Goal: Information Seeking & Learning: Learn about a topic

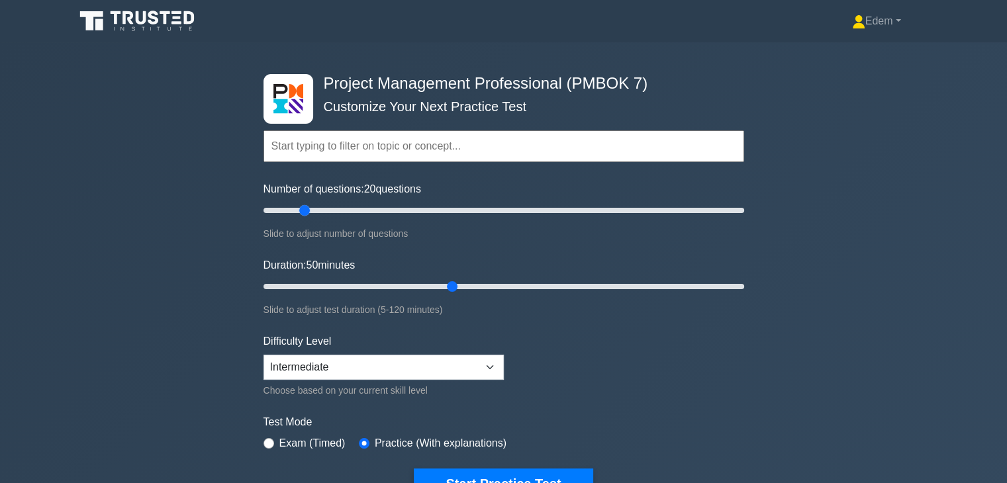
drag, startPoint x: 331, startPoint y: 209, endPoint x: 301, endPoint y: 213, distance: 30.8
type input "20"
click at [301, 213] on input "Number of questions: 20 questions" at bounding box center [503, 211] width 481 height 16
drag, startPoint x: 455, startPoint y: 287, endPoint x: 438, endPoint y: 289, distance: 17.4
type input "45"
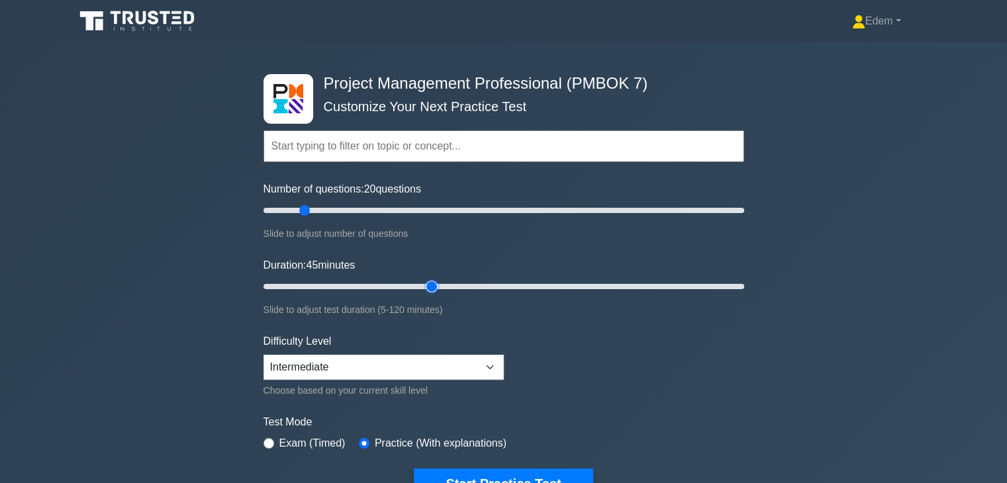
click at [438, 289] on input "Duration: 45 minutes" at bounding box center [503, 287] width 481 height 16
click at [552, 322] on form "Topics The Standard for Project Management: A System for Value Delivery The Sta…" at bounding box center [503, 294] width 481 height 409
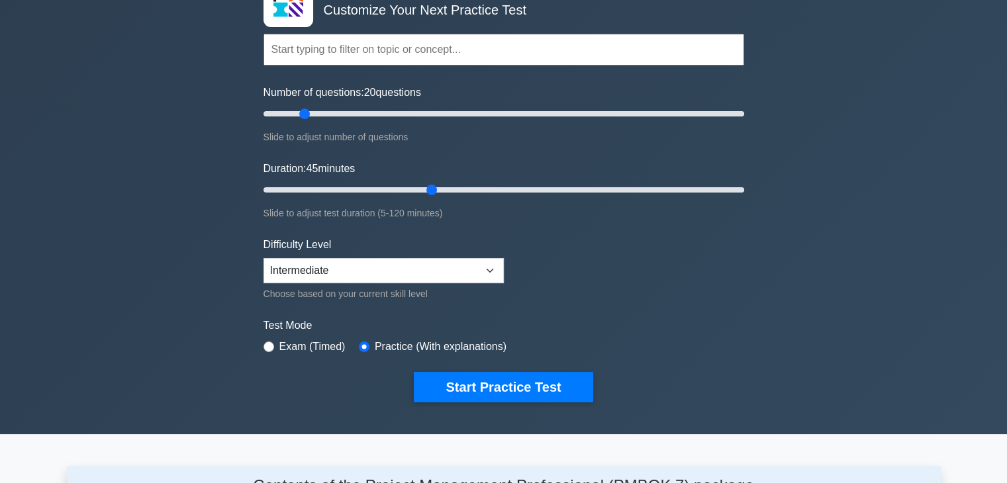
scroll to position [117, 0]
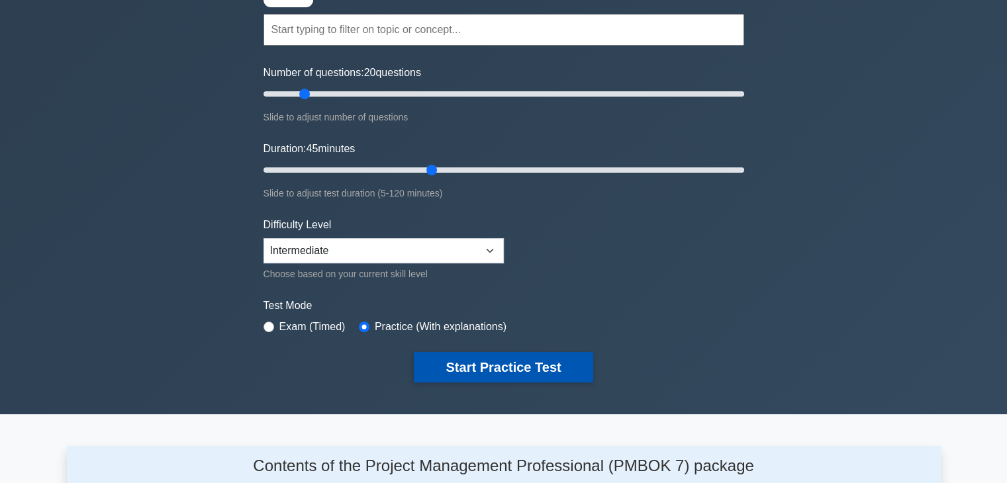
click at [544, 365] on button "Start Practice Test" at bounding box center [503, 367] width 179 height 30
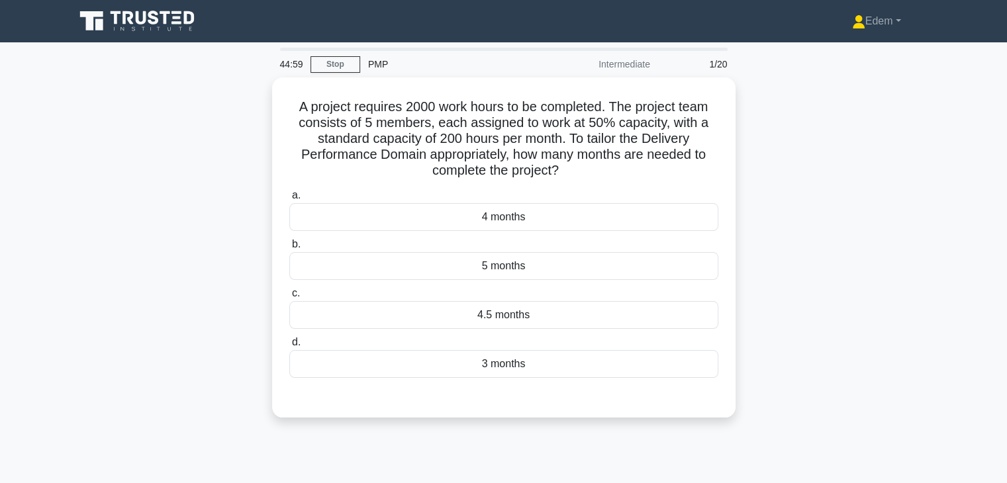
drag, startPoint x: 1004, startPoint y: 296, endPoint x: 998, endPoint y: 222, distance: 73.7
click at [998, 222] on main "44:59 Stop PMP Intermediate 1/20 A project requires 2000 work hours to be compl…" at bounding box center [503, 378] width 1007 height 673
click at [969, 176] on main "44:55 Stop PMP Intermediate 1/20 A project requires 2000 work hours to be compl…" at bounding box center [503, 378] width 1007 height 673
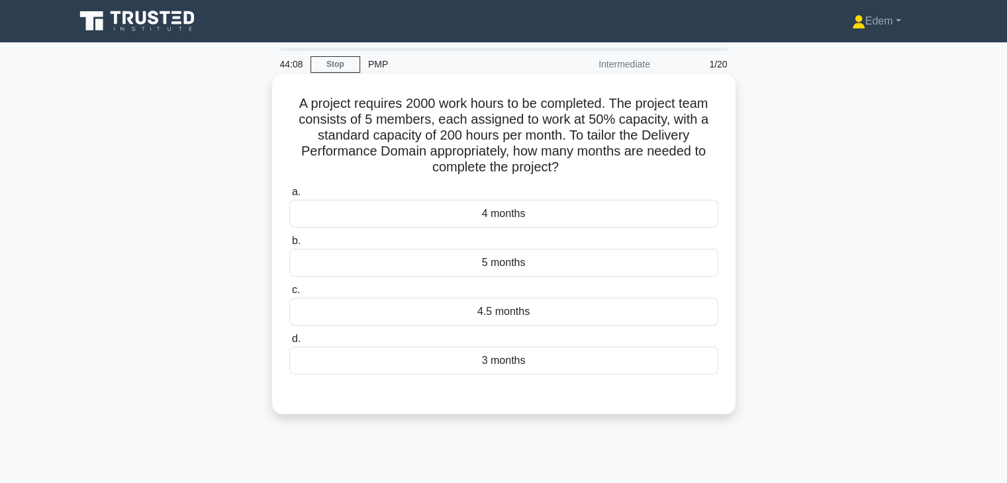
click at [490, 219] on div "4 months" at bounding box center [503, 214] width 429 height 28
click at [289, 197] on input "a. 4 months" at bounding box center [289, 192] width 0 height 9
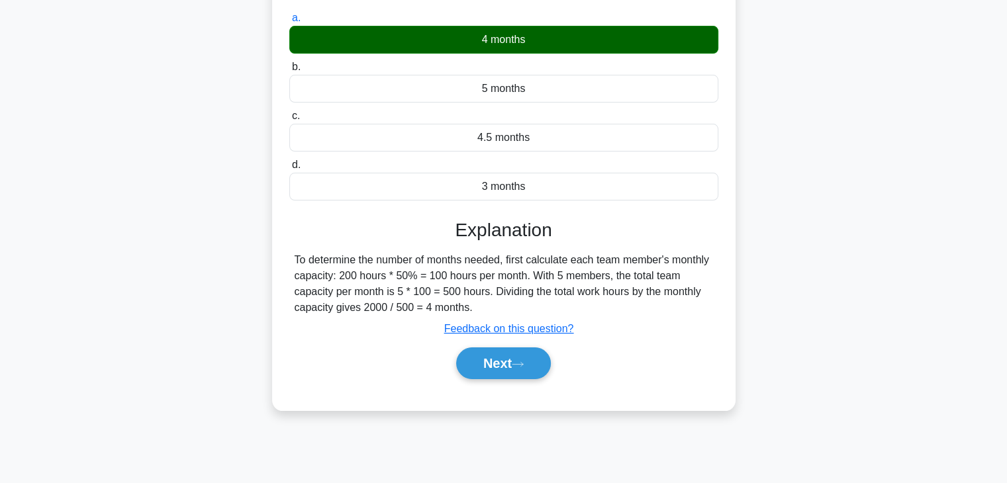
scroll to position [232, 0]
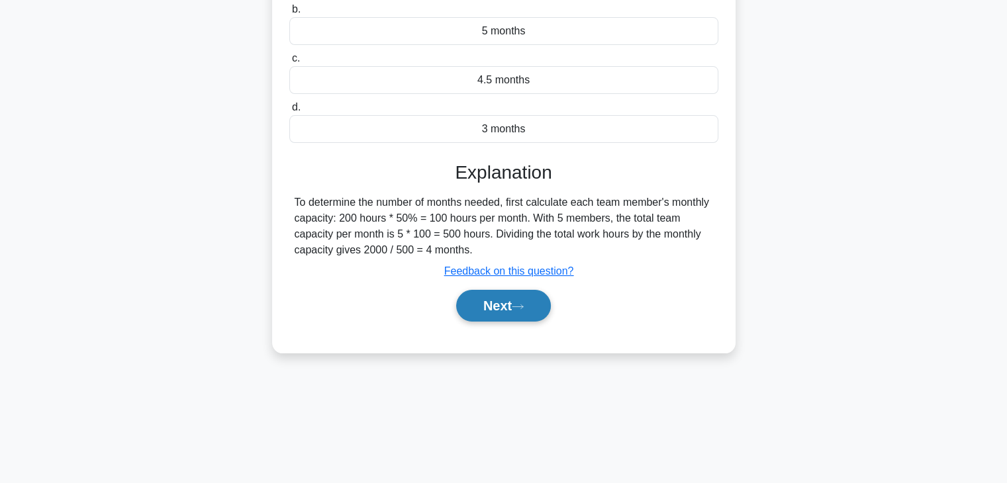
click at [533, 311] on button "Next" at bounding box center [503, 306] width 95 height 32
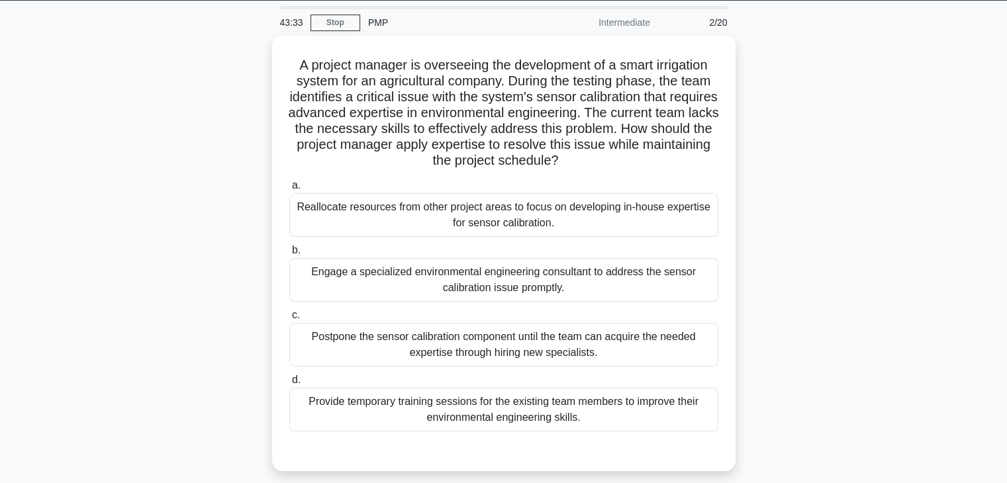
scroll to position [43, 0]
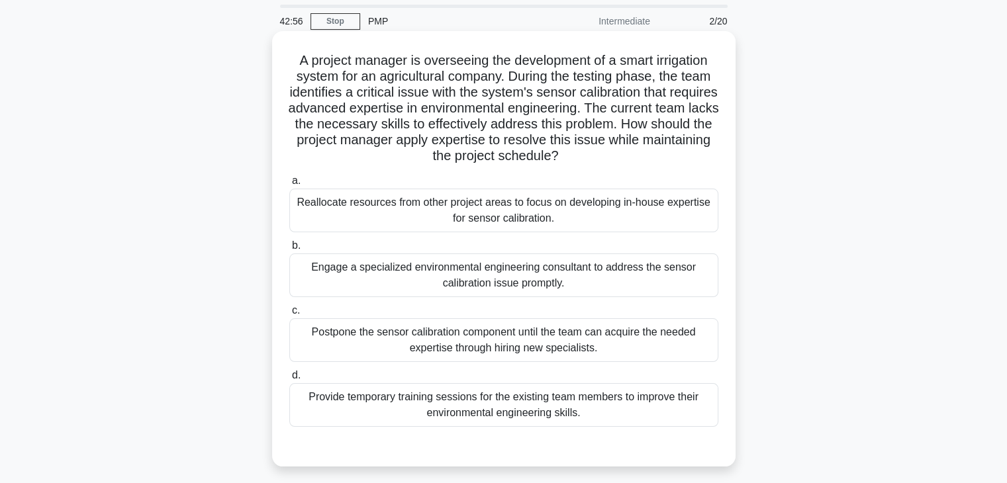
click at [506, 404] on div "Provide temporary training sessions for the existing team members to improve th…" at bounding box center [503, 405] width 429 height 44
click at [289, 380] on input "d. Provide temporary training sessions for the existing team members to improve…" at bounding box center [289, 375] width 0 height 9
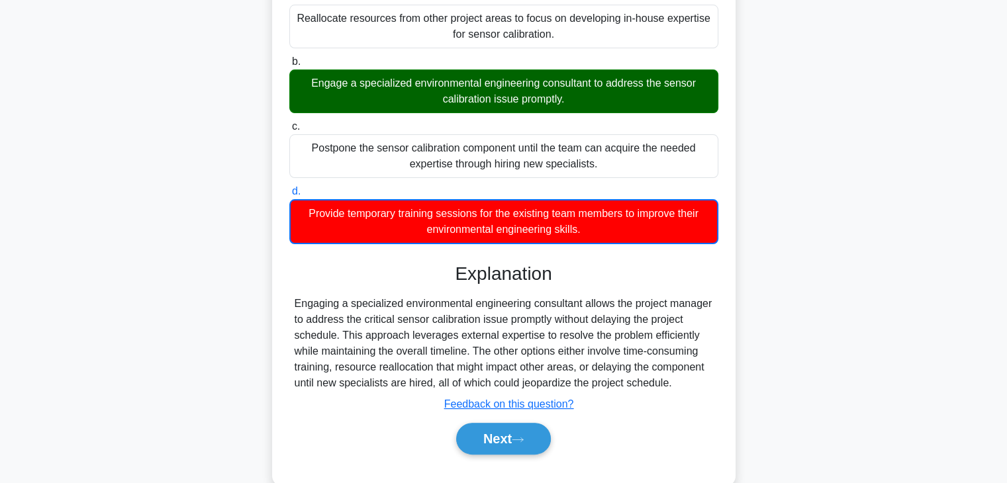
scroll to position [228, 0]
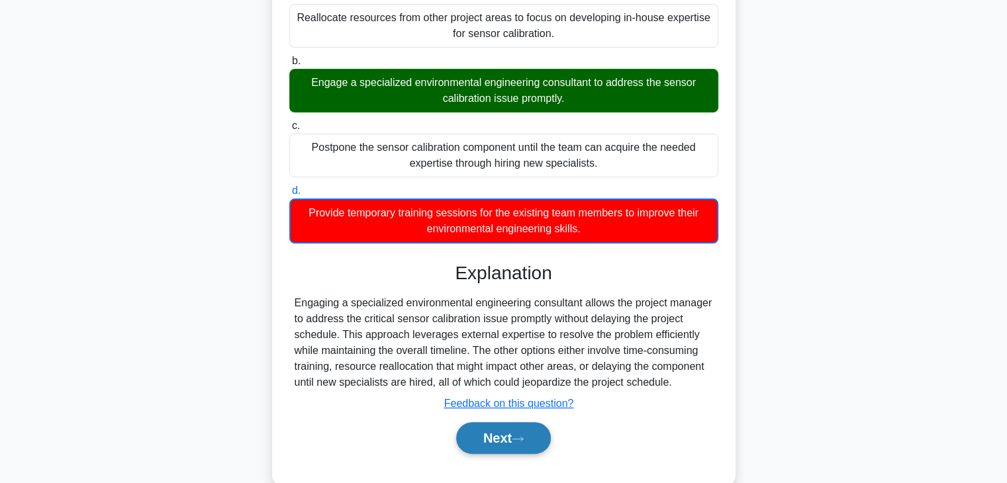
click at [530, 440] on button "Next" at bounding box center [503, 438] width 95 height 32
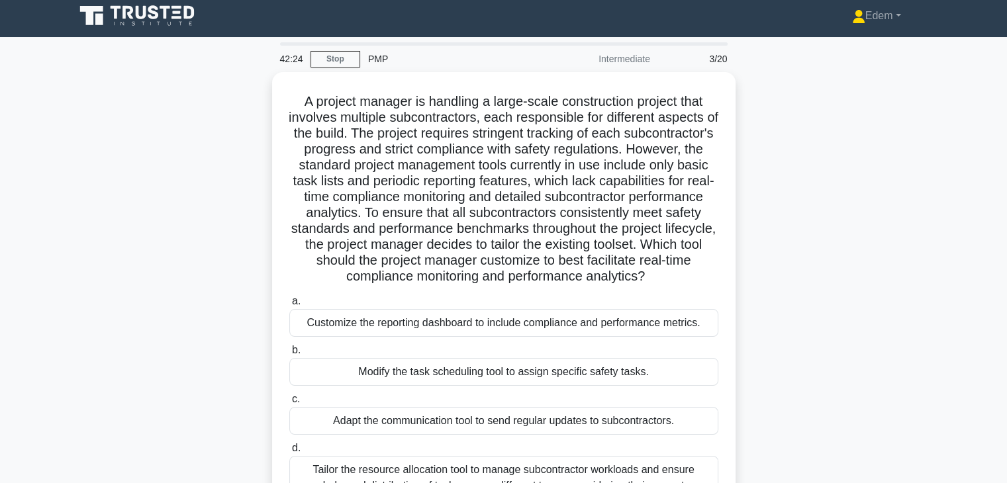
scroll to position [4, 0]
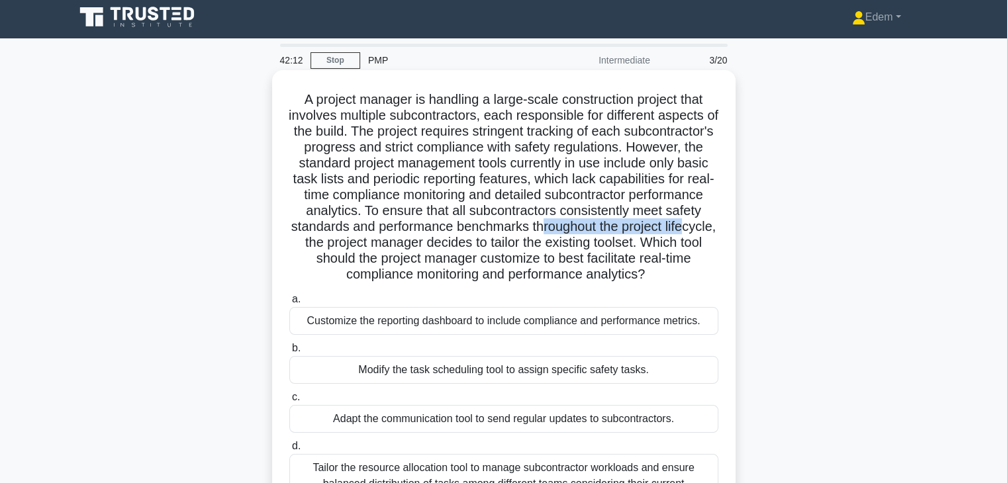
drag, startPoint x: 305, startPoint y: 245, endPoint x: 450, endPoint y: 238, distance: 145.1
click at [450, 238] on h5 "A project manager is handling a large-scale construction project that involves …" at bounding box center [504, 187] width 432 height 192
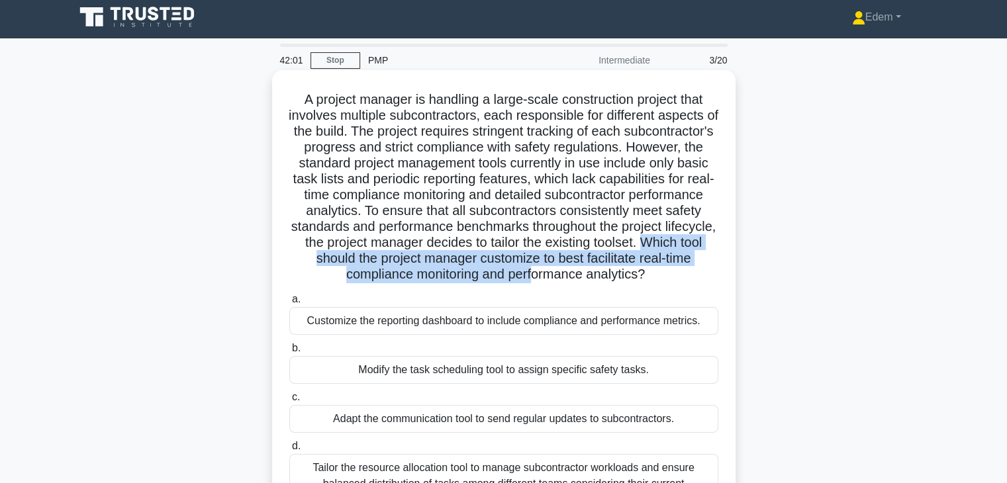
drag, startPoint x: 418, startPoint y: 261, endPoint x: 657, endPoint y: 271, distance: 238.5
click at [657, 271] on h5 "A project manager is handling a large-scale construction project that involves …" at bounding box center [504, 187] width 432 height 192
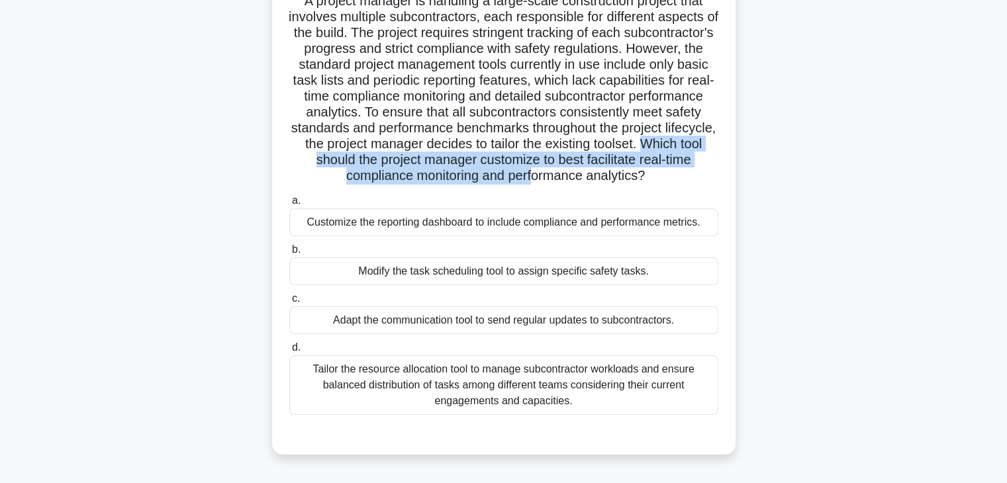
scroll to position [107, 0]
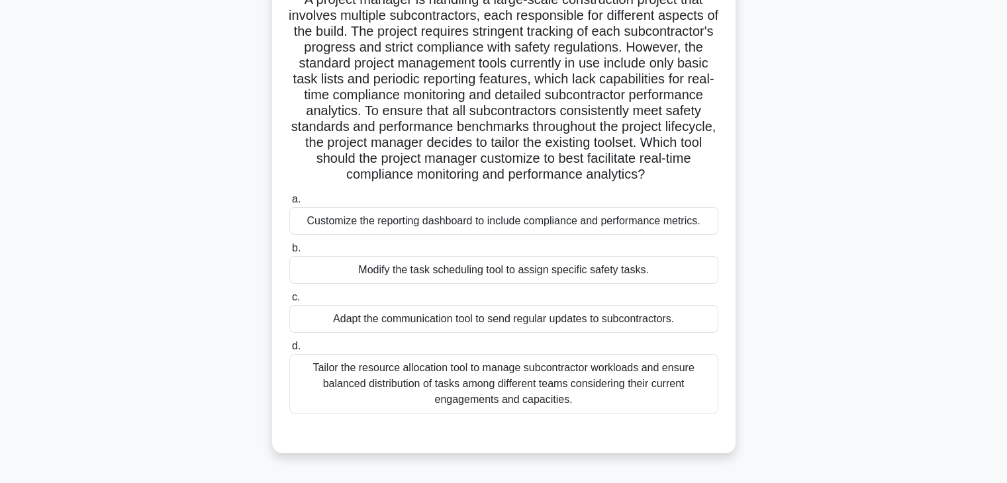
click at [945, 373] on main "41:28 Stop PMP Intermediate 3/20 .spinner_0XTQ{transform-origin:center;animatio…" at bounding box center [503, 271] width 1007 height 673
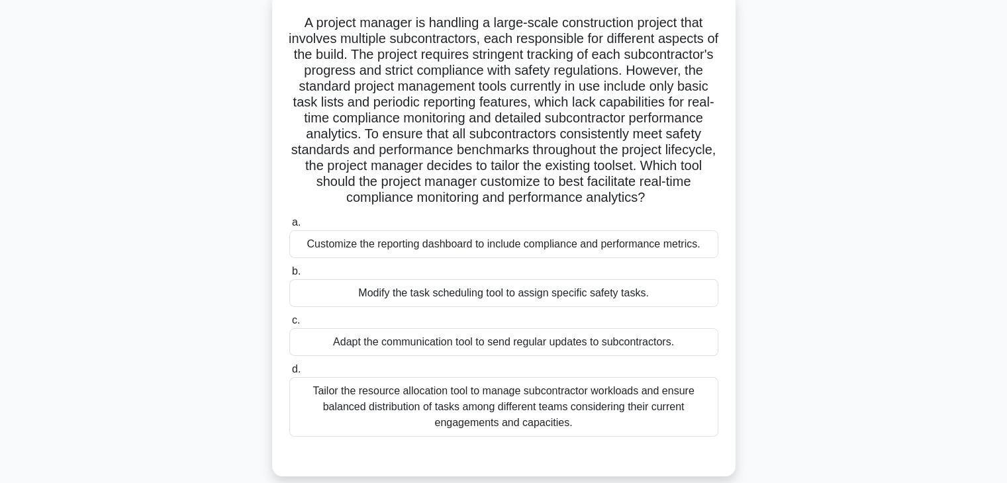
scroll to position [79, 0]
click at [575, 260] on div "Customize the reporting dashboard to include compliance and performance metrics." at bounding box center [503, 246] width 429 height 28
click at [289, 228] on input "a. Customize the reporting dashboard to include compliance and performance metr…" at bounding box center [289, 224] width 0 height 9
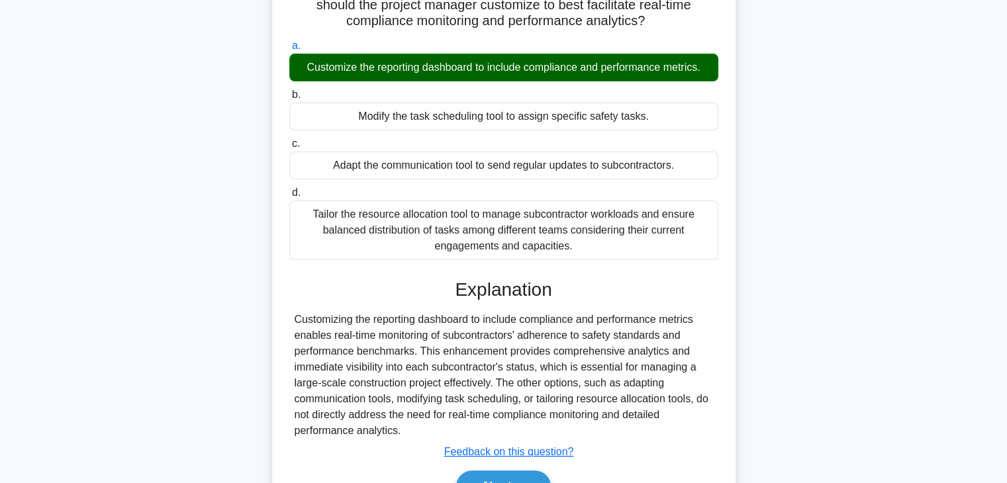
scroll to position [297, 0]
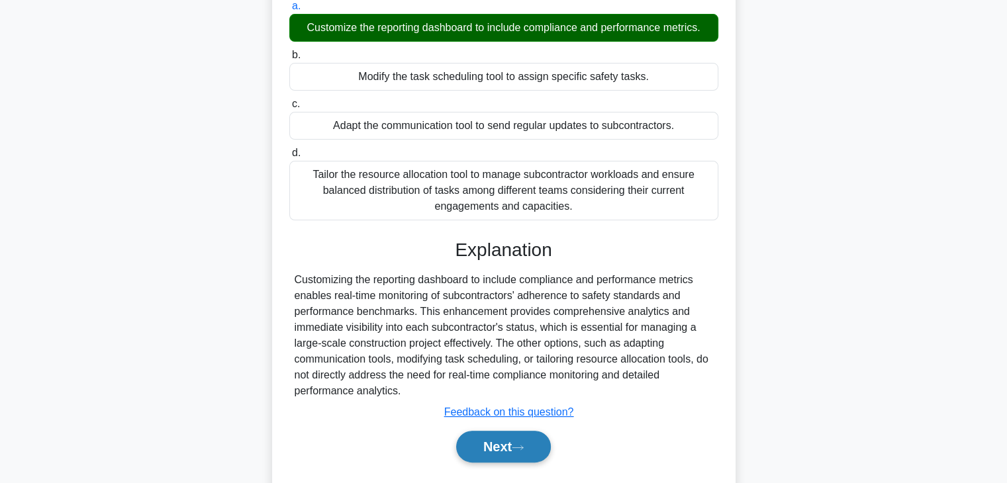
click at [527, 463] on button "Next" at bounding box center [503, 447] width 95 height 32
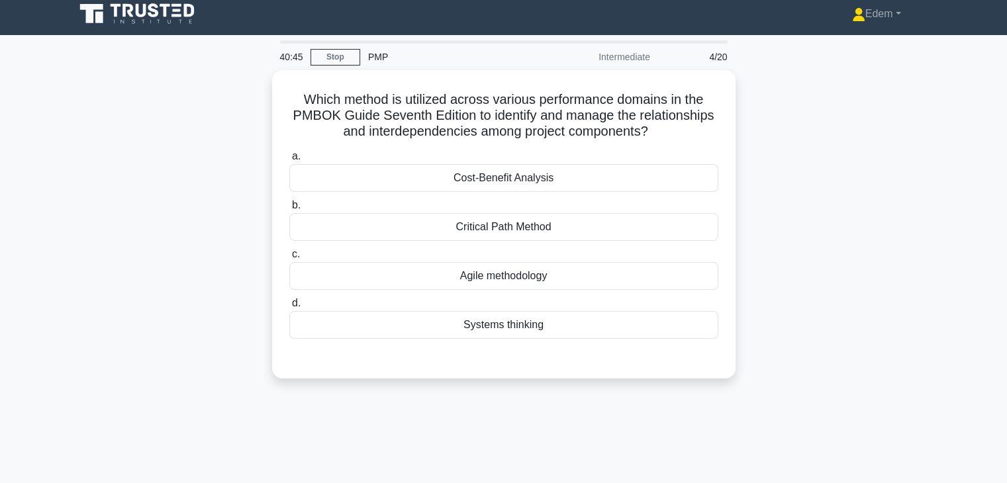
scroll to position [0, 0]
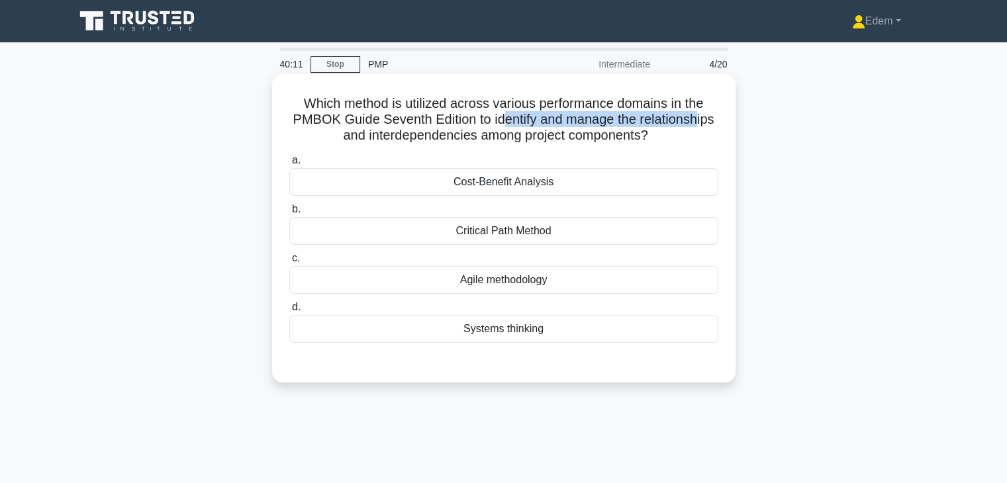
drag, startPoint x: 501, startPoint y: 120, endPoint x: 699, endPoint y: 117, distance: 198.0
click at [699, 117] on h5 "Which method is utilized across various performance domains in the PMBOK Guide …" at bounding box center [504, 119] width 432 height 49
click at [519, 329] on div "Systems thinking" at bounding box center [503, 329] width 429 height 28
click at [289, 312] on input "d. Systems thinking" at bounding box center [289, 307] width 0 height 9
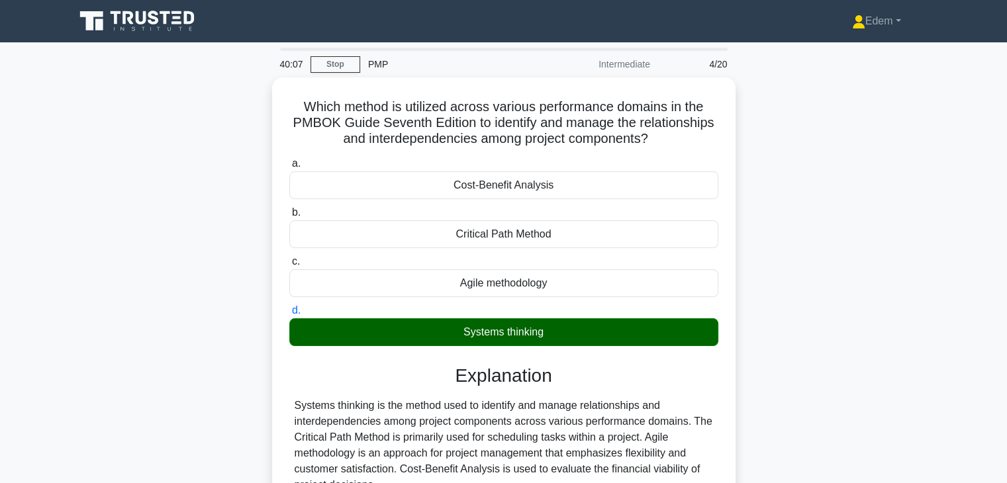
scroll to position [232, 0]
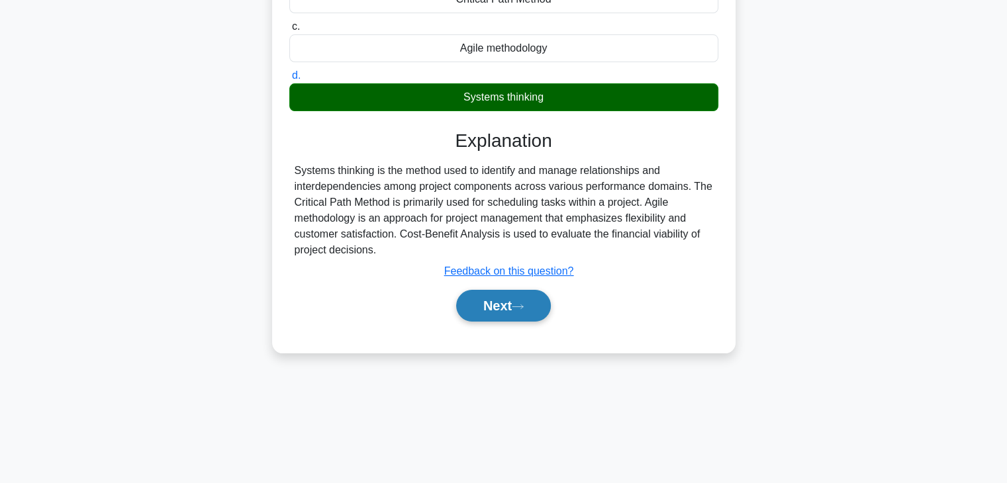
click at [520, 310] on button "Next" at bounding box center [503, 306] width 95 height 32
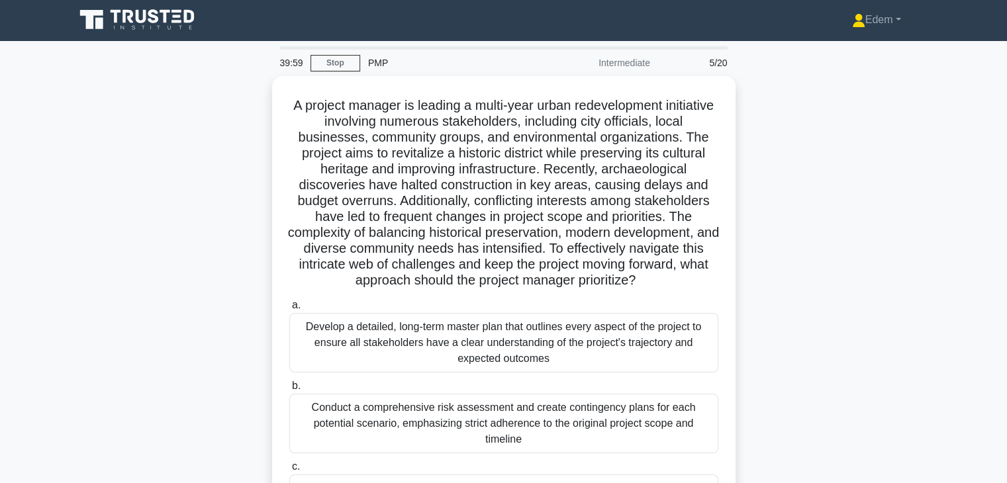
scroll to position [0, 0]
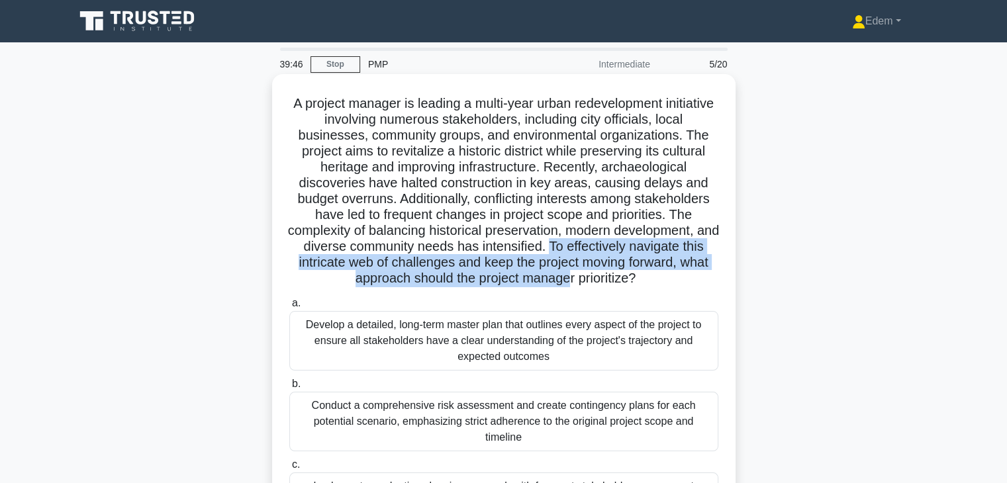
drag, startPoint x: 574, startPoint y: 245, endPoint x: 589, endPoint y: 277, distance: 35.0
click at [589, 277] on h5 "A project manager is leading a multi-year urban redevelopment initiative involv…" at bounding box center [504, 191] width 432 height 192
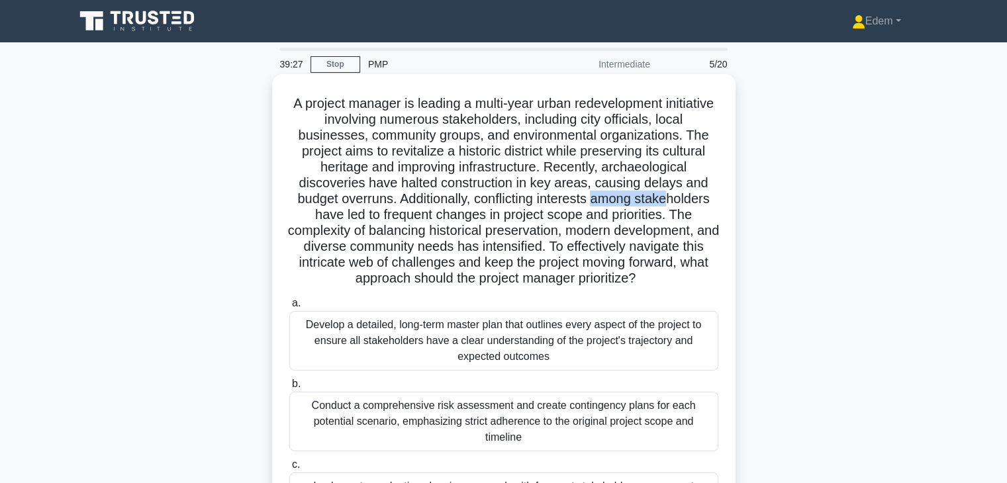
drag, startPoint x: 598, startPoint y: 199, endPoint x: 675, endPoint y: 198, distance: 76.8
click at [675, 198] on h5 "A project manager is leading a multi-year urban redevelopment initiative involv…" at bounding box center [504, 191] width 432 height 192
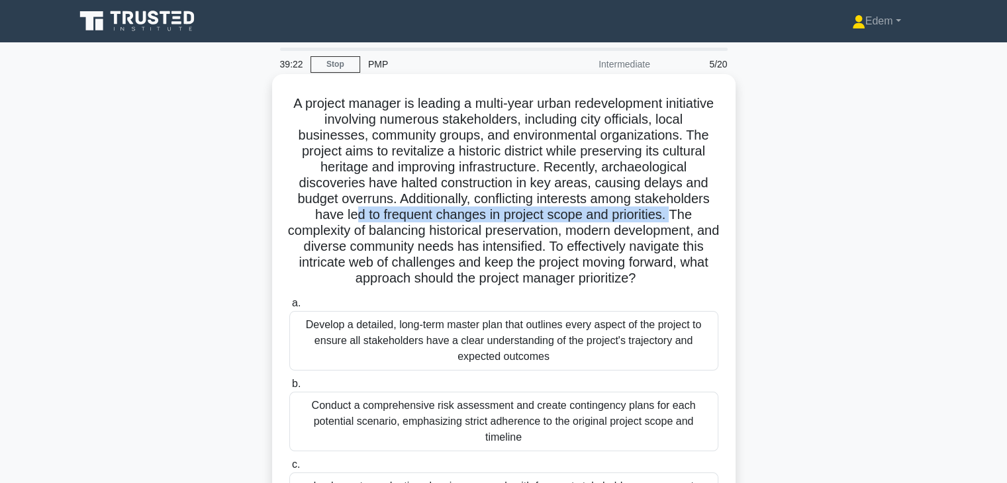
drag, startPoint x: 351, startPoint y: 214, endPoint x: 675, endPoint y: 218, distance: 323.7
click at [675, 218] on h5 "A project manager is leading a multi-year urban redevelopment initiative involv…" at bounding box center [504, 191] width 432 height 192
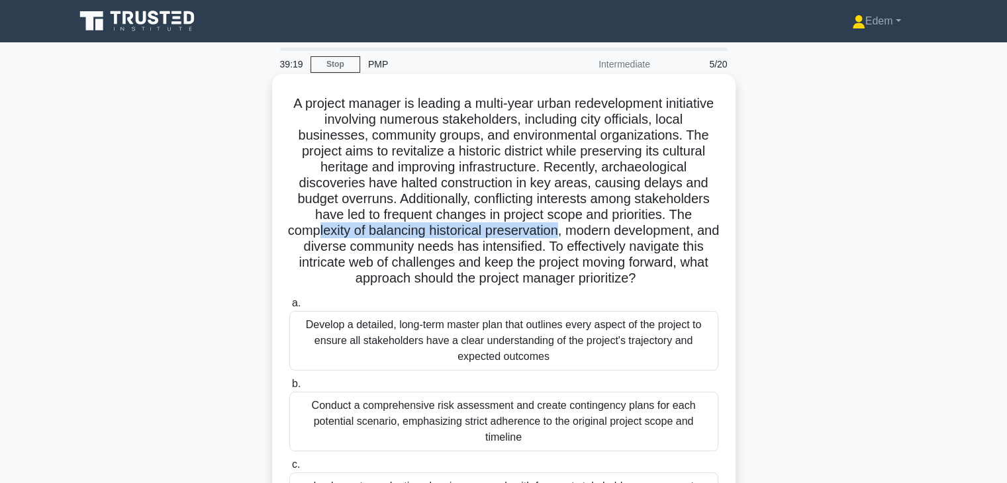
drag, startPoint x: 324, startPoint y: 234, endPoint x: 571, endPoint y: 238, distance: 246.3
click at [571, 238] on h5 "A project manager is leading a multi-year urban redevelopment initiative involv…" at bounding box center [504, 191] width 432 height 192
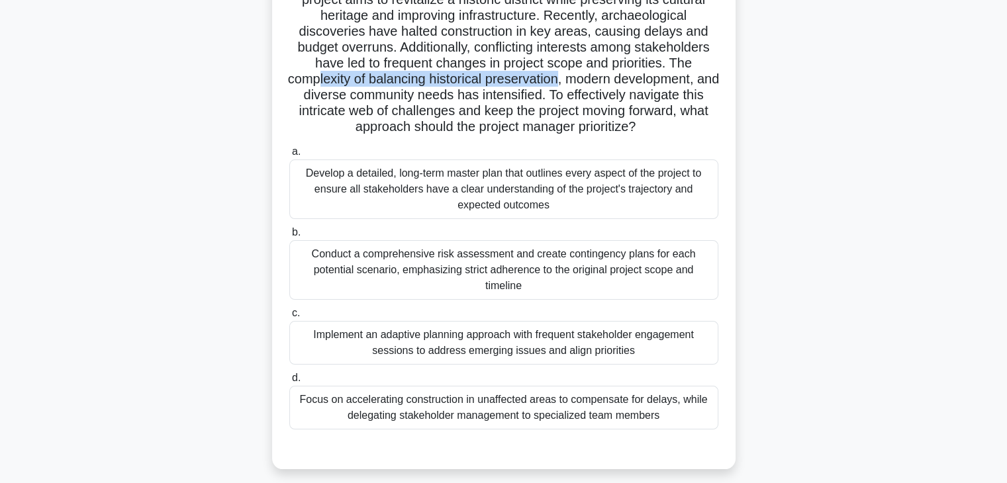
scroll to position [156, 0]
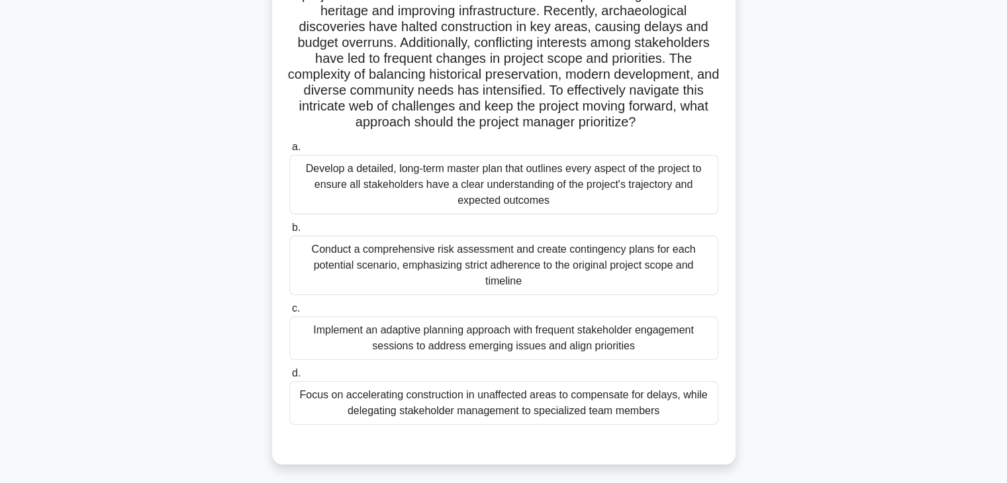
click at [632, 199] on div "Develop a detailed, long-term master plan that outlines every aspect of the pro…" at bounding box center [503, 185] width 429 height 60
click at [289, 152] on input "a. Develop a detailed, long-term master plan that outlines every aspect of the …" at bounding box center [289, 147] width 0 height 9
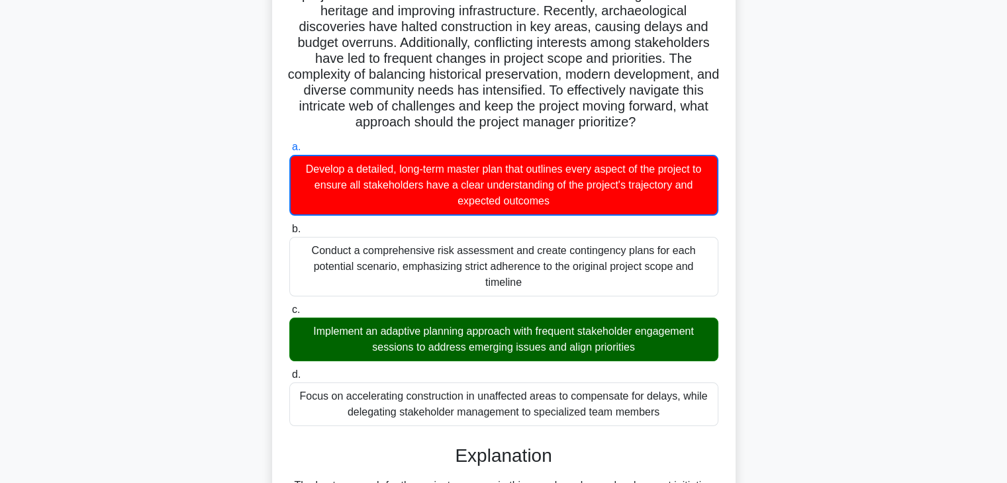
drag, startPoint x: 380, startPoint y: 336, endPoint x: 667, endPoint y: 334, distance: 287.3
click at [667, 334] on div "Implement an adaptive planning approach with frequent stakeholder engagement se…" at bounding box center [503, 340] width 429 height 44
click at [675, 343] on div "Implement an adaptive planning approach with frequent stakeholder engagement se…" at bounding box center [503, 340] width 429 height 44
click at [289, 314] on input "c. Implement an adaptive planning approach with frequent stakeholder engagement…" at bounding box center [289, 310] width 0 height 9
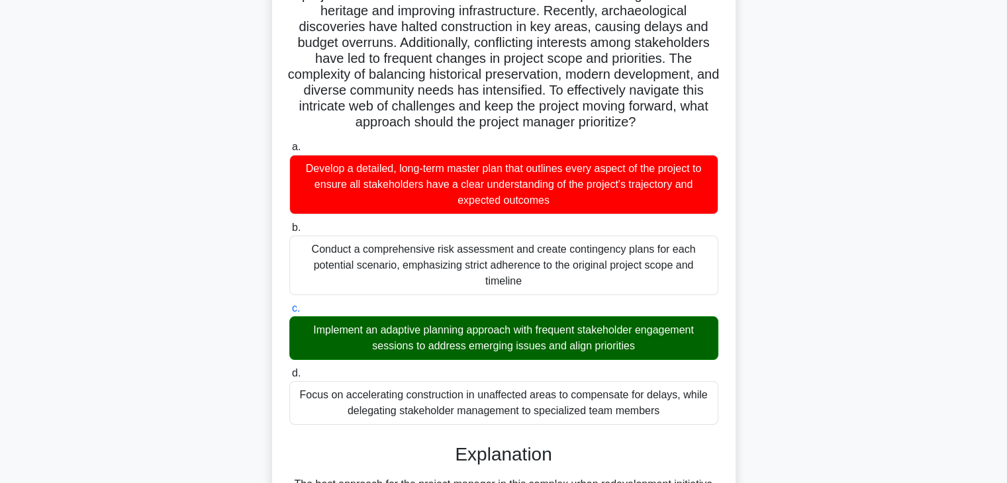
drag, startPoint x: 380, startPoint y: 334, endPoint x: 686, endPoint y: 346, distance: 306.7
click at [686, 346] on div "Implement an adaptive planning approach with frequent stakeholder engagement se…" at bounding box center [503, 338] width 429 height 44
click at [385, 347] on div "Implement an adaptive planning approach with frequent stakeholder engagement se…" at bounding box center [503, 338] width 429 height 44
click at [289, 313] on input "c. Implement an adaptive planning approach with frequent stakeholder engagement…" at bounding box center [289, 309] width 0 height 9
drag, startPoint x: 304, startPoint y: 334, endPoint x: 463, endPoint y: 334, distance: 158.9
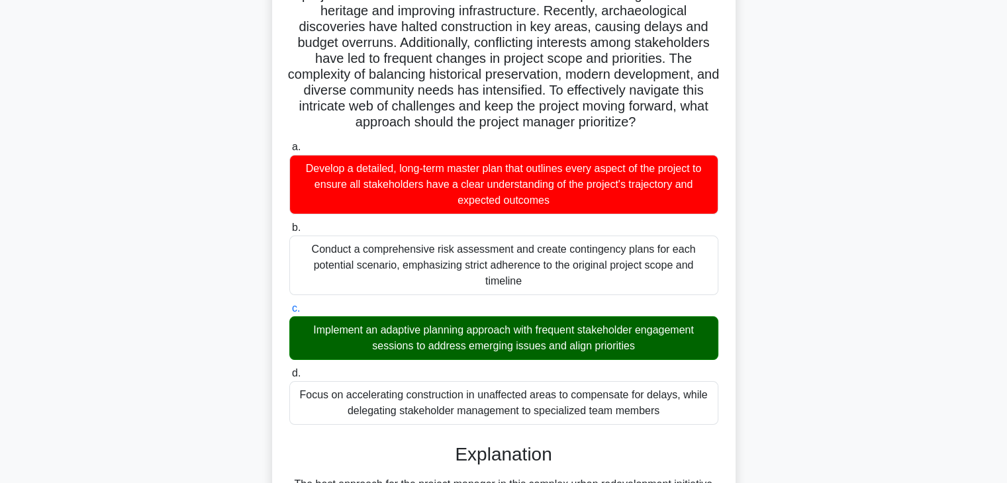
click at [463, 334] on div "Implement an adaptive planning approach with frequent stakeholder engagement se…" at bounding box center [503, 338] width 429 height 44
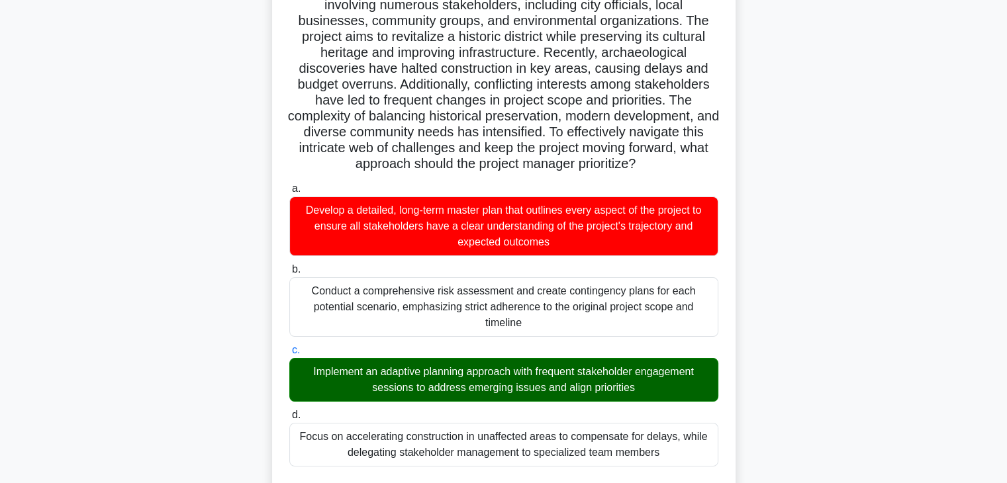
scroll to position [107, 0]
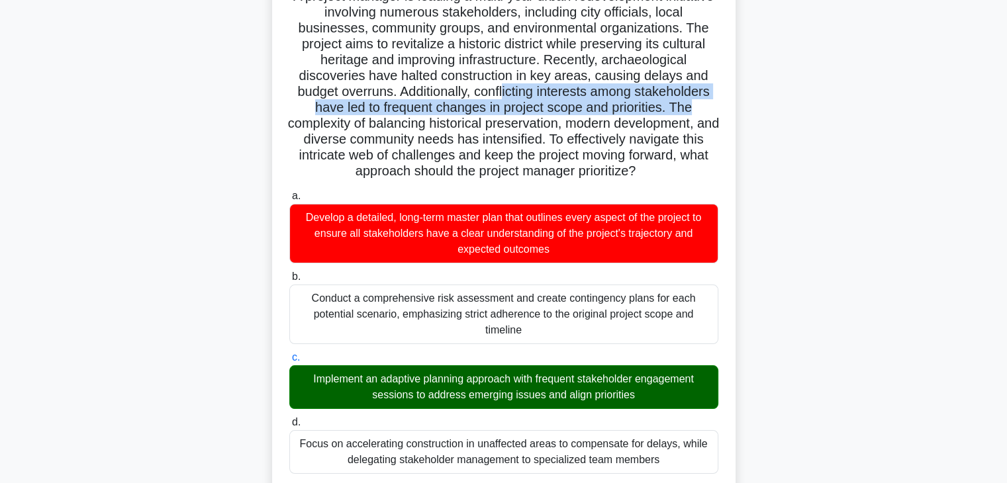
drag, startPoint x: 502, startPoint y: 89, endPoint x: 718, endPoint y: 105, distance: 216.4
click at [718, 105] on h5 "A project manager is leading a multi-year urban redevelopment initiative involv…" at bounding box center [504, 84] width 432 height 192
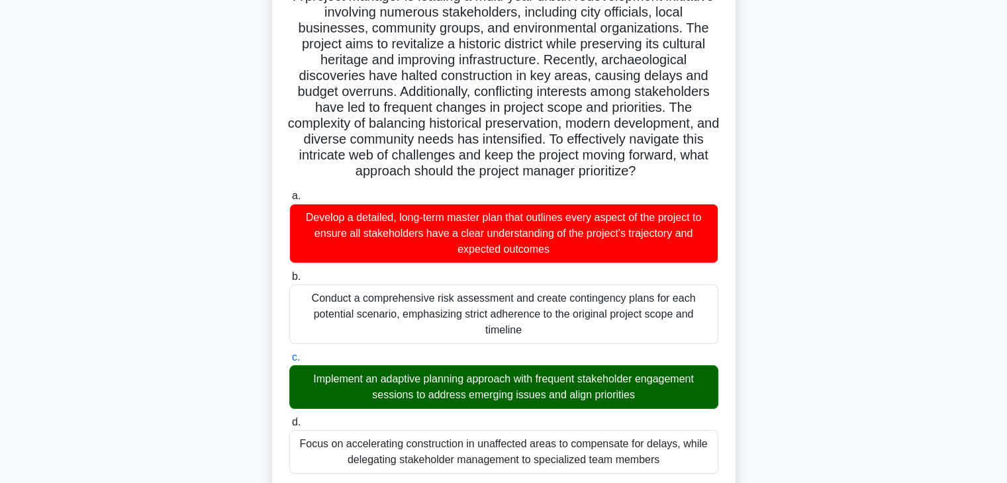
click at [479, 93] on h5 "A project manager is leading a multi-year urban redevelopment initiative involv…" at bounding box center [504, 84] width 432 height 192
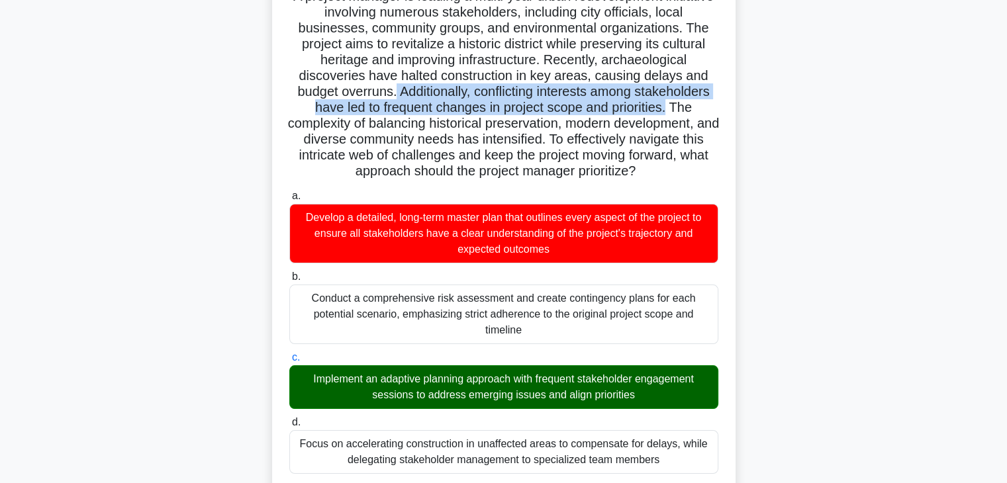
drag, startPoint x: 393, startPoint y: 89, endPoint x: 670, endPoint y: 109, distance: 278.1
click at [670, 109] on h5 "A project manager is leading a multi-year urban redevelopment initiative involv…" at bounding box center [504, 84] width 432 height 192
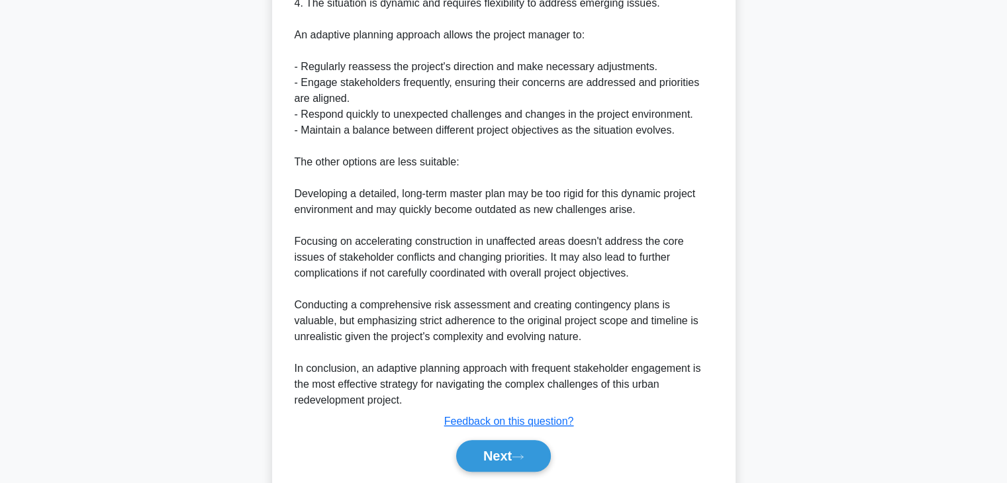
scroll to position [857, 0]
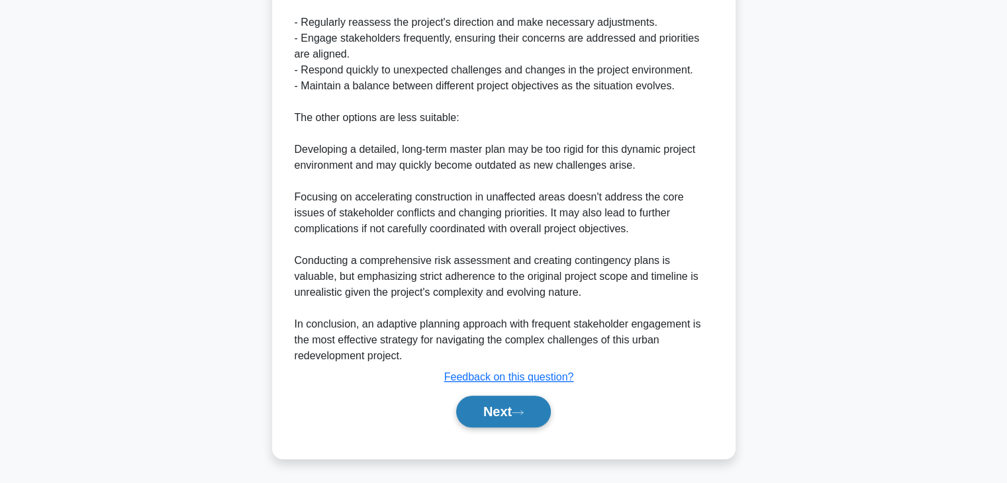
click at [512, 426] on button "Next" at bounding box center [503, 412] width 95 height 32
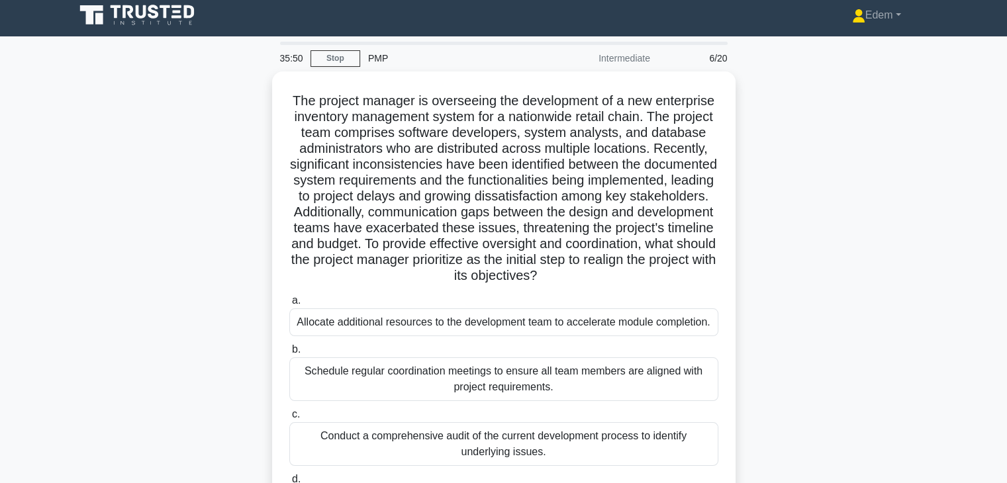
scroll to position [0, 0]
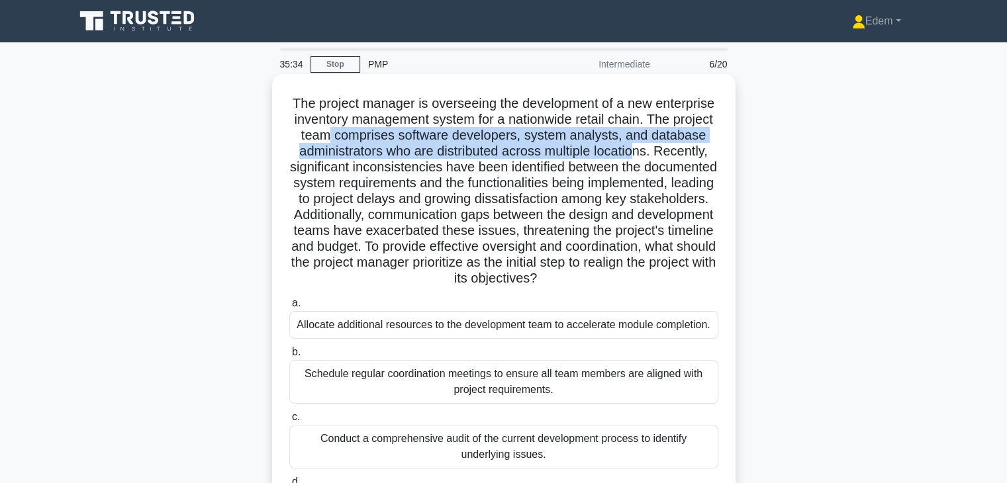
drag, startPoint x: 389, startPoint y: 138, endPoint x: 696, endPoint y: 153, distance: 307.5
click at [696, 153] on h5 "The project manager is overseeing the development of a new enterprise inventory…" at bounding box center [504, 191] width 432 height 192
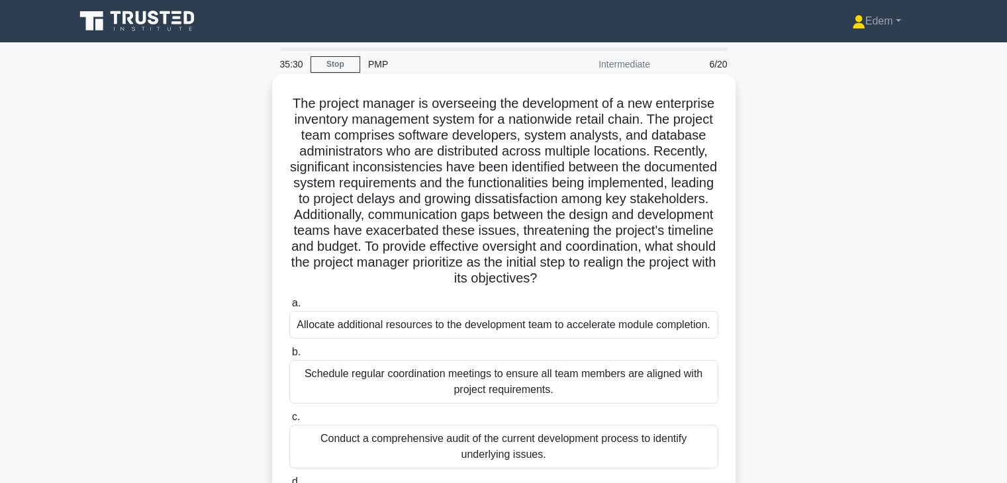
click at [333, 171] on h5 "The project manager is overseeing the development of a new enterprise inventory…" at bounding box center [504, 191] width 432 height 192
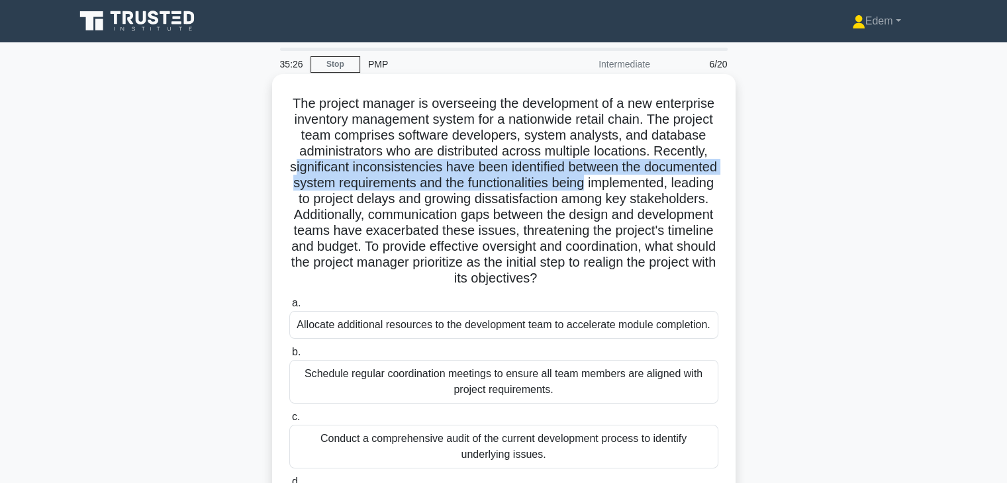
drag, startPoint x: 355, startPoint y: 161, endPoint x: 694, endPoint y: 182, distance: 340.3
click at [694, 182] on h5 "The project manager is overseeing the development of a new enterprise inventory…" at bounding box center [504, 191] width 432 height 192
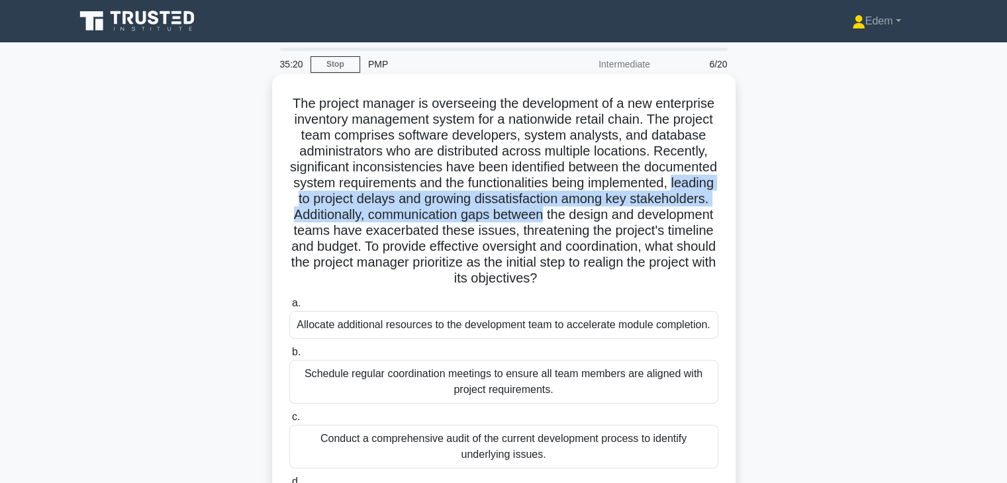
drag, startPoint x: 389, startPoint y: 198, endPoint x: 711, endPoint y: 219, distance: 323.1
click at [711, 219] on h5 "The project manager is overseeing the development of a new enterprise inventory…" at bounding box center [504, 191] width 432 height 192
click at [534, 217] on h5 "The project manager is overseeing the development of a new enterprise inventory…" at bounding box center [504, 191] width 432 height 192
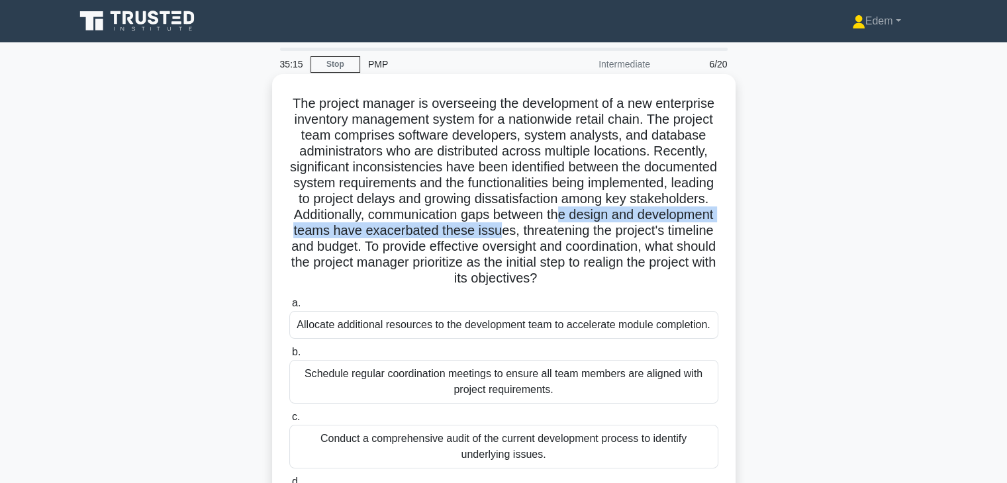
drag, startPoint x: 317, startPoint y: 232, endPoint x: 688, endPoint y: 224, distance: 370.8
click at [688, 224] on h5 "The project manager is overseeing the development of a new enterprise inventory…" at bounding box center [504, 191] width 432 height 192
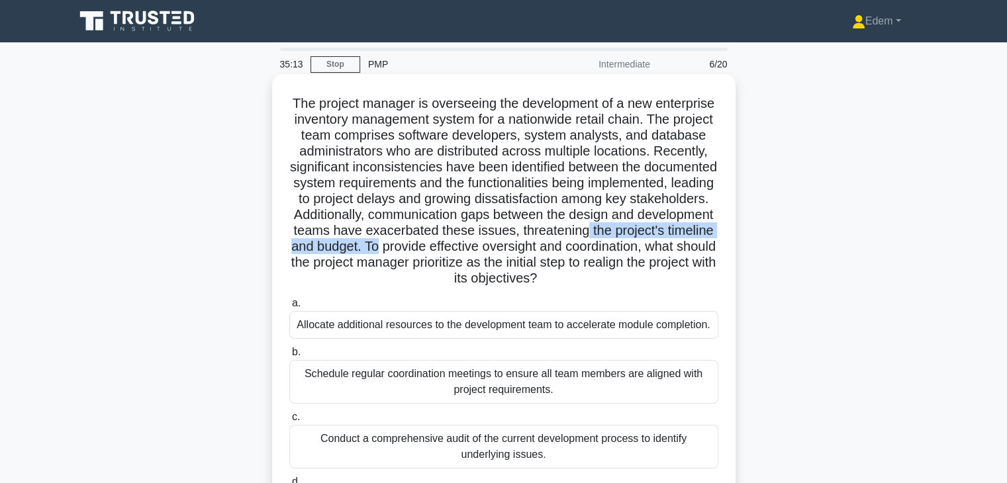
drag, startPoint x: 462, startPoint y: 247, endPoint x: 598, endPoint y: 244, distance: 136.4
click at [598, 244] on h5 "The project manager is overseeing the development of a new enterprise inventory…" at bounding box center [504, 191] width 432 height 192
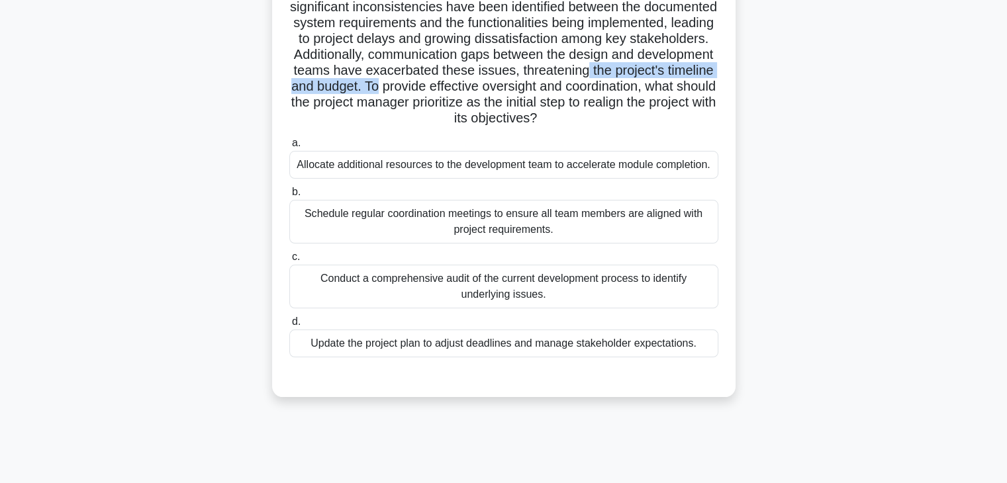
scroll to position [167, 0]
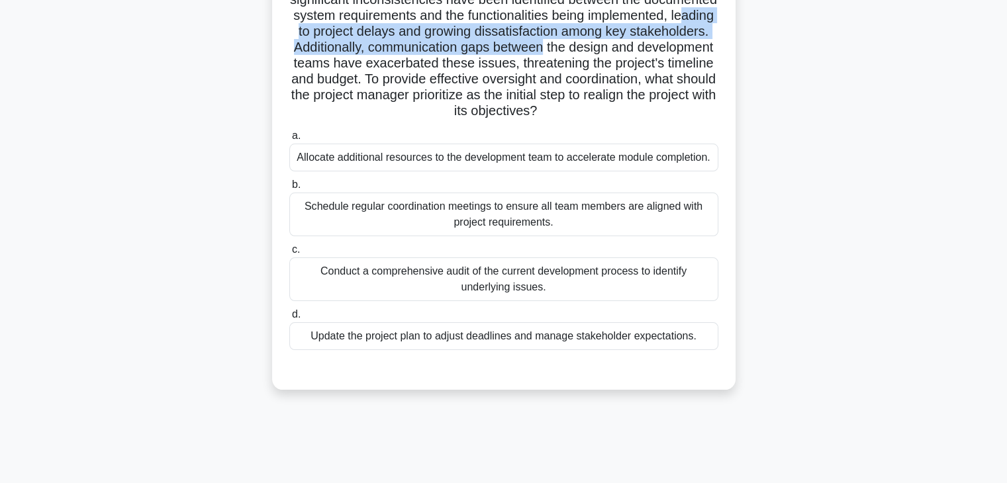
drag, startPoint x: 402, startPoint y: 31, endPoint x: 710, endPoint y: 42, distance: 308.0
click at [710, 42] on h5 "The project manager is overseeing the development of a new enterprise inventory…" at bounding box center [504, 24] width 432 height 192
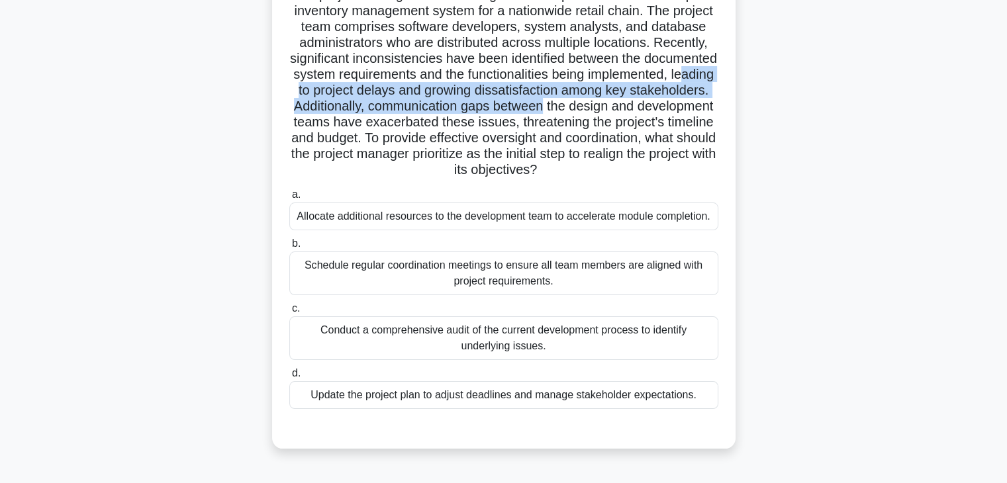
scroll to position [111, 0]
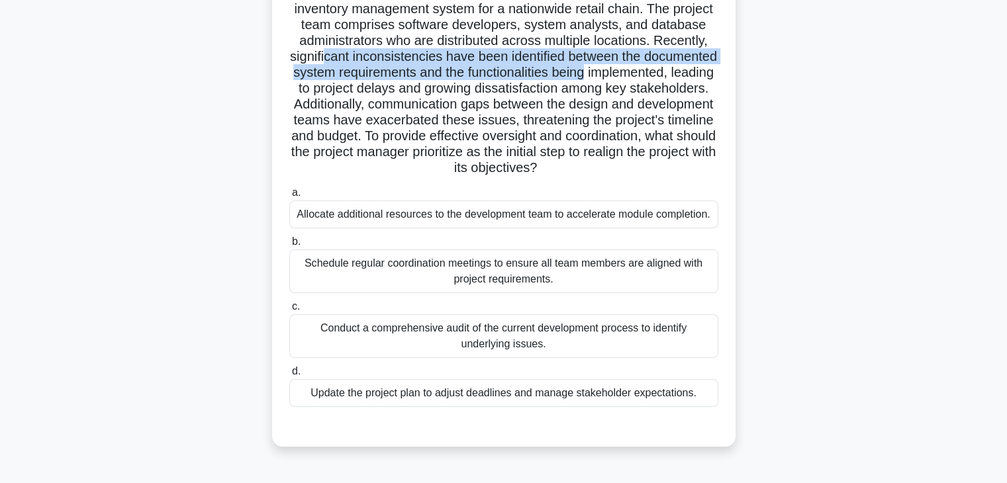
drag, startPoint x: 387, startPoint y: 57, endPoint x: 696, endPoint y: 75, distance: 309.0
click at [696, 75] on h5 "The project manager is overseeing the development of a new enterprise inventory…" at bounding box center [504, 81] width 432 height 192
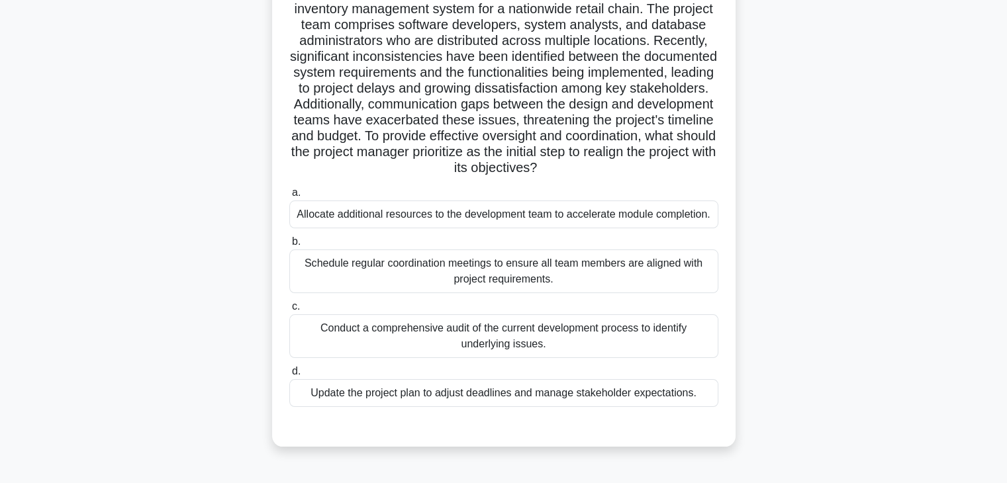
click at [541, 277] on div "Schedule regular coordination meetings to ensure all team members are aligned w…" at bounding box center [503, 272] width 429 height 44
click at [289, 246] on input "b. Schedule regular coordination meetings to ensure all team members are aligne…" at bounding box center [289, 242] width 0 height 9
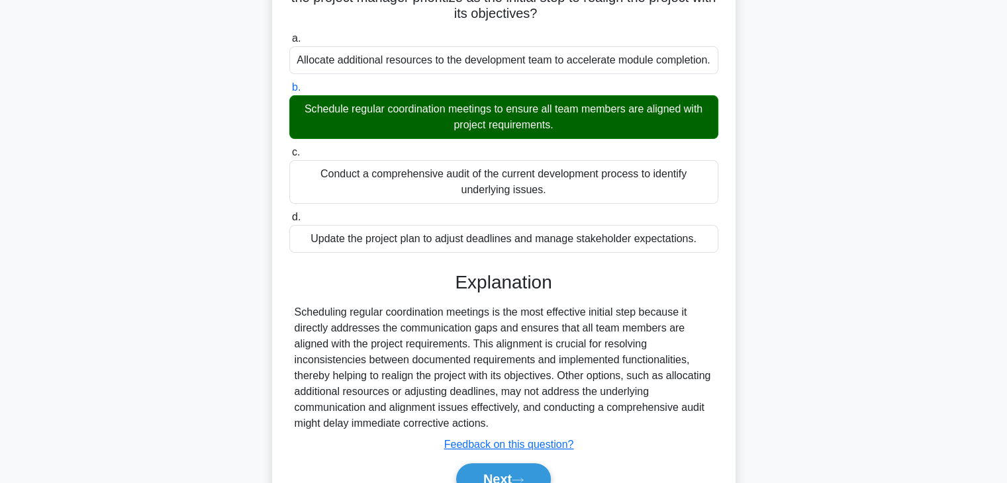
scroll to position [332, 0]
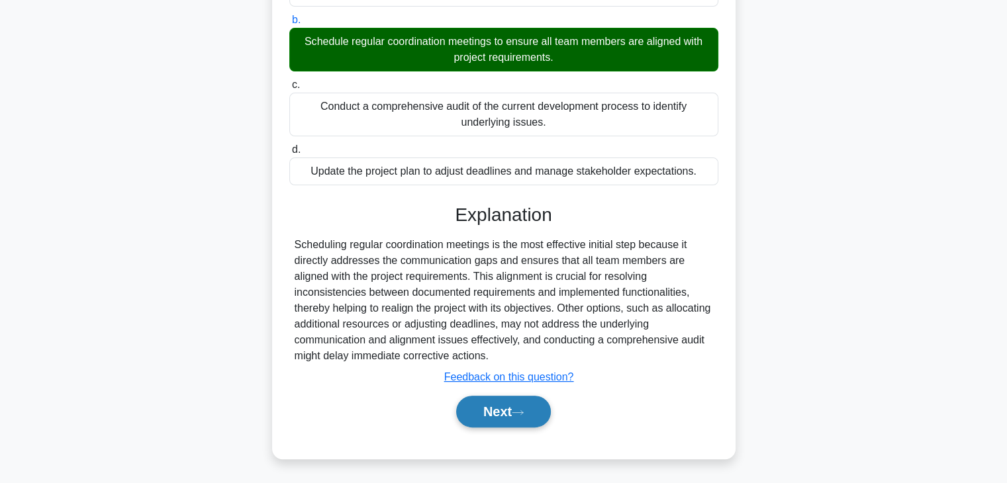
click at [510, 415] on button "Next" at bounding box center [503, 412] width 95 height 32
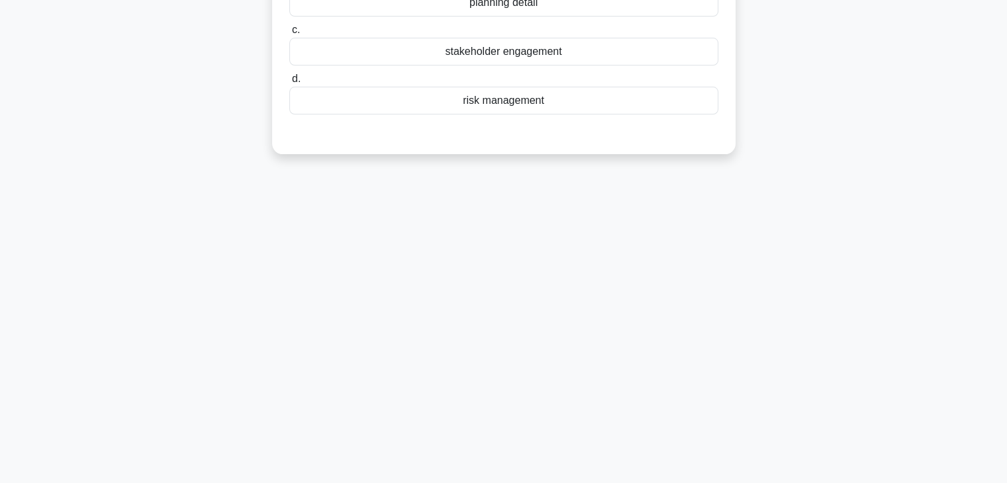
scroll to position [0, 0]
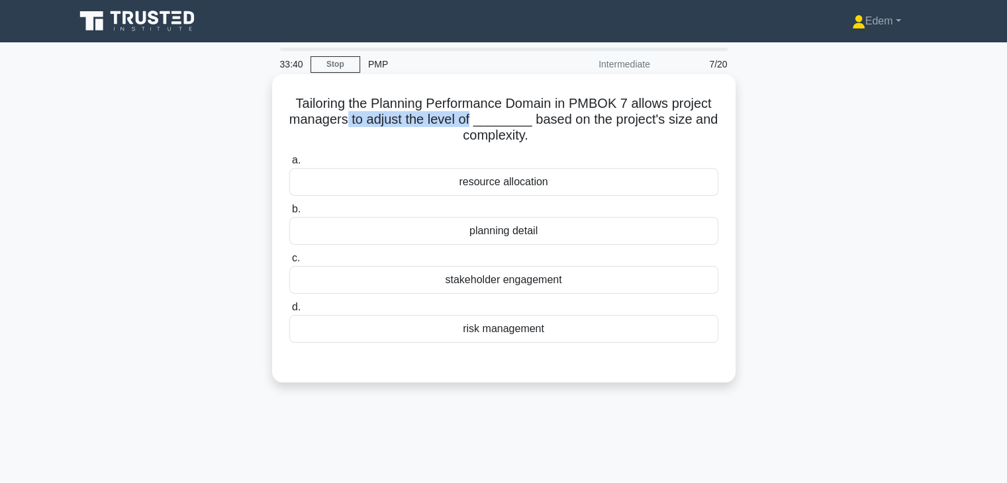
drag, startPoint x: 352, startPoint y: 122, endPoint x: 477, endPoint y: 122, distance: 125.1
click at [477, 122] on h5 "Tailoring the Planning Performance Domain in PMBOK 7 allows project managers to…" at bounding box center [504, 119] width 432 height 49
drag, startPoint x: 534, startPoint y: 119, endPoint x: 715, endPoint y: 132, distance: 181.9
click at [715, 132] on h5 "Tailoring the Planning Performance Domain in PMBOK 7 allows project managers to…" at bounding box center [504, 119] width 432 height 49
click at [518, 185] on div "resource allocation" at bounding box center [503, 182] width 429 height 28
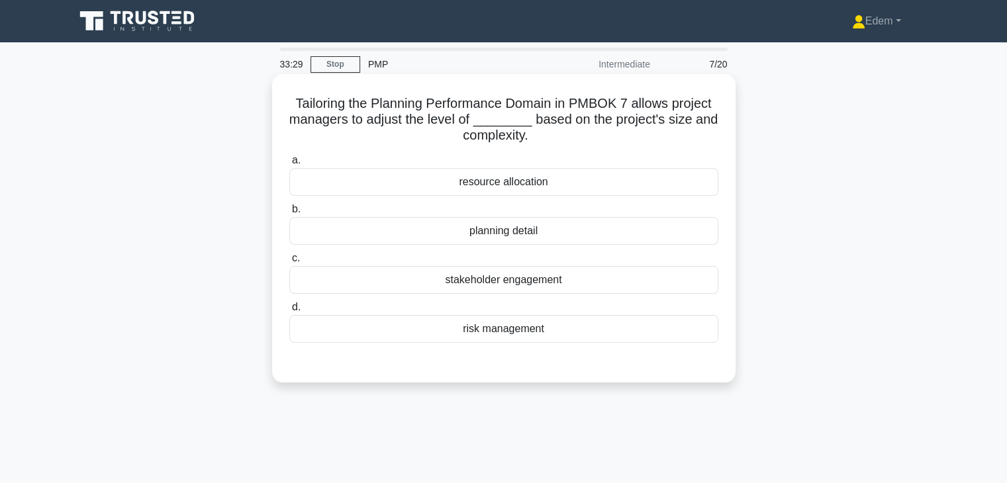
click at [289, 165] on input "a. resource allocation" at bounding box center [289, 160] width 0 height 9
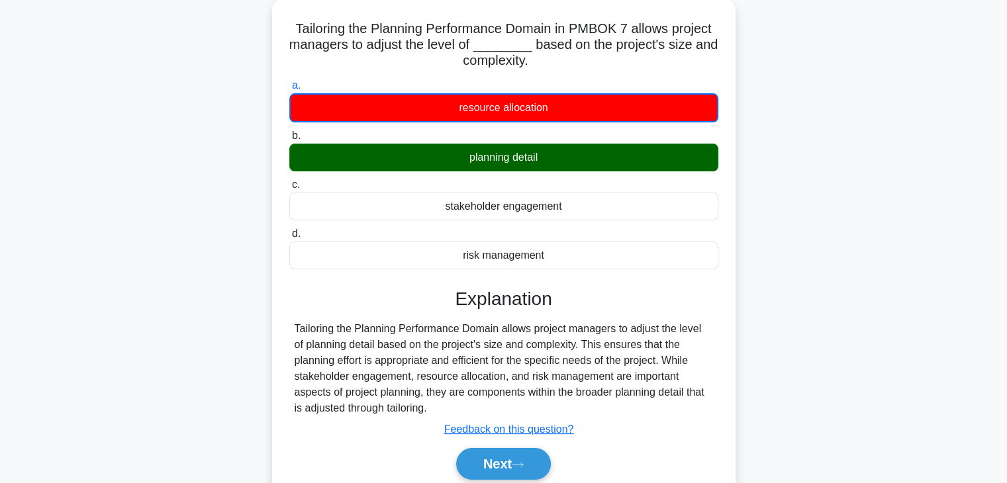
scroll to position [232, 0]
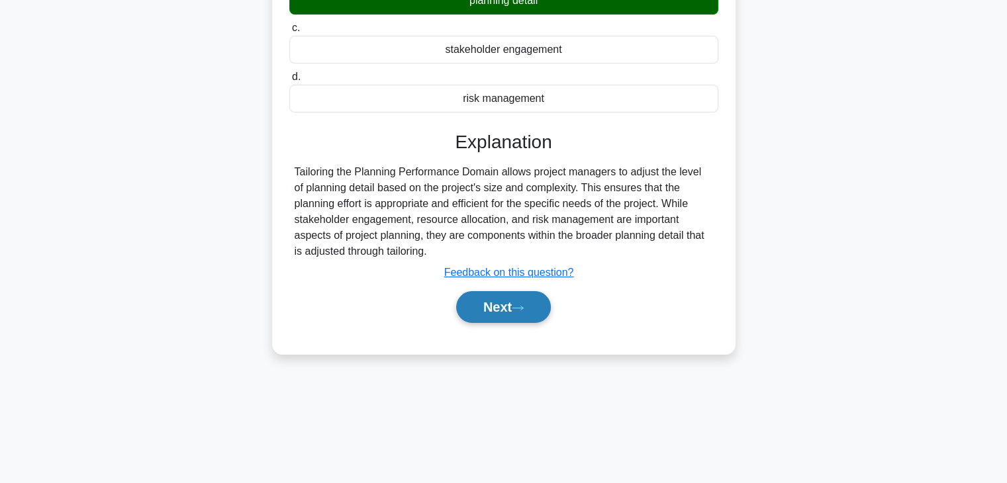
click at [498, 301] on button "Next" at bounding box center [503, 307] width 95 height 32
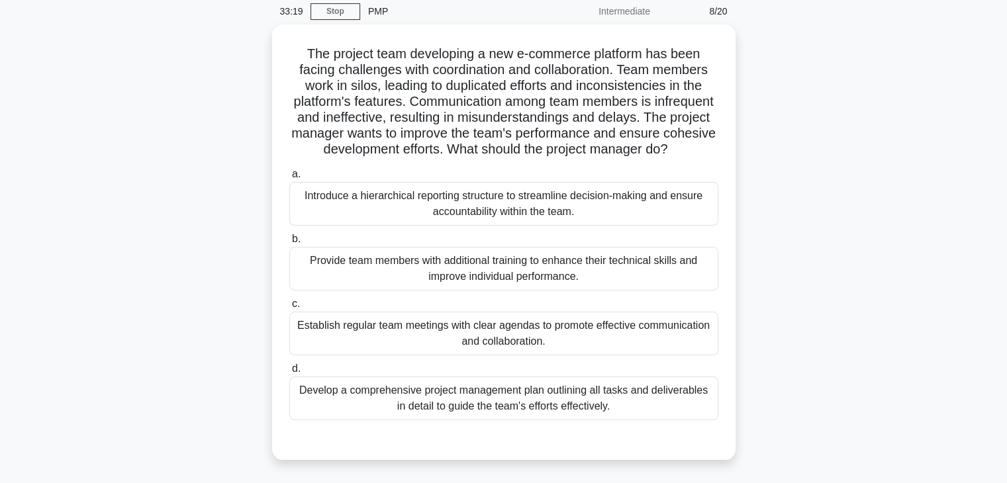
scroll to position [54, 0]
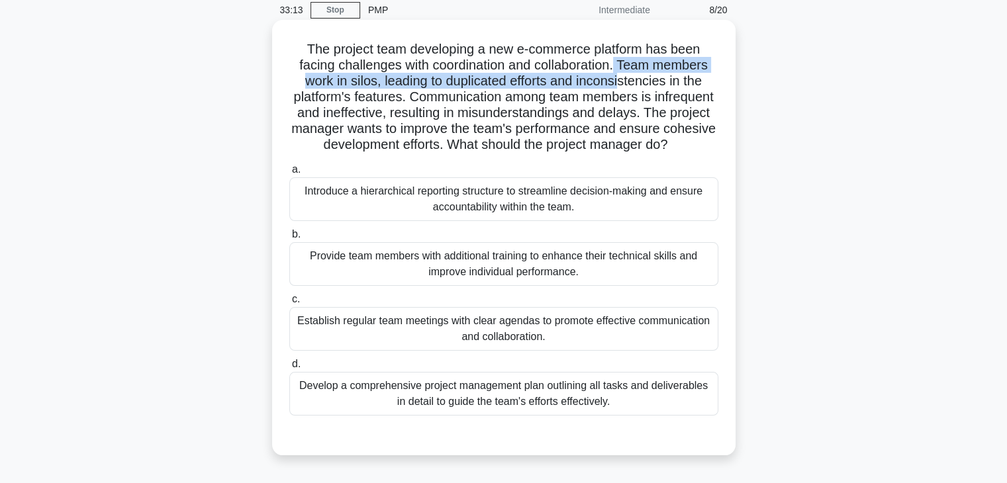
drag, startPoint x: 618, startPoint y: 68, endPoint x: 624, endPoint y: 83, distance: 16.4
click at [624, 83] on h5 "The project team developing a new e-commerce platform has been facing challenge…" at bounding box center [504, 97] width 432 height 113
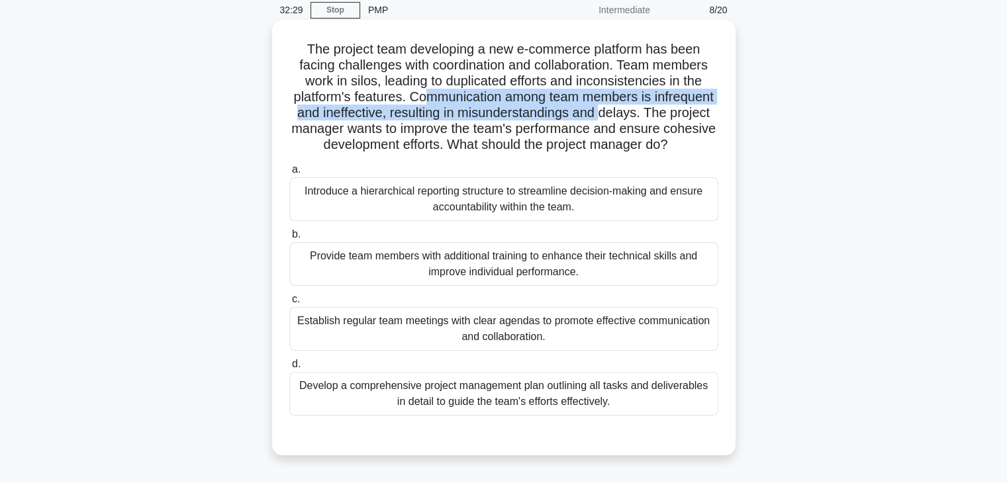
drag, startPoint x: 455, startPoint y: 101, endPoint x: 673, endPoint y: 117, distance: 218.4
click at [673, 117] on h5 "The project team developing a new e-commerce platform has been facing challenge…" at bounding box center [504, 97] width 432 height 113
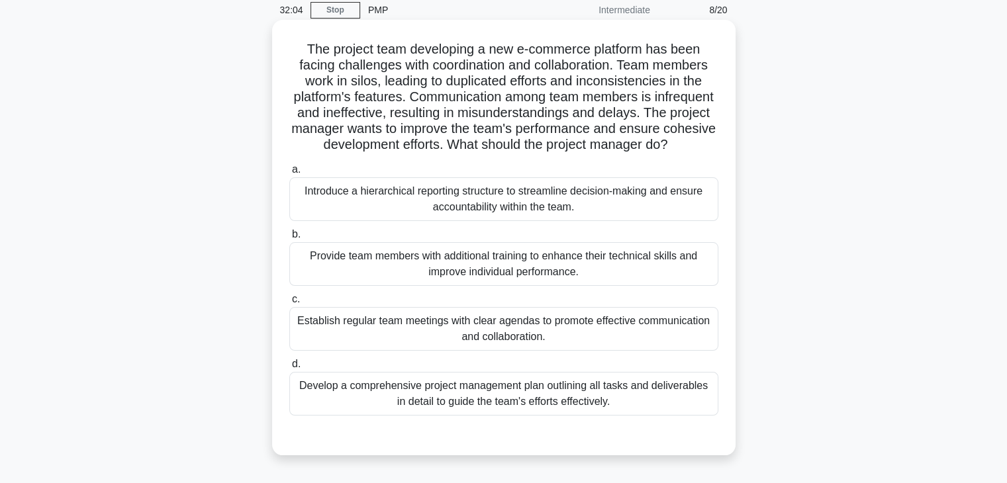
click at [512, 351] on div "Establish regular team meetings with clear agendas to promote effective communi…" at bounding box center [503, 329] width 429 height 44
click at [289, 304] on input "c. Establish regular team meetings with clear agendas to promote effective comm…" at bounding box center [289, 299] width 0 height 9
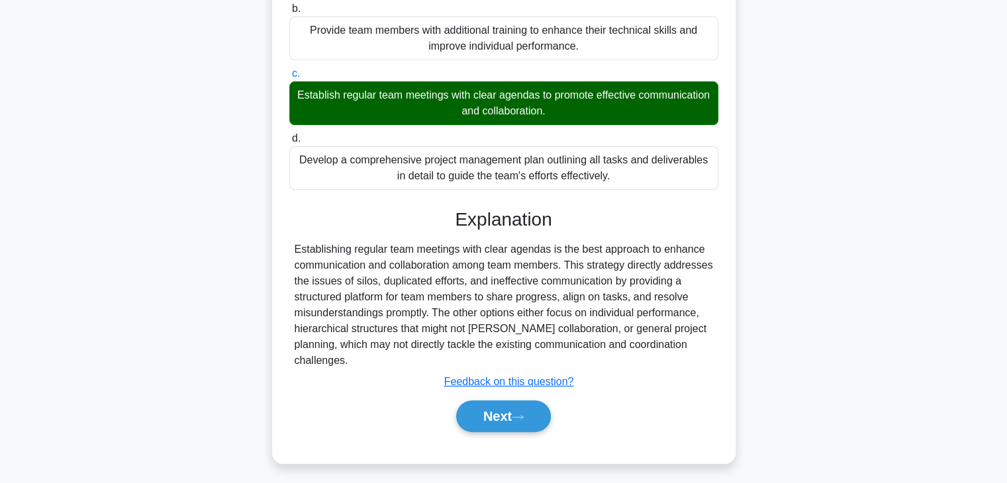
scroll to position [285, 0]
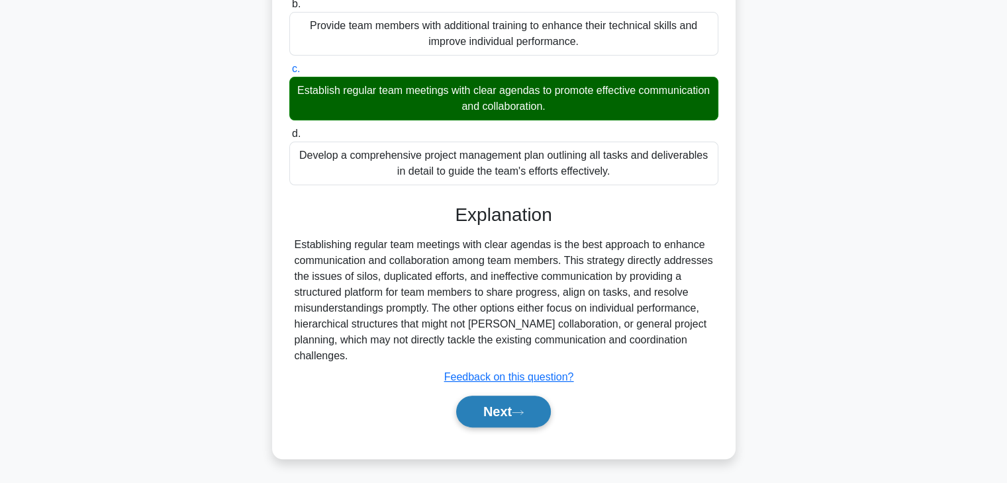
click at [511, 419] on button "Next" at bounding box center [503, 412] width 95 height 32
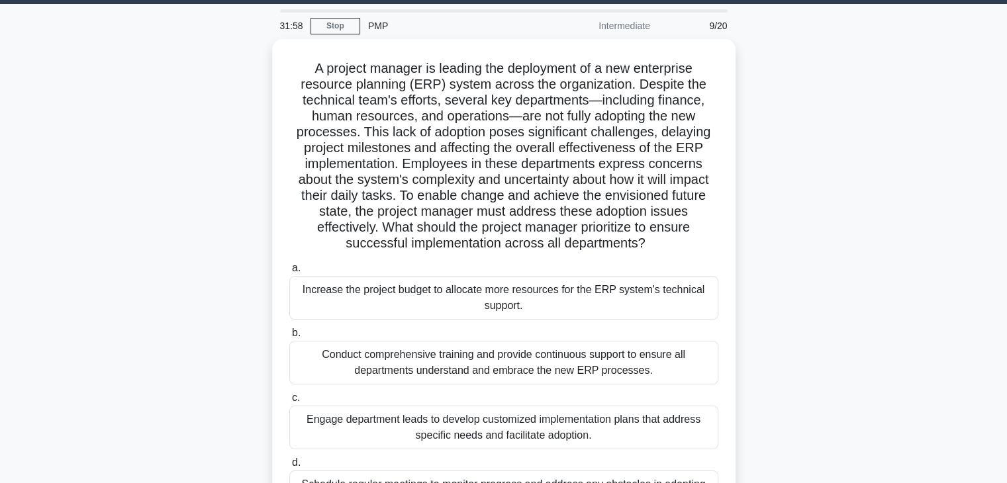
scroll to position [40, 0]
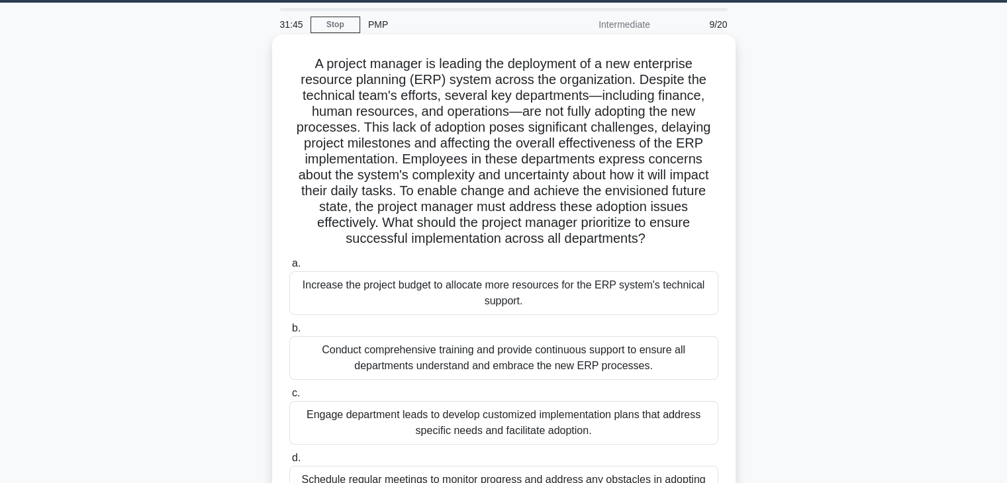
drag, startPoint x: 363, startPoint y: 209, endPoint x: 696, endPoint y: 239, distance: 335.0
click at [696, 239] on h5 "A project manager is leading the deployment of a new enterprise resource planni…" at bounding box center [504, 152] width 432 height 192
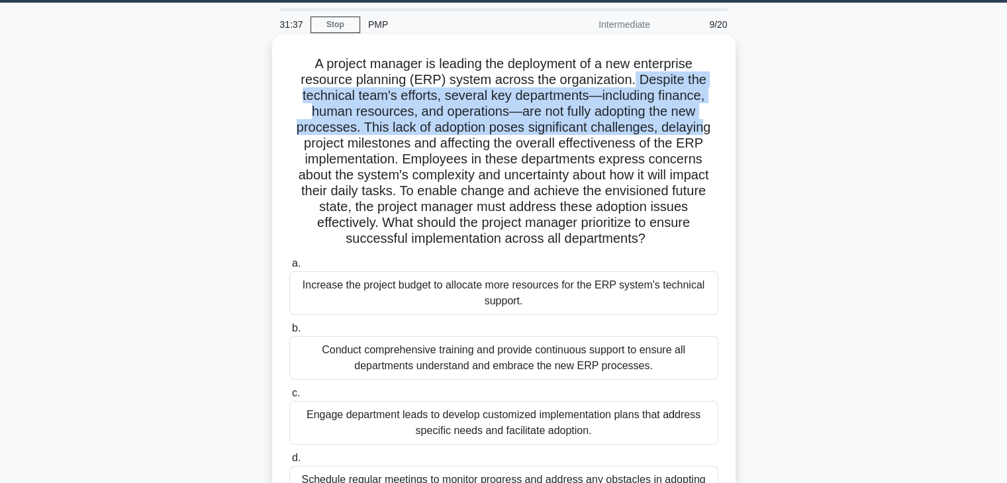
drag, startPoint x: 636, startPoint y: 80, endPoint x: 704, endPoint y: 124, distance: 81.9
click at [704, 124] on h5 "A project manager is leading the deployment of a new enterprise resource planni…" at bounding box center [504, 152] width 432 height 192
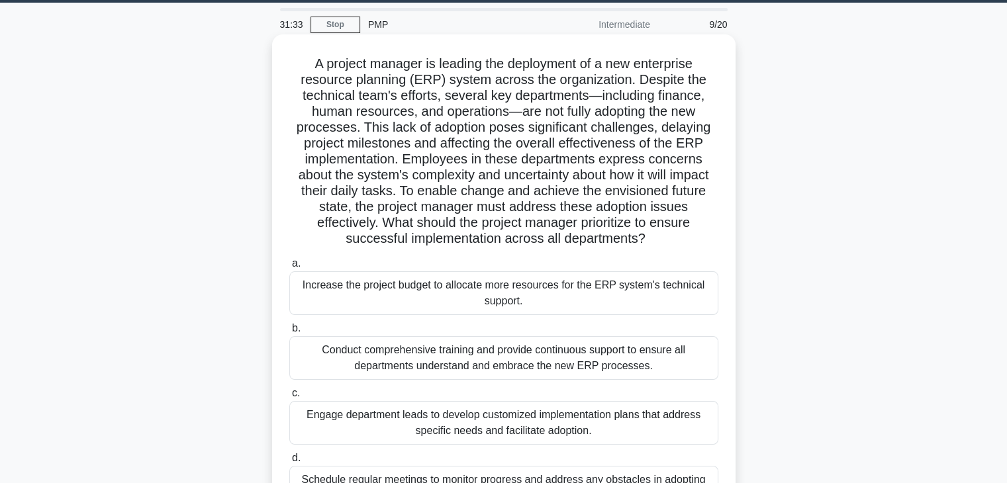
click at [506, 141] on h5 "A project manager is leading the deployment of a new enterprise resource planni…" at bounding box center [504, 152] width 432 height 192
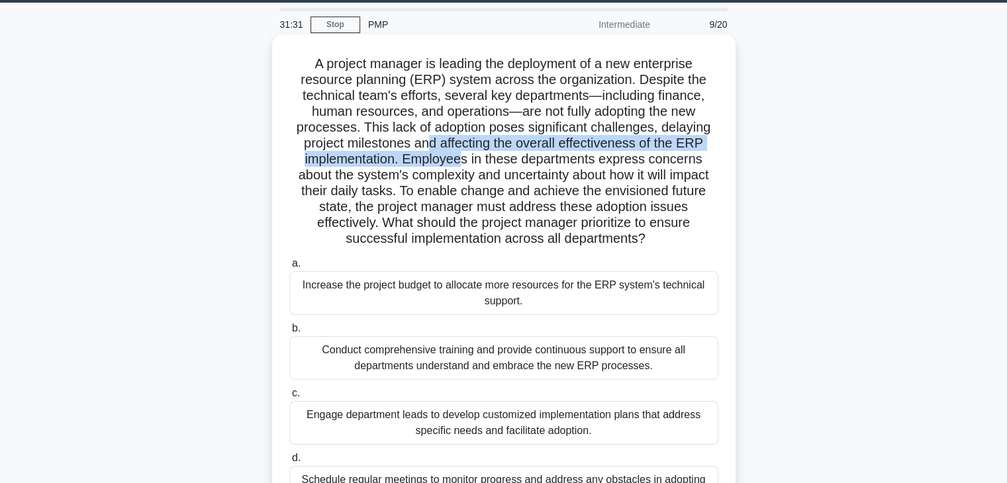
drag, startPoint x: 429, startPoint y: 140, endPoint x: 460, endPoint y: 162, distance: 38.4
click at [460, 162] on h5 "A project manager is leading the deployment of a new enterprise resource planni…" at bounding box center [504, 152] width 432 height 192
click at [445, 157] on h5 "A project manager is leading the deployment of a new enterprise resource planni…" at bounding box center [504, 152] width 432 height 192
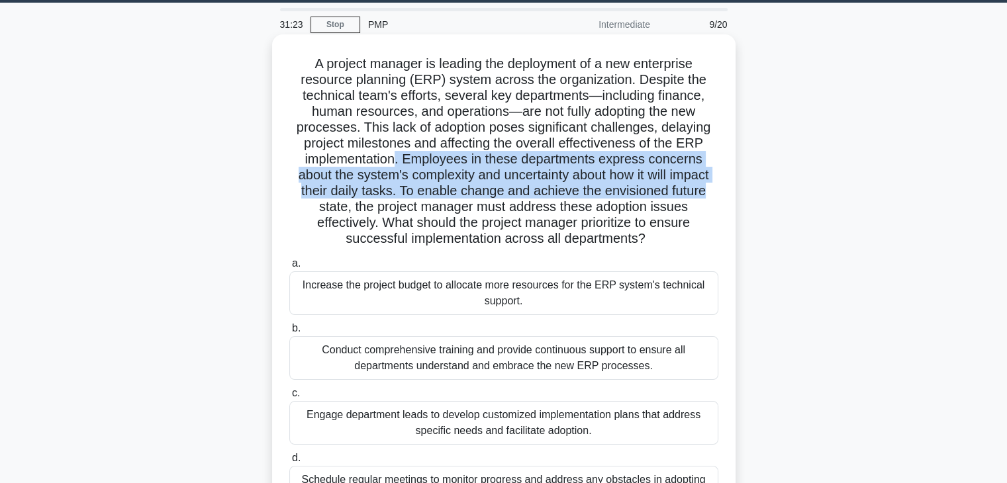
drag, startPoint x: 399, startPoint y: 160, endPoint x: 721, endPoint y: 188, distance: 323.6
click at [721, 188] on div "A project manager is leading the deployment of a new enterprise resource planni…" at bounding box center [503, 292] width 453 height 504
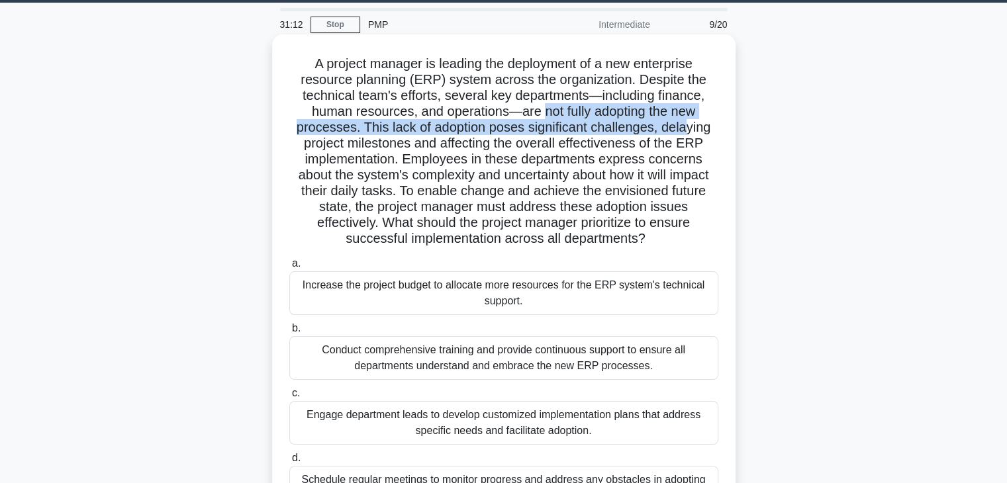
drag, startPoint x: 542, startPoint y: 112, endPoint x: 689, endPoint y: 122, distance: 147.3
click at [689, 122] on h5 "A project manager is leading the deployment of a new enterprise resource planni…" at bounding box center [504, 152] width 432 height 192
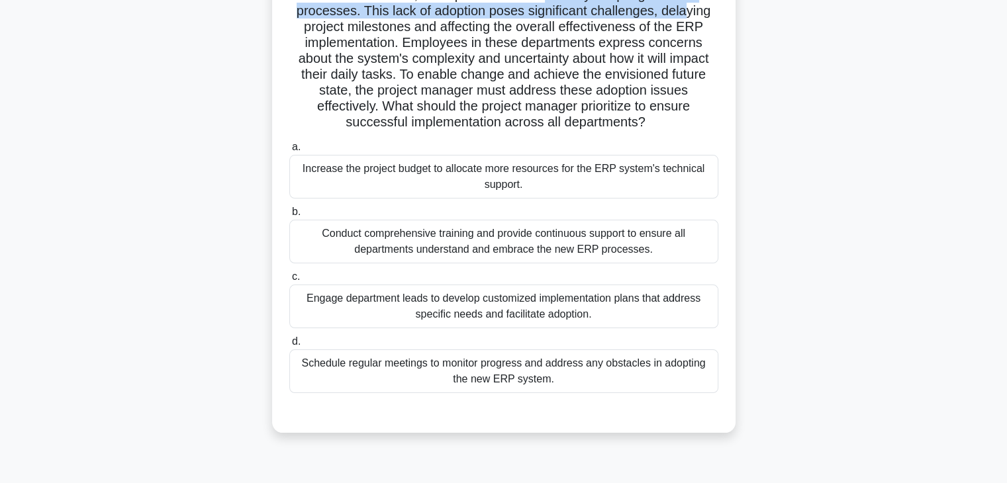
scroll to position [164, 0]
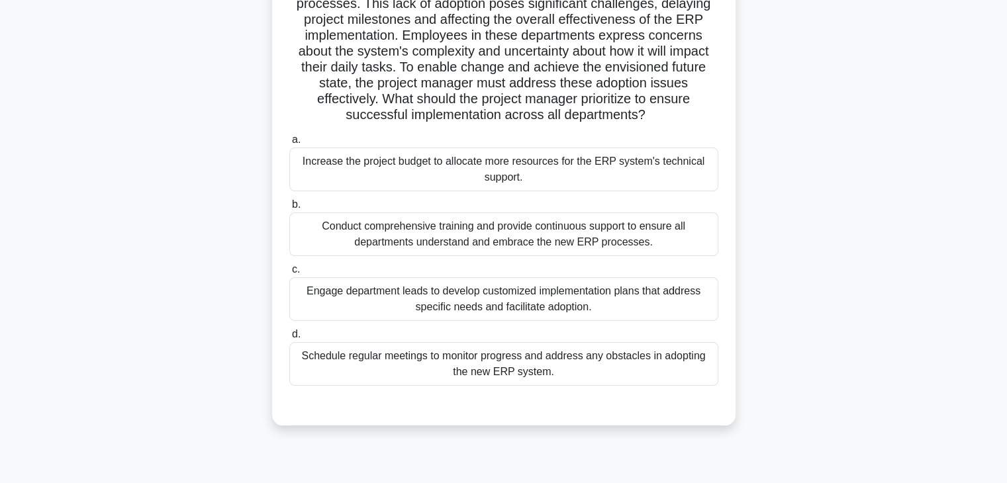
click at [667, 307] on div "Engage department leads to develop customized implementation plans that address…" at bounding box center [503, 299] width 429 height 44
click at [289, 274] on input "c. Engage department leads to develop customized implementation plans that addr…" at bounding box center [289, 269] width 0 height 9
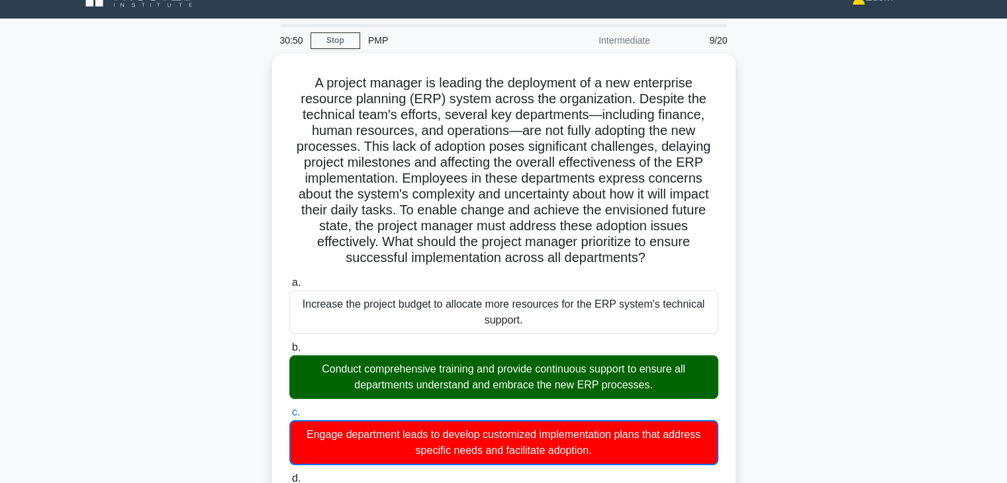
scroll to position [23, 0]
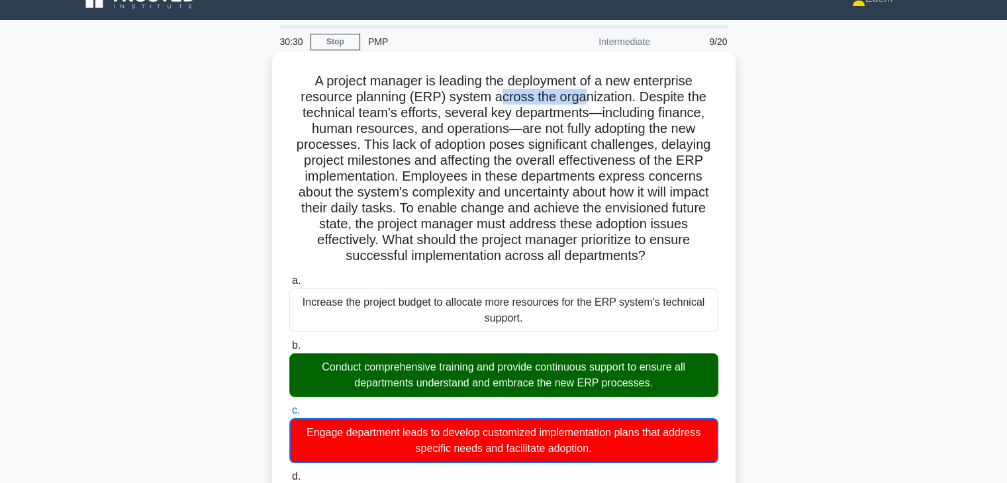
drag, startPoint x: 508, startPoint y: 99, endPoint x: 581, endPoint y: 103, distance: 72.9
click at [581, 103] on h5 "A project manager is leading the deployment of a new enterprise resource planni…" at bounding box center [504, 169] width 432 height 192
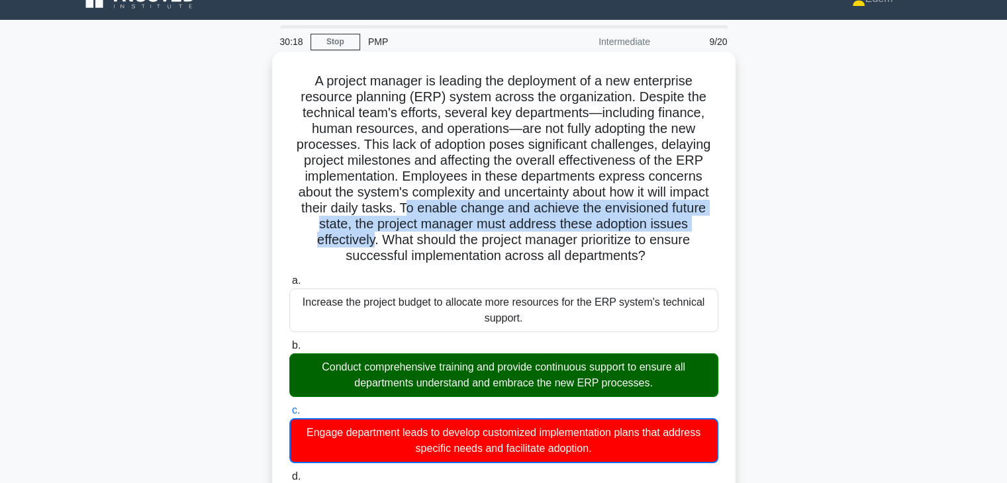
drag, startPoint x: 403, startPoint y: 209, endPoint x: 371, endPoint y: 239, distance: 44.0
click at [371, 239] on h5 "A project manager is leading the deployment of a new enterprise resource planni…" at bounding box center [504, 169] width 432 height 192
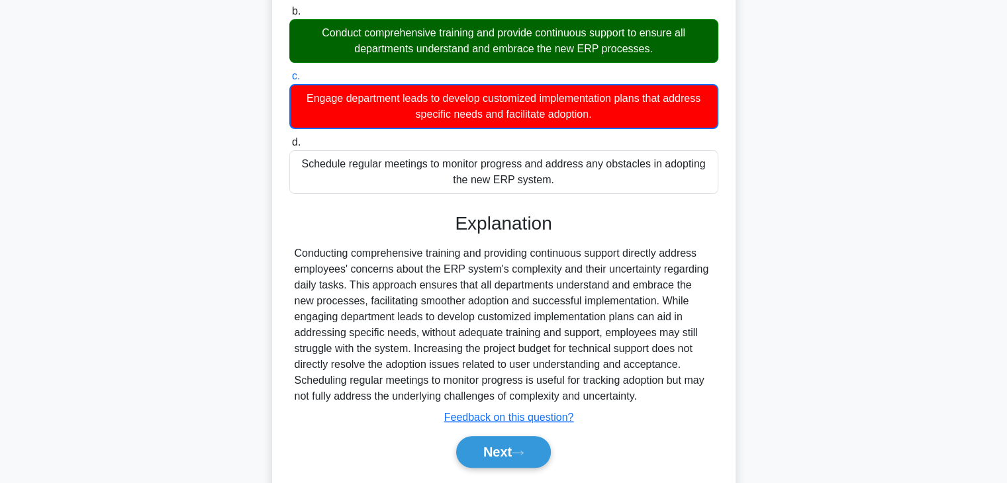
scroll to position [397, 0]
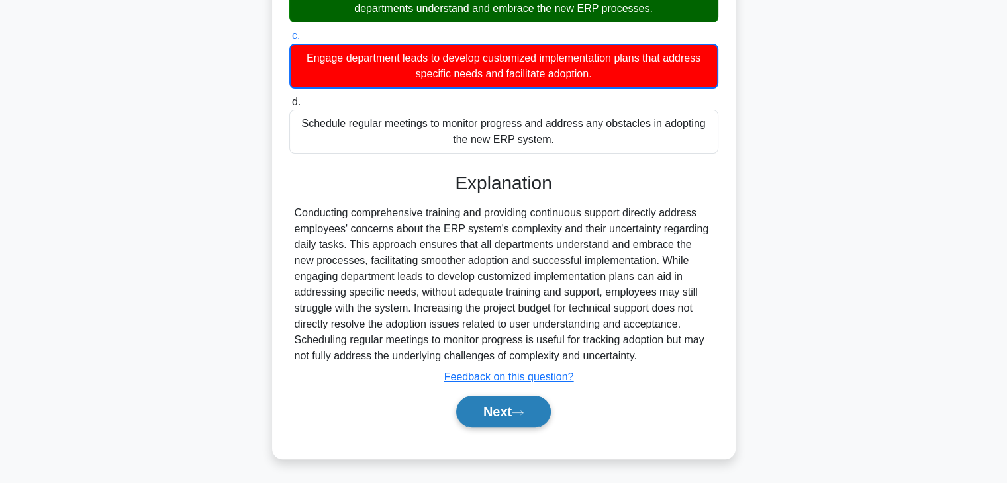
click at [508, 418] on button "Next" at bounding box center [503, 412] width 95 height 32
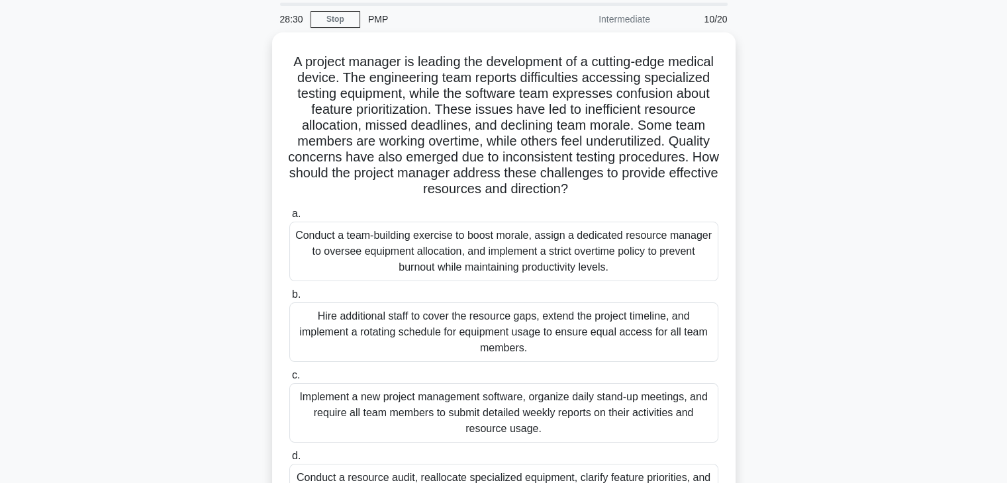
scroll to position [38, 0]
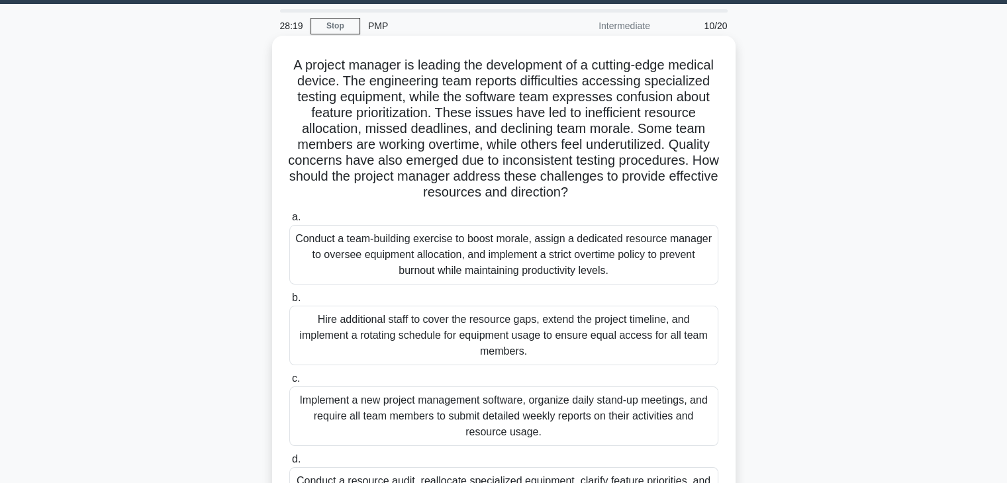
drag, startPoint x: 378, startPoint y: 158, endPoint x: 709, endPoint y: 191, distance: 332.6
click at [709, 191] on h5 "A project manager is leading the development of a cutting-edge medical device. …" at bounding box center [504, 129] width 432 height 144
click at [387, 164] on h5 "A project manager is leading the development of a cutting-edge medical device. …" at bounding box center [504, 129] width 432 height 144
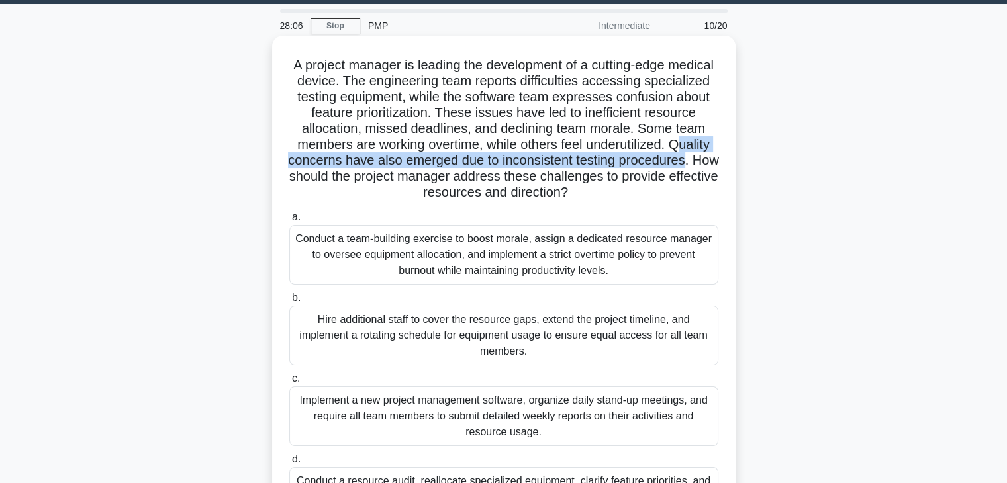
drag, startPoint x: 384, startPoint y: 162, endPoint x: 412, endPoint y: 183, distance: 35.4
click at [412, 183] on h5 "A project manager is leading the development of a cutting-edge medical device. …" at bounding box center [504, 129] width 432 height 144
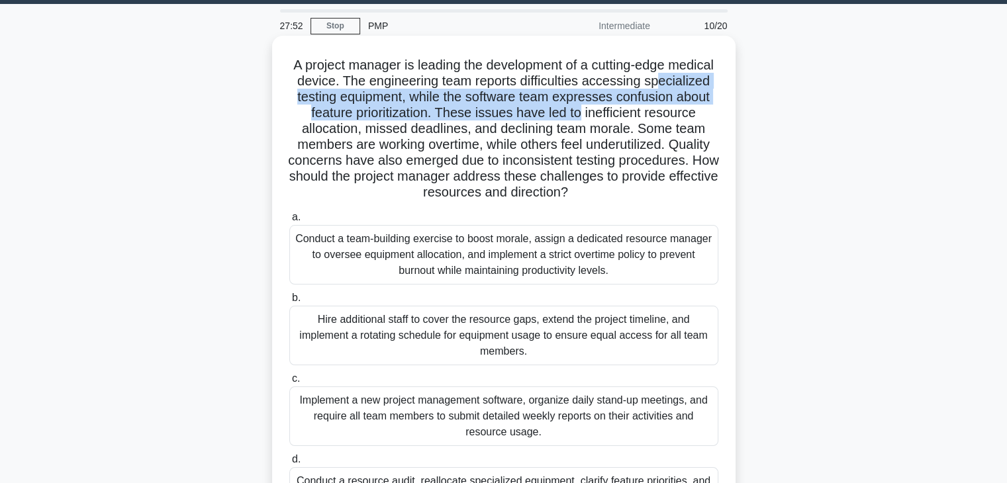
drag, startPoint x: 325, startPoint y: 95, endPoint x: 703, endPoint y: 109, distance: 378.2
click at [703, 109] on h5 "A project manager is leading the development of a cutting-edge medical device. …" at bounding box center [504, 129] width 432 height 144
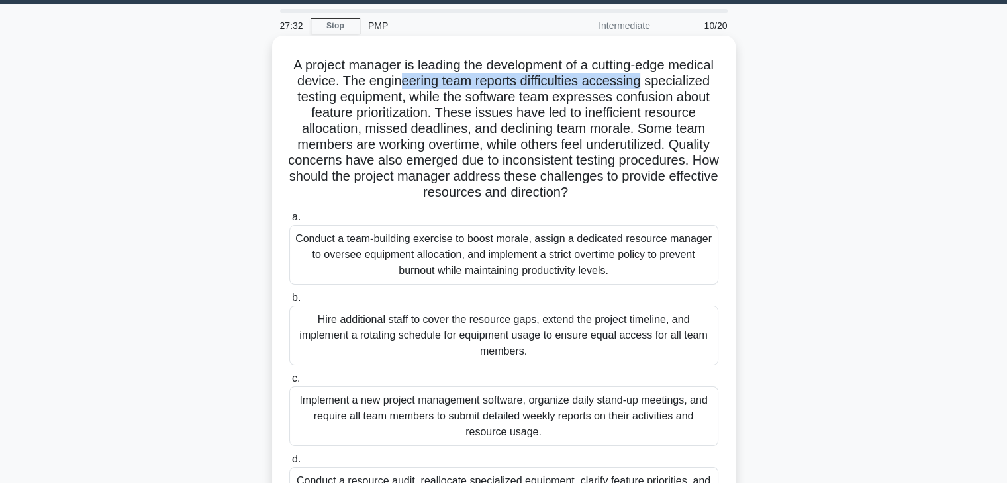
drag, startPoint x: 461, startPoint y: 74, endPoint x: 700, endPoint y: 77, distance: 239.0
click at [700, 77] on h5 "A project manager is leading the development of a cutting-edge medical device. …" at bounding box center [504, 129] width 432 height 144
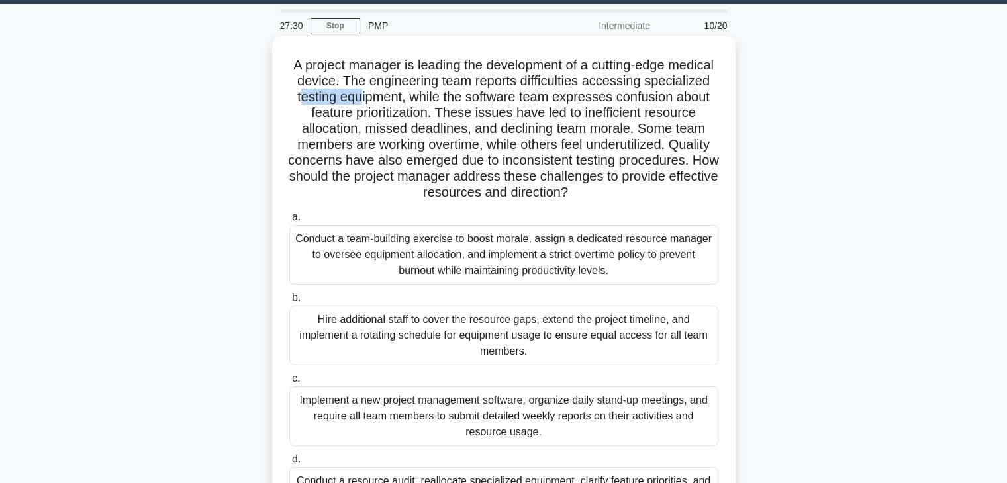
drag, startPoint x: 387, startPoint y: 99, endPoint x: 441, endPoint y: 95, distance: 53.8
click at [441, 95] on h5 "A project manager is leading the development of a cutting-edge medical device. …" at bounding box center [504, 129] width 432 height 144
drag, startPoint x: 511, startPoint y: 94, endPoint x: 628, endPoint y: 97, distance: 116.6
click at [628, 97] on h5 "A project manager is leading the development of a cutting-edge medical device. …" at bounding box center [504, 129] width 432 height 144
drag, startPoint x: 384, startPoint y: 117, endPoint x: 512, endPoint y: 119, distance: 127.8
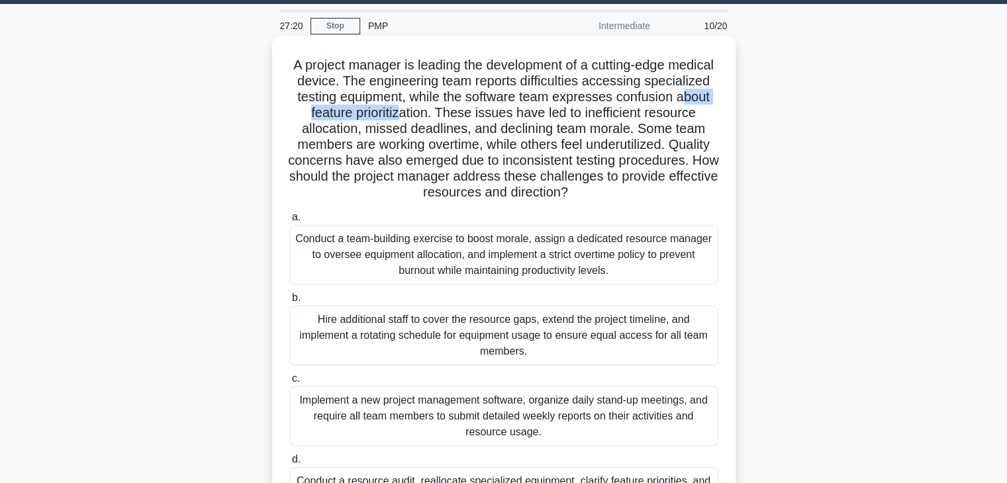
click at [512, 119] on h5 "A project manager is leading the development of a cutting-edge medical device. …" at bounding box center [504, 129] width 432 height 144
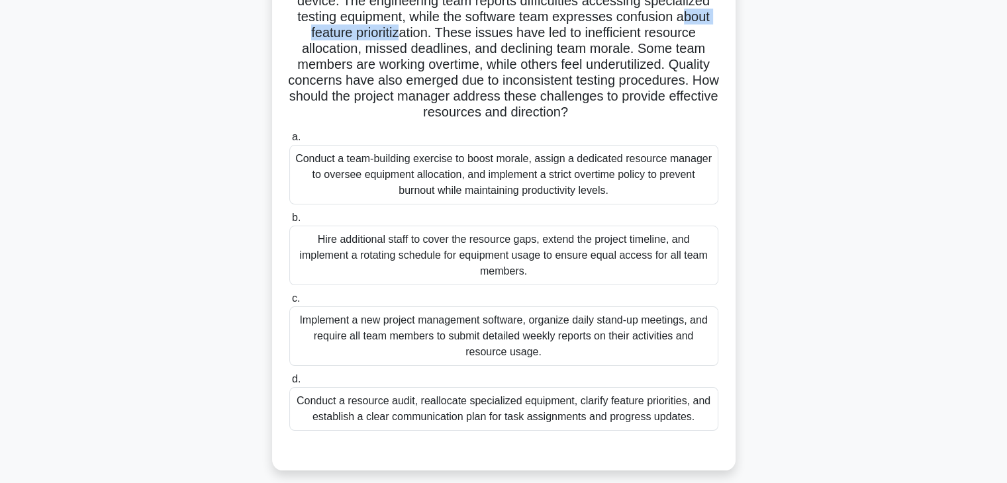
scroll to position [120, 0]
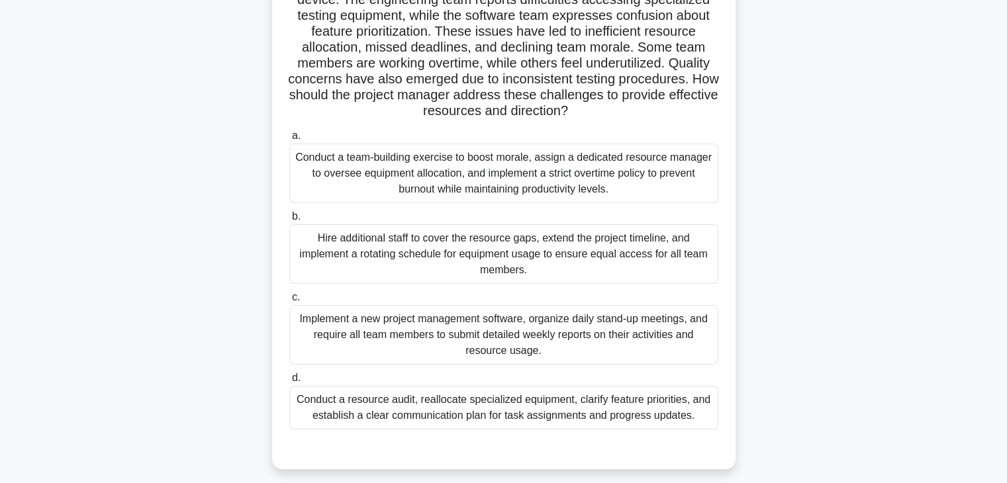
click at [536, 250] on div "Hire additional staff to cover the resource gaps, extend the project timeline, …" at bounding box center [503, 254] width 429 height 60
click at [289, 221] on input "b. Hire additional staff to cover the resource gaps, extend the project timelin…" at bounding box center [289, 217] width 0 height 9
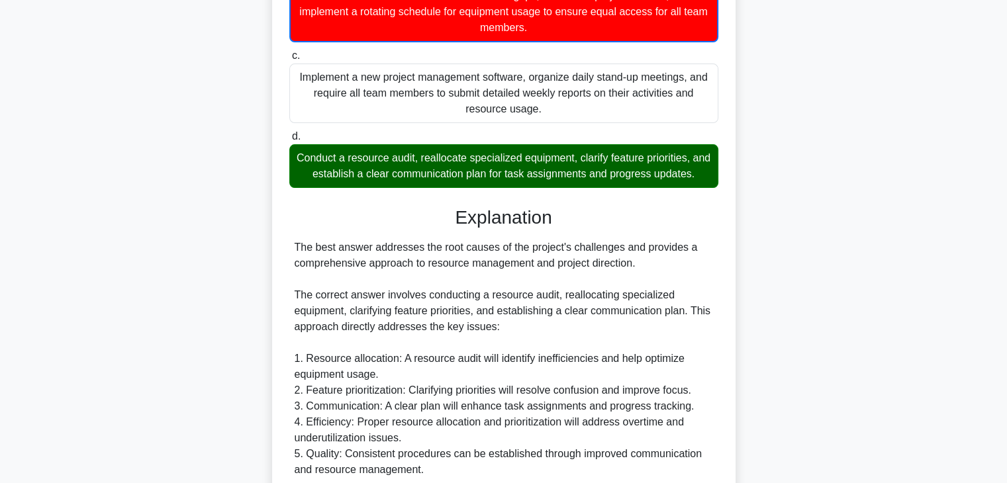
scroll to position [367, 0]
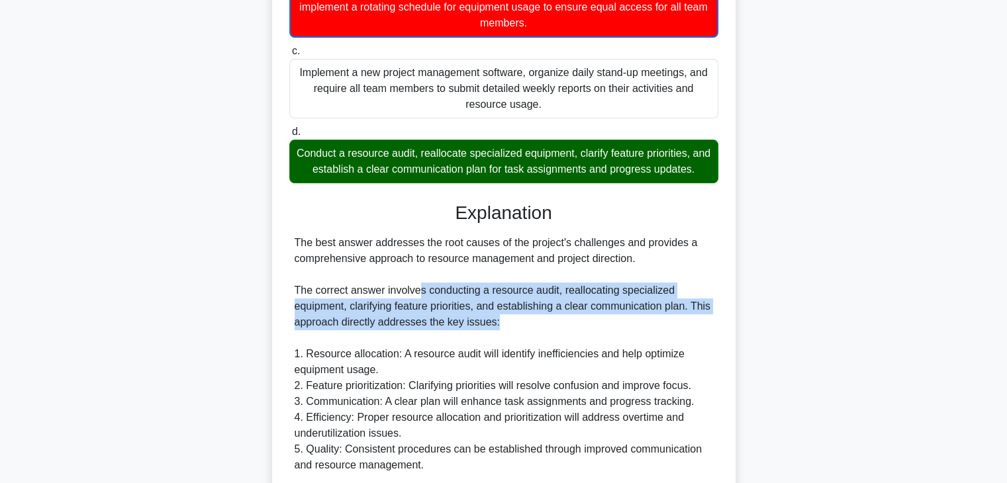
drag, startPoint x: 419, startPoint y: 291, endPoint x: 685, endPoint y: 316, distance: 267.3
click at [685, 316] on div "The best answer addresses the root causes of the project's challenges and provi…" at bounding box center [504, 441] width 418 height 413
click at [374, 314] on div "The best answer addresses the root causes of the project's challenges and provi…" at bounding box center [504, 441] width 418 height 413
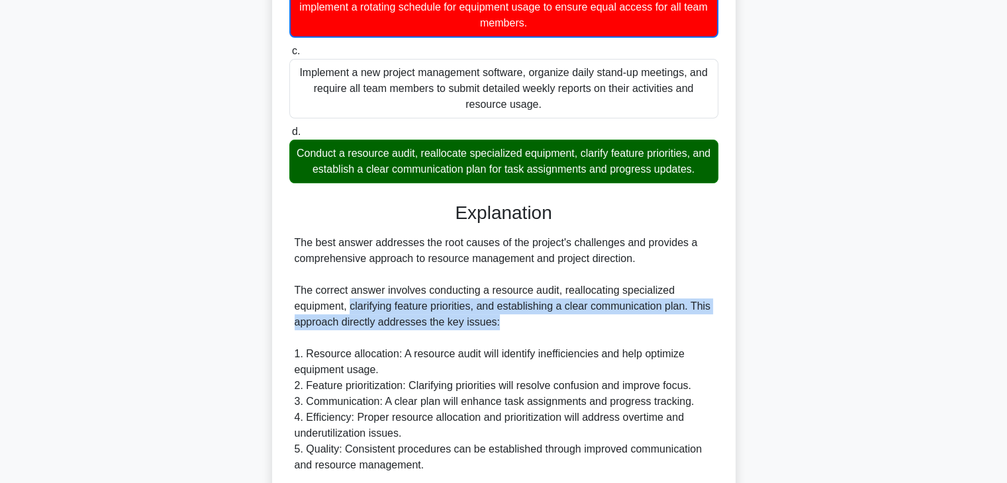
drag, startPoint x: 350, startPoint y: 308, endPoint x: 693, endPoint y: 318, distance: 343.7
click at [693, 318] on div "The best answer addresses the root causes of the project's challenges and provi…" at bounding box center [504, 441] width 418 height 413
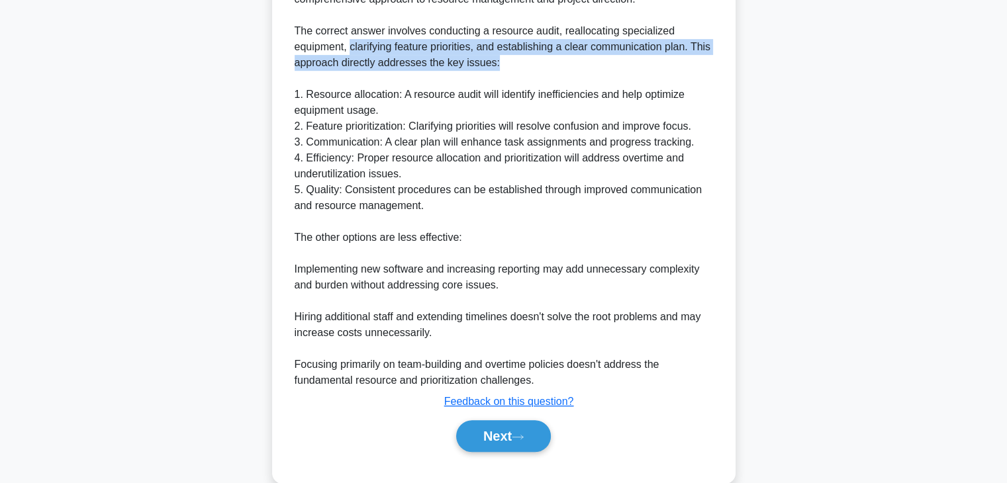
scroll to position [651, 0]
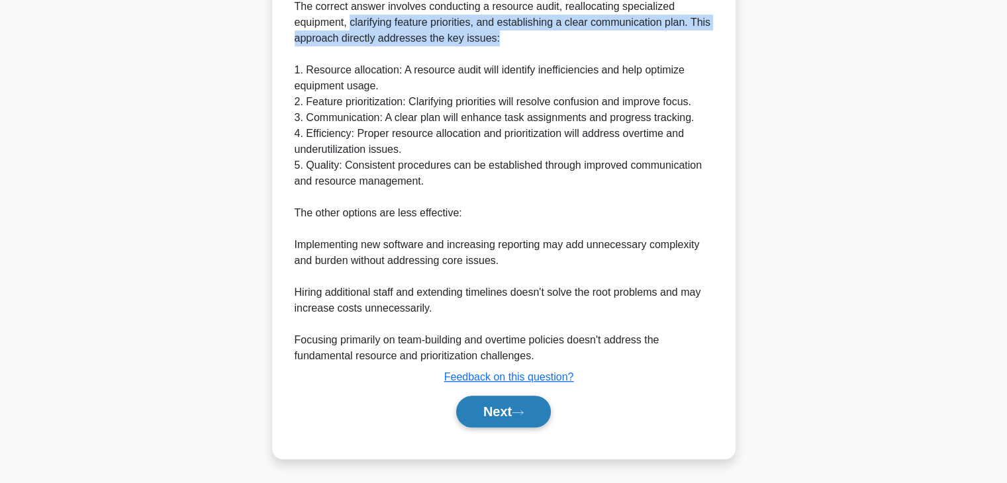
click at [514, 408] on button "Next" at bounding box center [503, 412] width 95 height 32
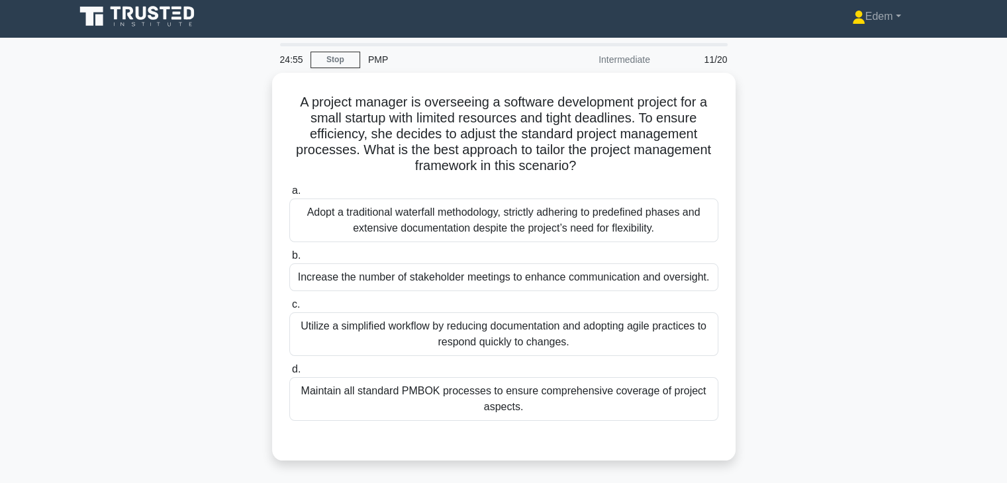
scroll to position [0, 0]
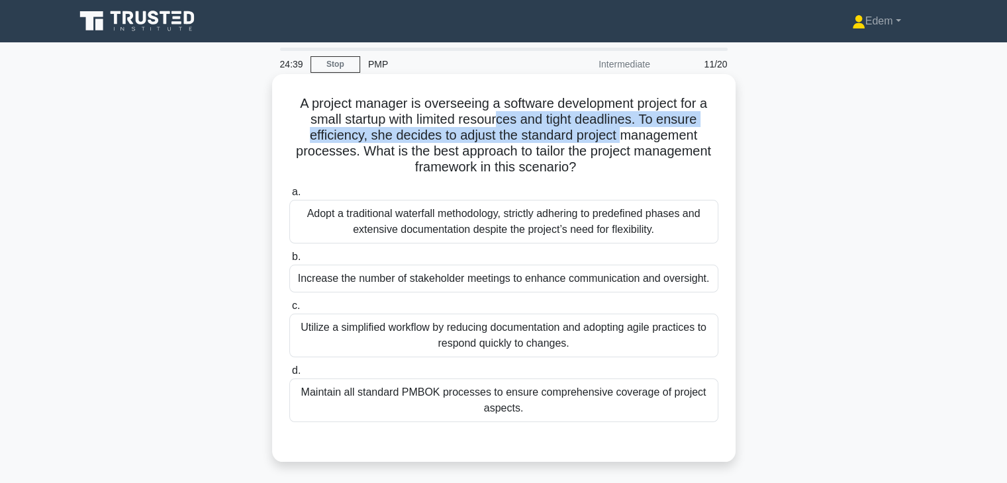
drag, startPoint x: 502, startPoint y: 127, endPoint x: 628, endPoint y: 130, distance: 125.2
click at [628, 130] on h5 "A project manager is overseeing a software development project for a small star…" at bounding box center [504, 135] width 432 height 81
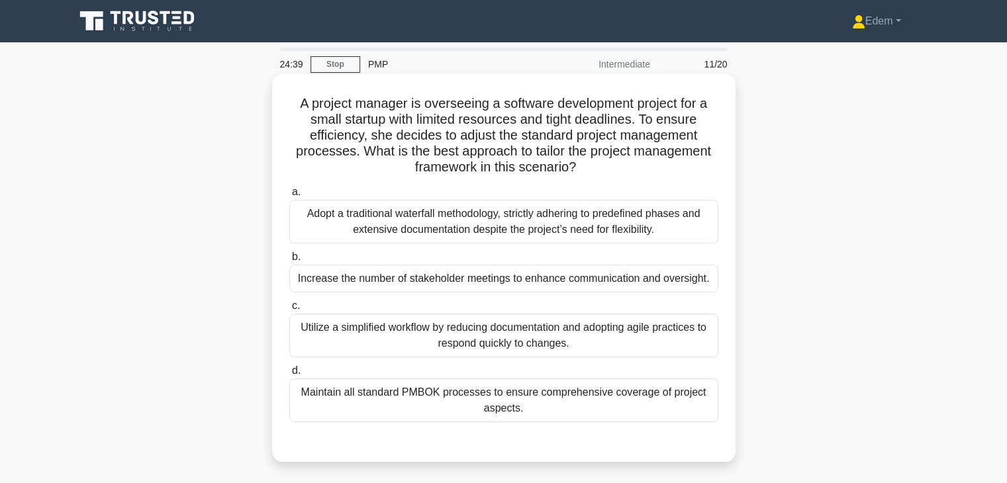
click at [634, 128] on h5 "A project manager is overseeing a software development project for a small star…" at bounding box center [504, 135] width 432 height 81
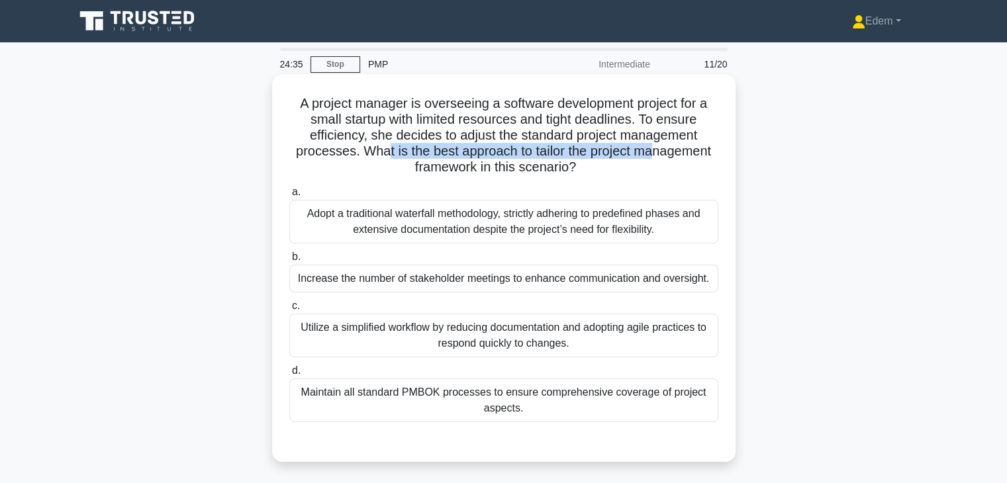
drag, startPoint x: 383, startPoint y: 154, endPoint x: 654, endPoint y: 159, distance: 270.8
click at [654, 159] on h5 "A project manager is overseeing a software development project for a small star…" at bounding box center [504, 135] width 432 height 81
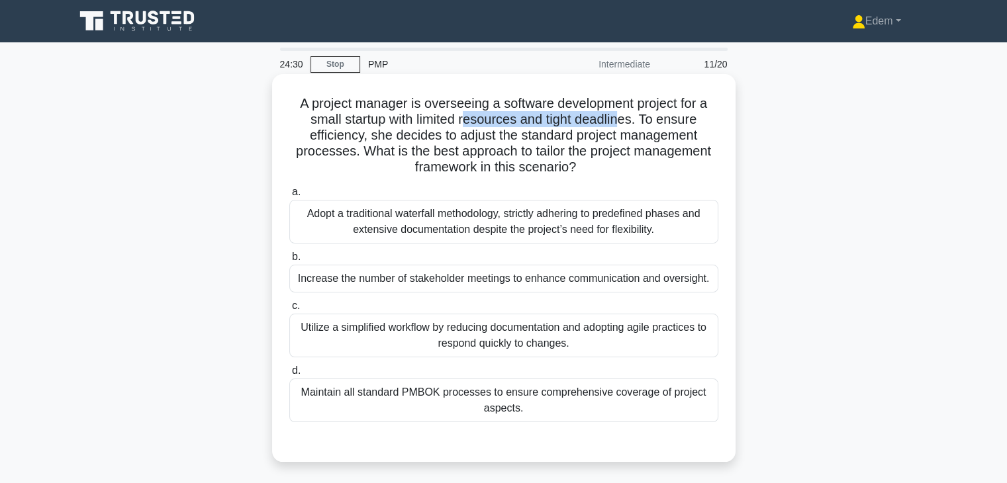
drag, startPoint x: 463, startPoint y: 120, endPoint x: 622, endPoint y: 124, distance: 158.9
click at [622, 124] on h5 "A project manager is overseeing a software development project for a small star…" at bounding box center [504, 135] width 432 height 81
drag, startPoint x: 418, startPoint y: 118, endPoint x: 638, endPoint y: 118, distance: 219.8
click at [638, 118] on h5 "A project manager is overseeing a software development project for a small star…" at bounding box center [504, 135] width 432 height 81
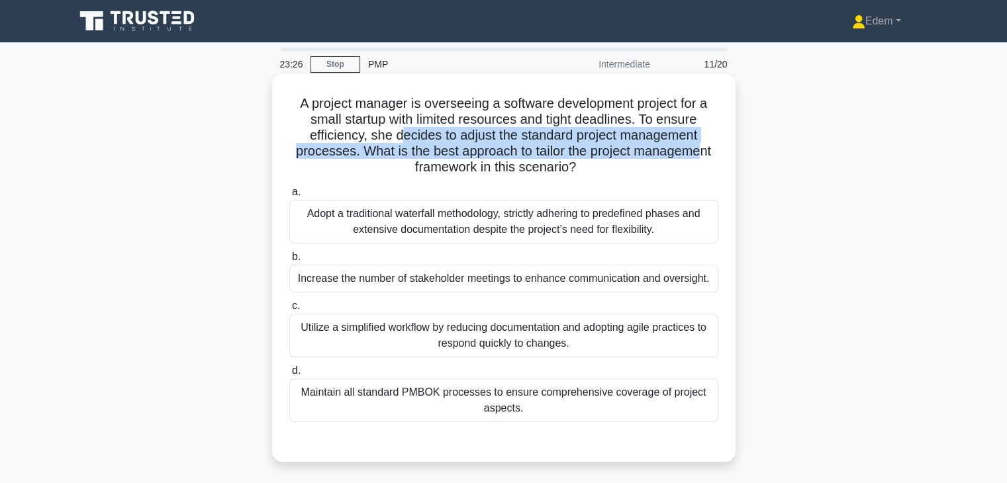
drag, startPoint x: 400, startPoint y: 134, endPoint x: 707, endPoint y: 143, distance: 307.3
click at [707, 143] on h5 "A project manager is overseeing a software development project for a small star…" at bounding box center [504, 135] width 432 height 81
click at [450, 142] on h5 "A project manager is overseeing a software development project for a small star…" at bounding box center [504, 135] width 432 height 81
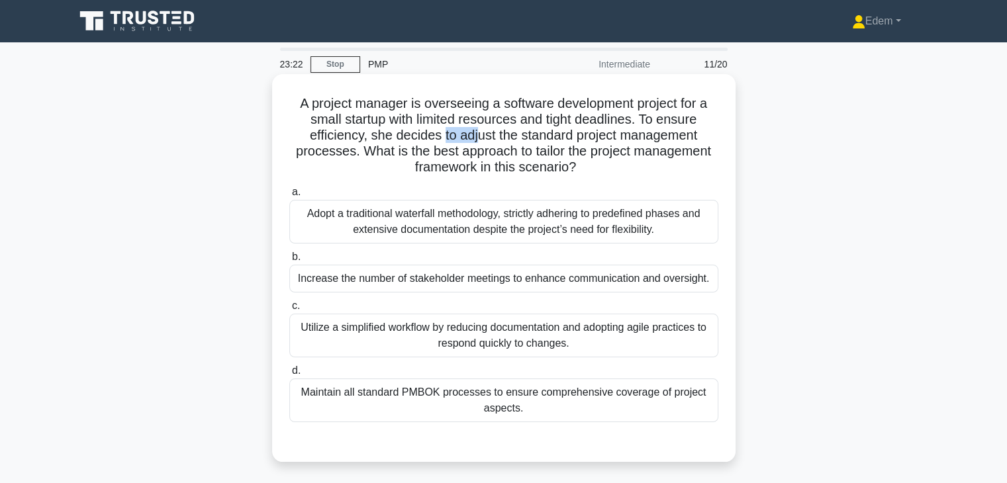
drag, startPoint x: 442, startPoint y: 134, endPoint x: 478, endPoint y: 139, distance: 36.0
click at [478, 139] on h5 "A project manager is overseeing a software development project for a small star…" at bounding box center [504, 135] width 432 height 81
click at [492, 332] on div "Utilize a simplified workflow by reducing documentation and adopting agile prac…" at bounding box center [503, 336] width 429 height 44
click at [289, 310] on input "c. Utilize a simplified workflow by reducing documentation and adopting agile p…" at bounding box center [289, 306] width 0 height 9
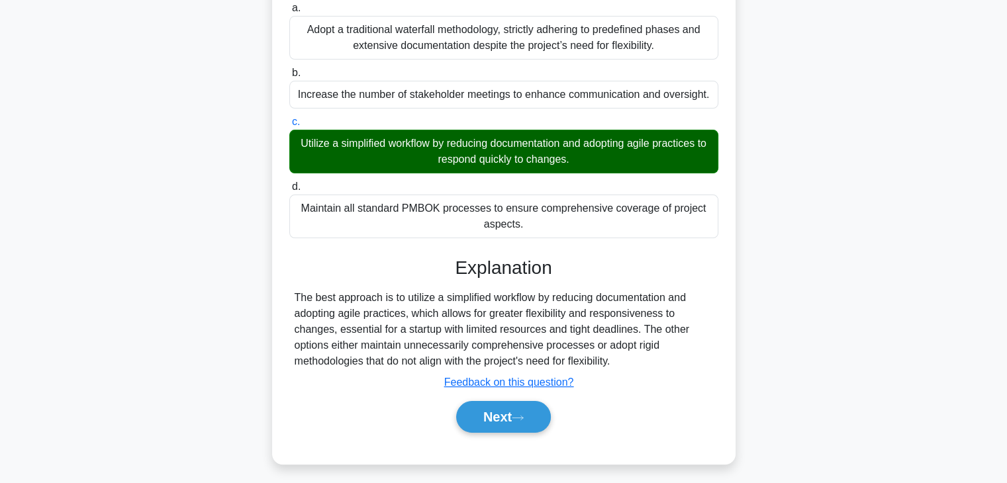
scroll to position [232, 0]
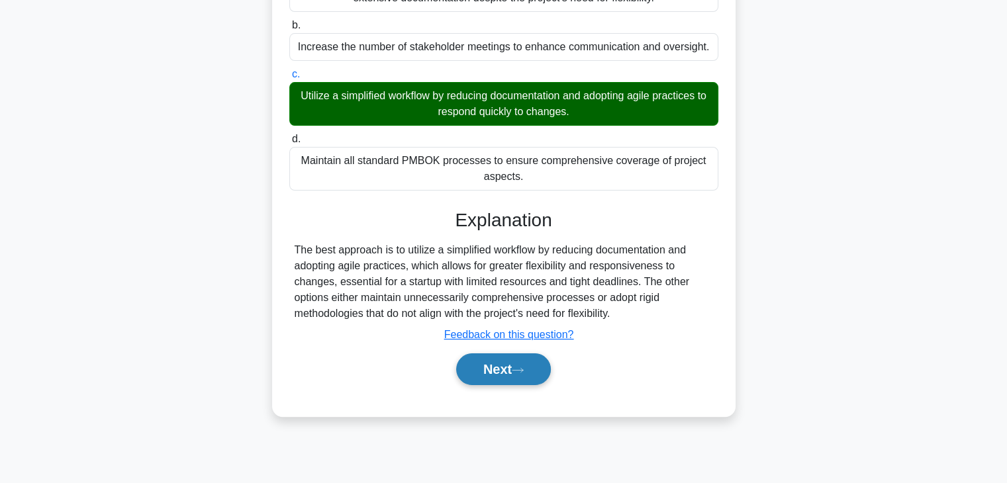
click at [537, 375] on button "Next" at bounding box center [503, 370] width 95 height 32
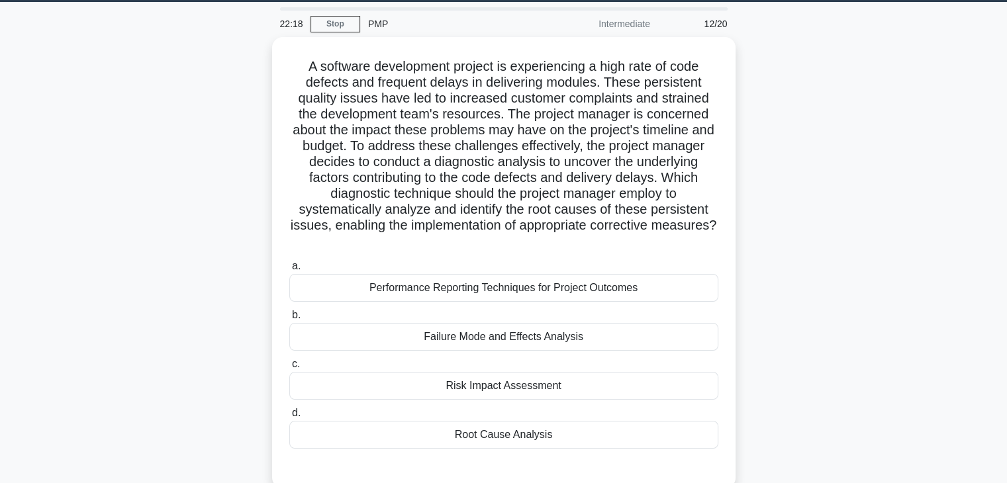
scroll to position [36, 0]
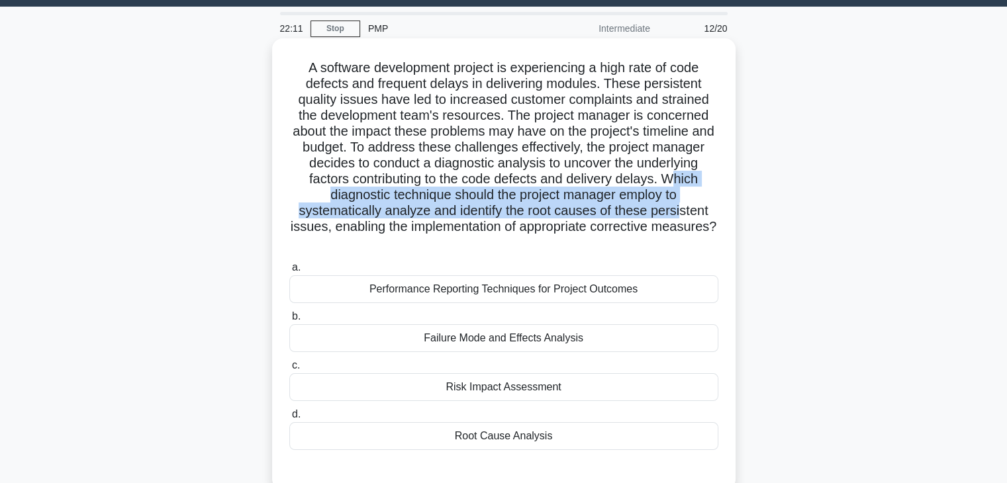
drag, startPoint x: 317, startPoint y: 196, endPoint x: 682, endPoint y: 218, distance: 365.5
click at [682, 218] on h5 "A software development project is experiencing a high rate of code defects and …" at bounding box center [504, 156] width 432 height 192
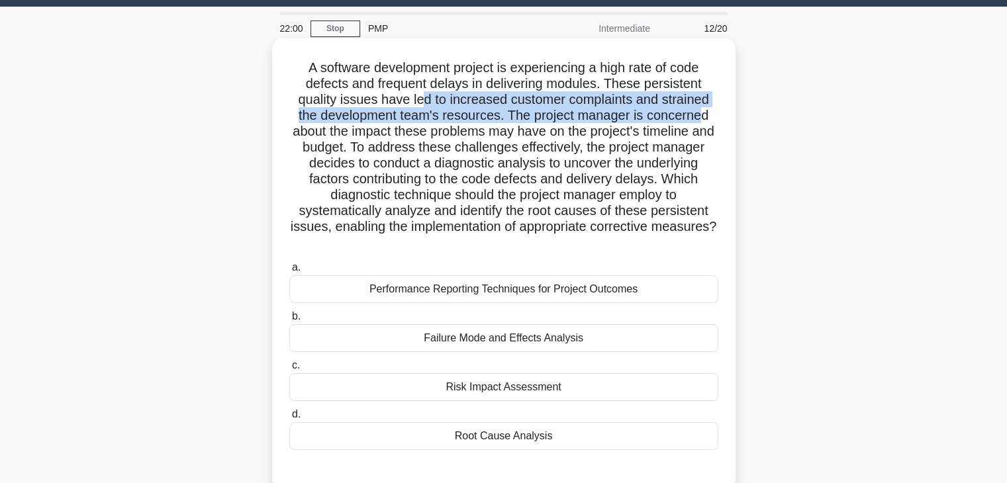
drag, startPoint x: 424, startPoint y: 101, endPoint x: 707, endPoint y: 114, distance: 283.6
click at [707, 114] on h5 "A software development project is experiencing a high rate of code defects and …" at bounding box center [504, 156] width 432 height 192
click at [518, 117] on h5 "A software development project is experiencing a high rate of code defects and …" at bounding box center [504, 156] width 432 height 192
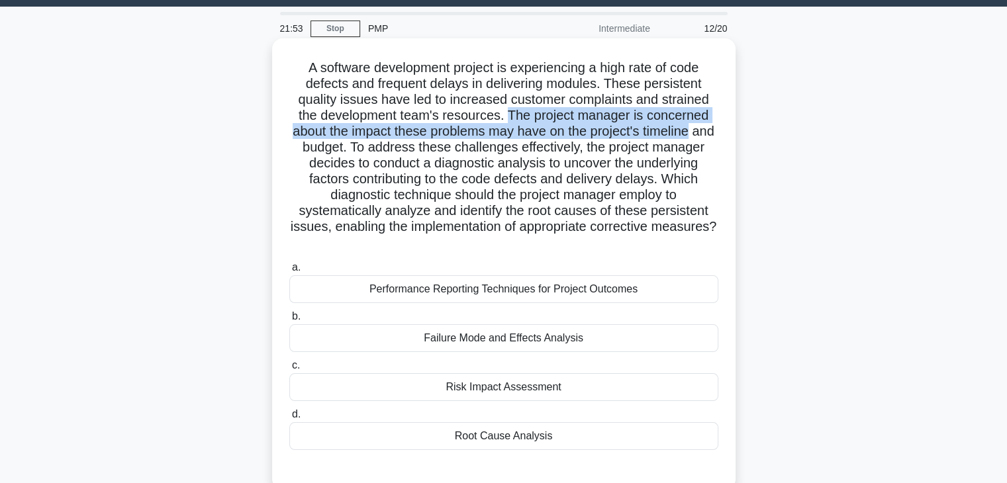
drag, startPoint x: 510, startPoint y: 115, endPoint x: 704, endPoint y: 136, distance: 195.1
click at [704, 136] on h5 "A software development project is experiencing a high rate of code defects and …" at bounding box center [504, 156] width 432 height 192
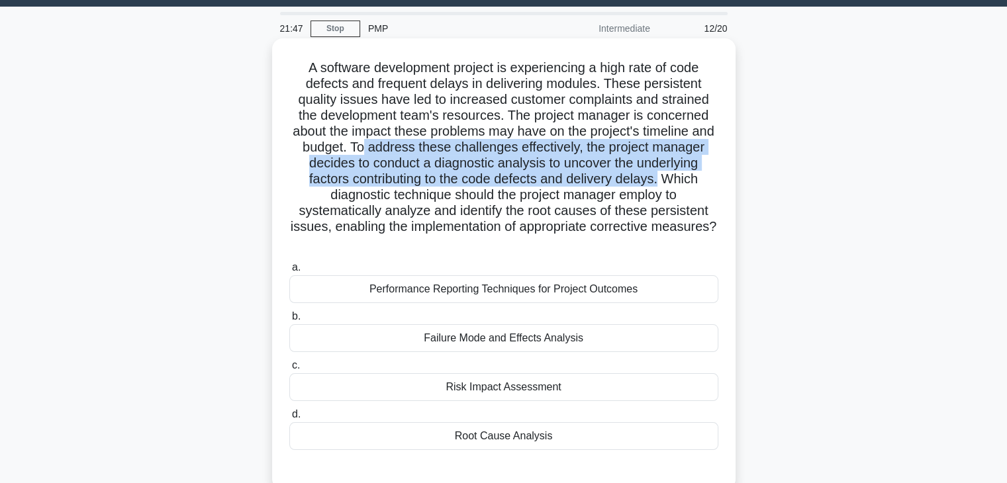
drag, startPoint x: 405, startPoint y: 147, endPoint x: 717, endPoint y: 183, distance: 313.9
click at [717, 183] on h5 "A software development project is experiencing a high rate of code defects and …" at bounding box center [504, 156] width 432 height 192
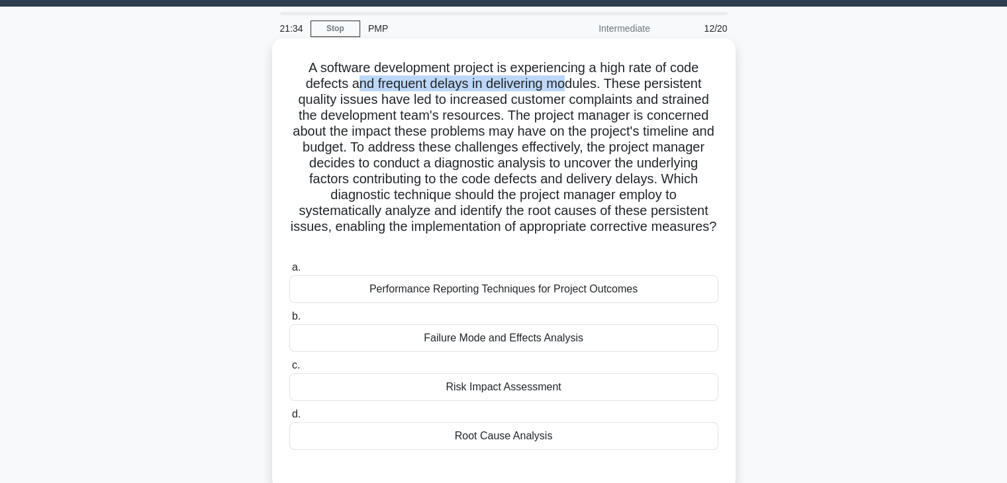
drag, startPoint x: 361, startPoint y: 85, endPoint x: 573, endPoint y: 90, distance: 211.9
click at [573, 90] on h5 "A software development project is experiencing a high rate of code defects and …" at bounding box center [504, 156] width 432 height 192
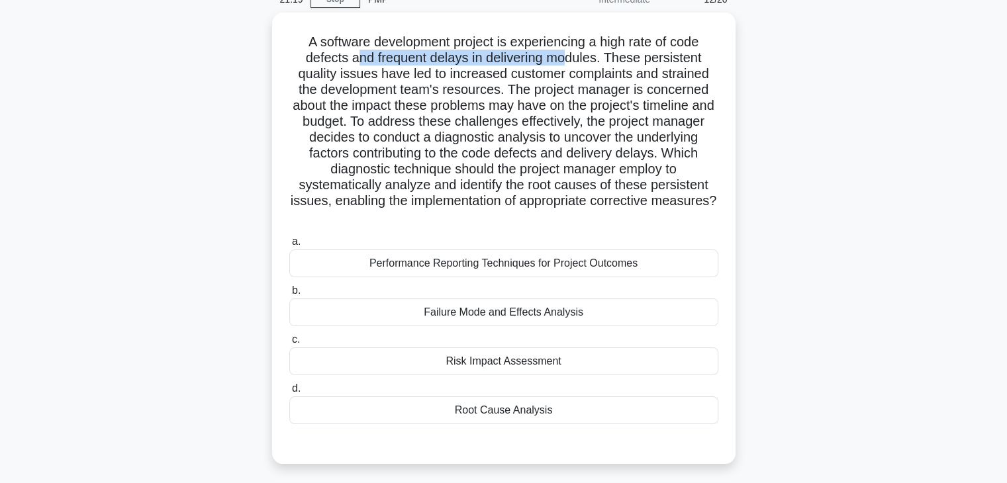
scroll to position [60, 0]
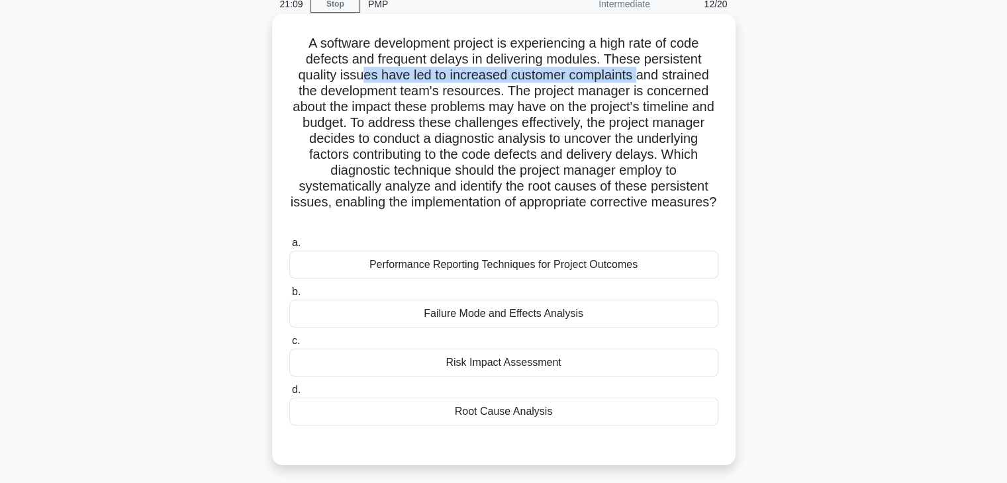
drag, startPoint x: 360, startPoint y: 77, endPoint x: 638, endPoint y: 76, distance: 277.4
click at [638, 76] on h5 "A software development project is experiencing a high rate of code defects and …" at bounding box center [504, 131] width 432 height 192
drag, startPoint x: 514, startPoint y: 95, endPoint x: 529, endPoint y: 97, distance: 15.5
click at [529, 97] on h5 "A software development project is experiencing a high rate of code defects and …" at bounding box center [504, 131] width 432 height 192
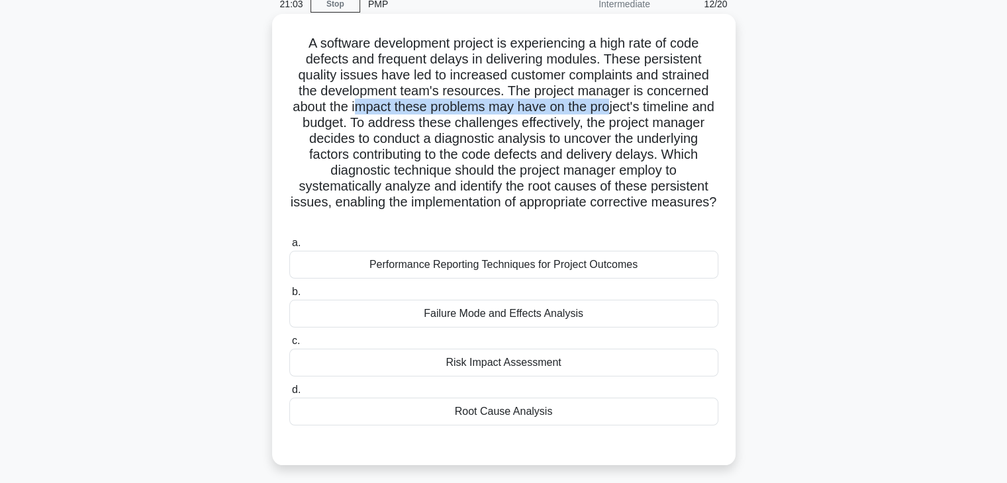
drag, startPoint x: 367, startPoint y: 107, endPoint x: 624, endPoint y: 107, distance: 256.9
click at [624, 107] on h5 "A software development project is experiencing a high rate of code defects and …" at bounding box center [504, 131] width 432 height 192
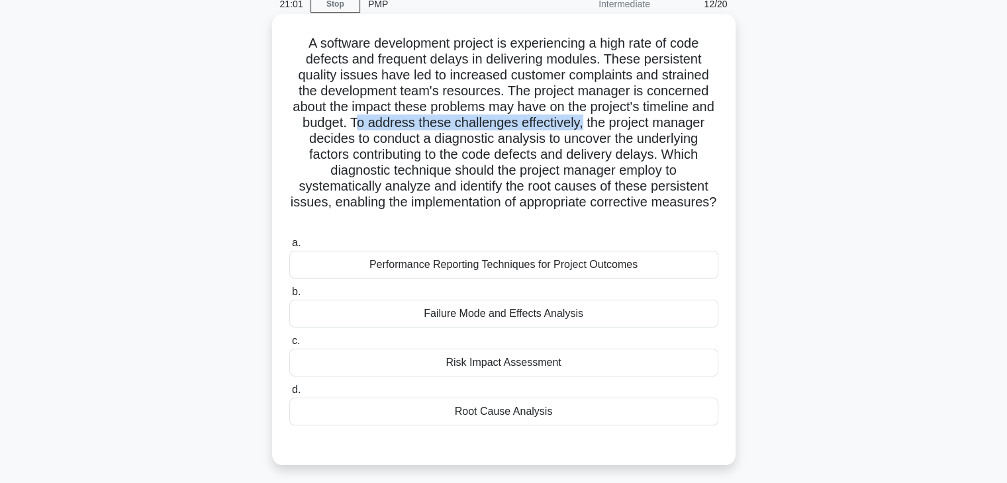
drag, startPoint x: 398, startPoint y: 126, endPoint x: 625, endPoint y: 128, distance: 227.1
click at [625, 128] on h5 "A software development project is experiencing a high rate of code defects and …" at bounding box center [504, 131] width 432 height 192
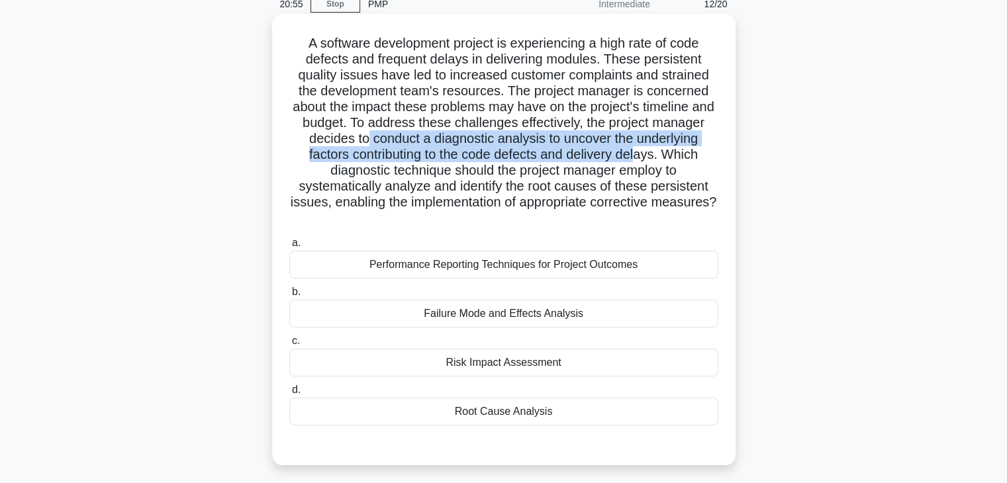
drag, startPoint x: 427, startPoint y: 144, endPoint x: 695, endPoint y: 155, distance: 268.3
click at [695, 155] on h5 "A software development project is experiencing a high rate of code defects and …" at bounding box center [504, 131] width 432 height 192
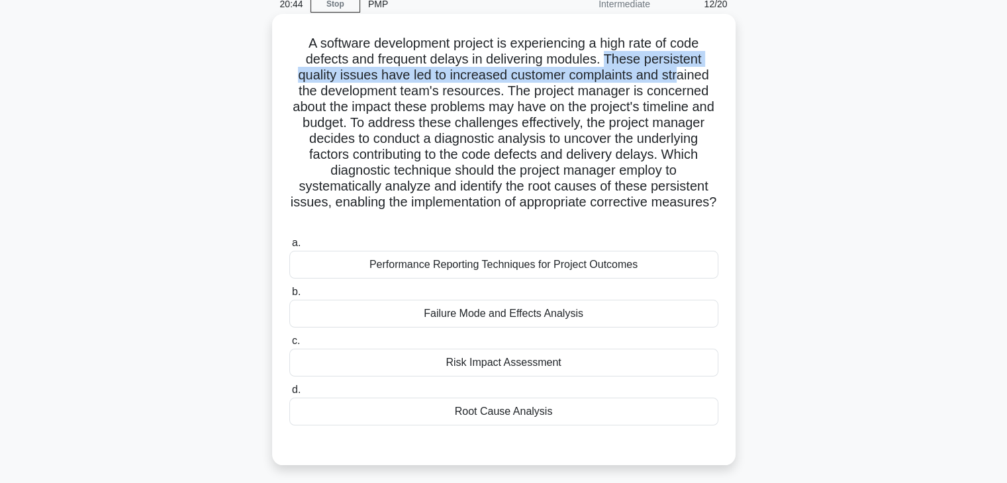
drag, startPoint x: 607, startPoint y: 61, endPoint x: 681, endPoint y: 69, distance: 73.9
click at [681, 69] on h5 "A software development project is experiencing a high rate of code defects and …" at bounding box center [504, 131] width 432 height 192
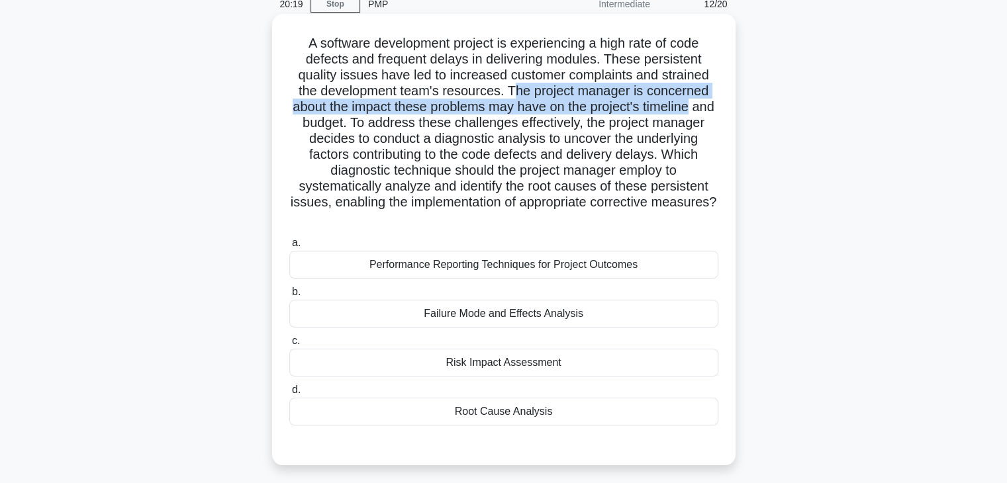
drag, startPoint x: 516, startPoint y: 94, endPoint x: 715, endPoint y: 111, distance: 200.0
click at [715, 111] on h5 "A software development project is experiencing a high rate of code defects and …" at bounding box center [504, 131] width 432 height 192
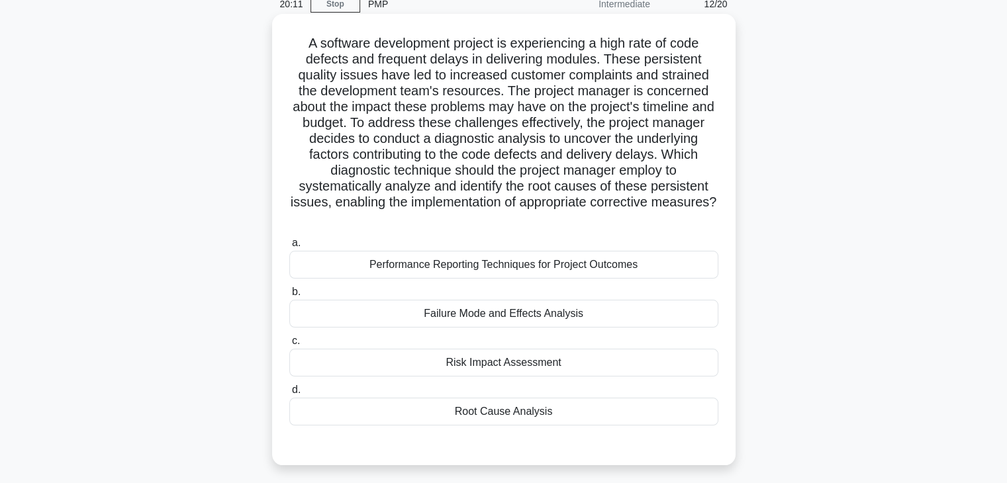
click at [538, 316] on div "Failure Mode and Effects Analysis" at bounding box center [503, 314] width 429 height 28
click at [289, 297] on input "b. Failure Mode and Effects Analysis" at bounding box center [289, 292] width 0 height 9
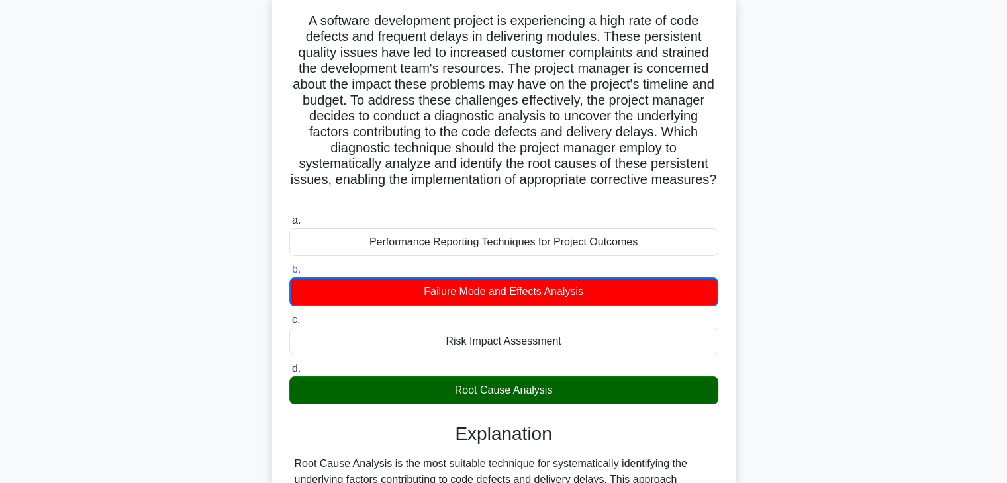
scroll to position [87, 0]
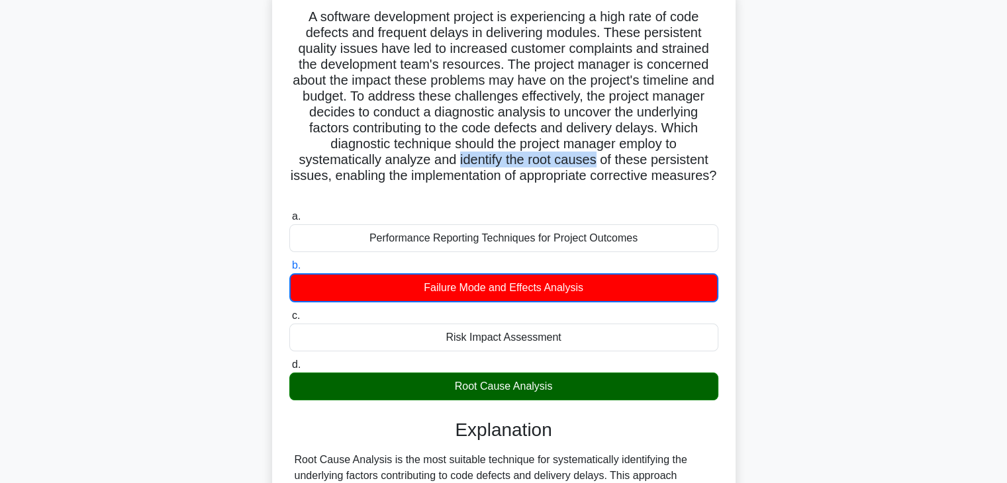
drag, startPoint x: 455, startPoint y: 164, endPoint x: 595, endPoint y: 164, distance: 140.3
click at [595, 164] on h5 "A software development project is experiencing a high rate of code defects and …" at bounding box center [504, 105] width 432 height 192
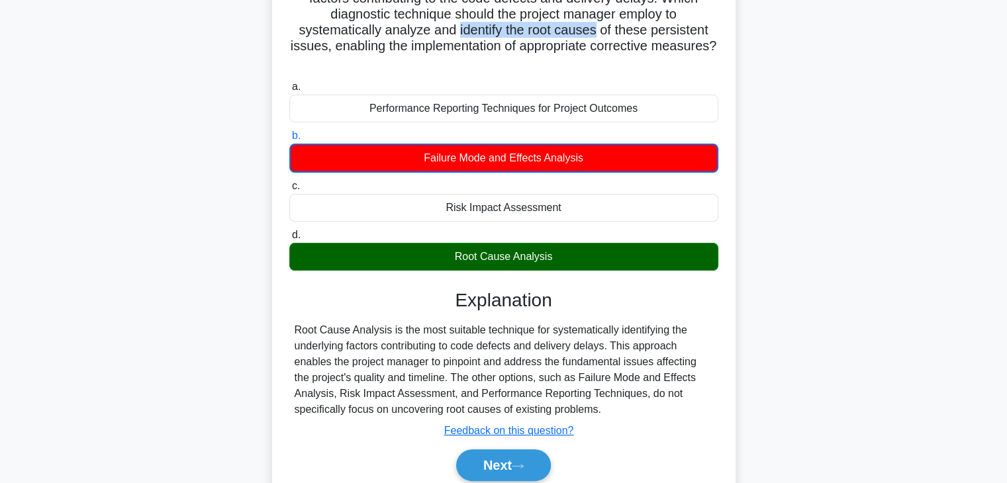
scroll to position [270, 0]
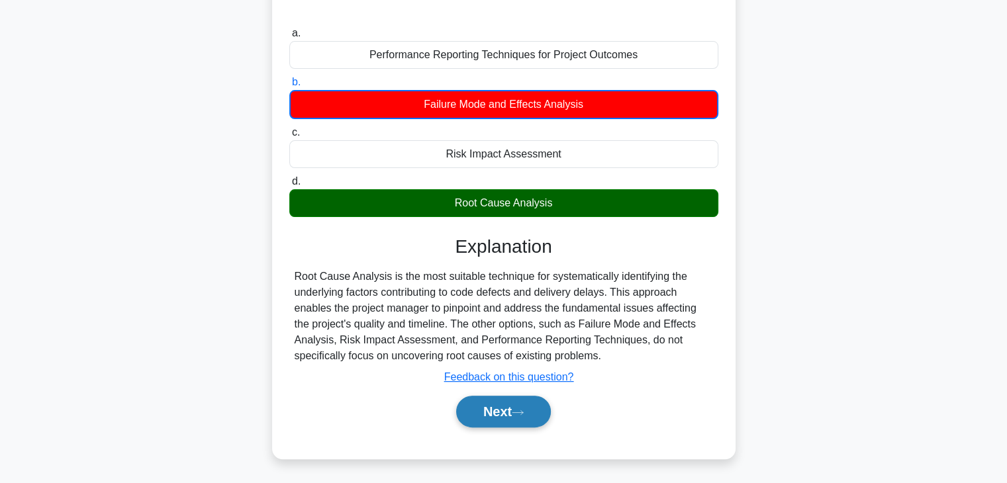
click at [485, 418] on button "Next" at bounding box center [503, 412] width 95 height 32
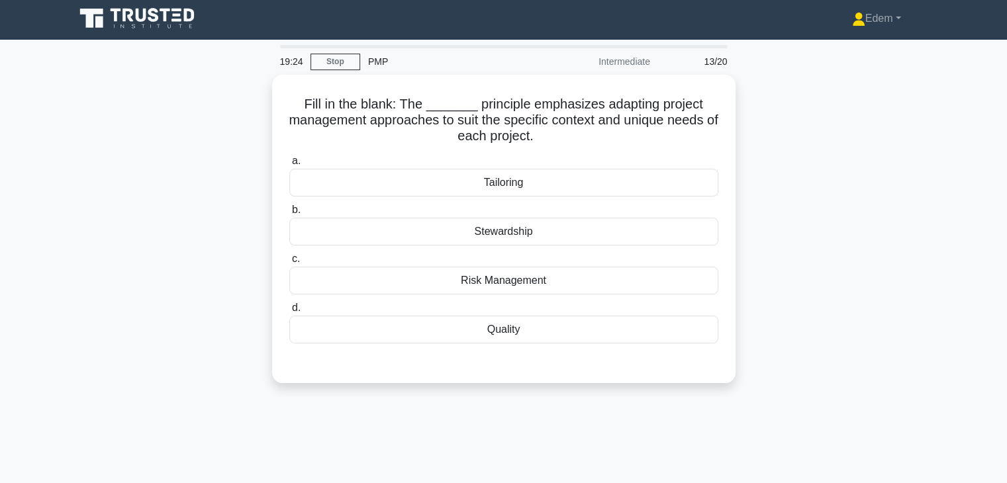
scroll to position [0, 0]
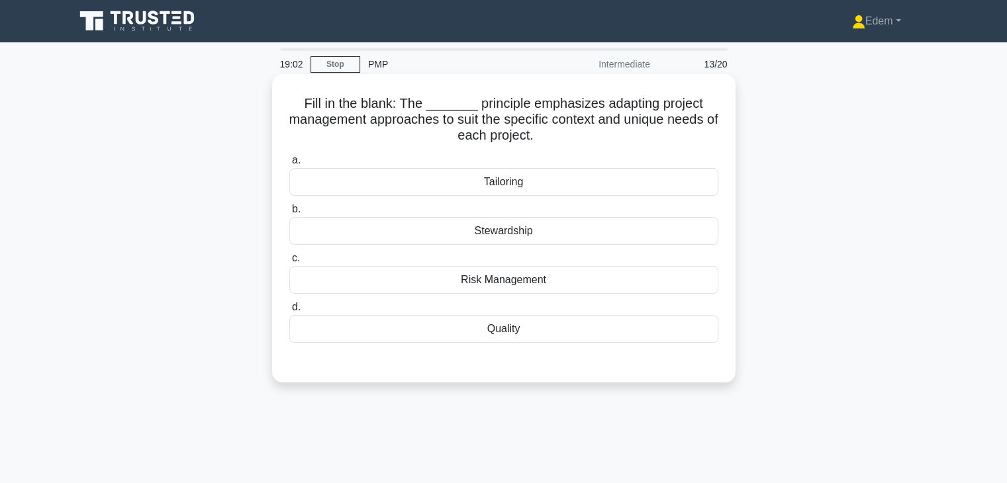
drag, startPoint x: 289, startPoint y: 122, endPoint x: 705, endPoint y: 144, distance: 416.9
click at [705, 144] on h5 "Fill in the blank: The _______ principle emphasizes adapting project management…" at bounding box center [504, 119] width 432 height 49
click at [501, 183] on div "Tailoring" at bounding box center [503, 182] width 429 height 28
click at [289, 165] on input "a. Tailoring" at bounding box center [289, 160] width 0 height 9
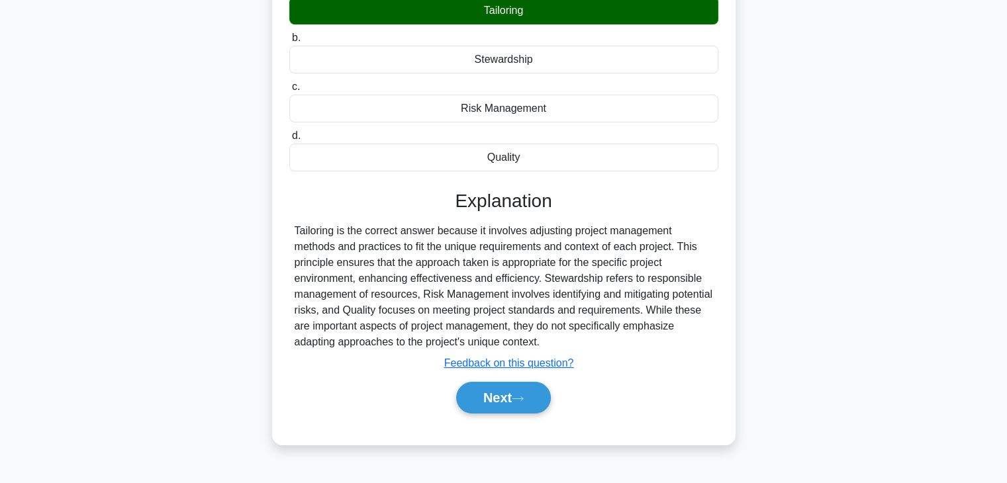
scroll to position [232, 0]
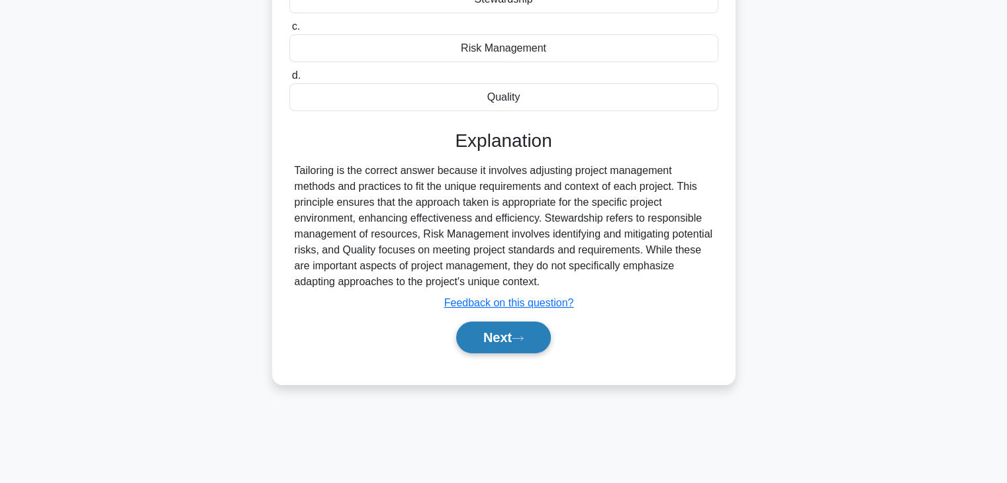
click at [512, 342] on button "Next" at bounding box center [503, 338] width 95 height 32
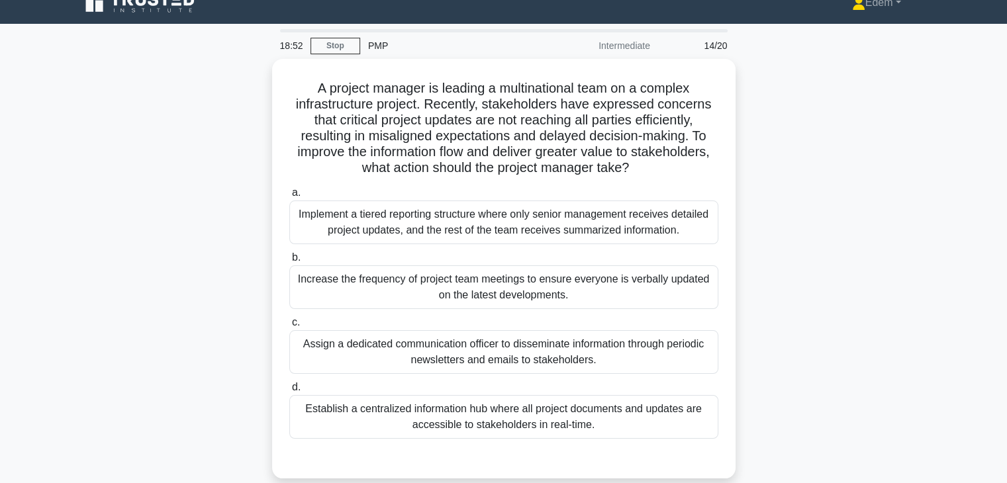
scroll to position [0, 0]
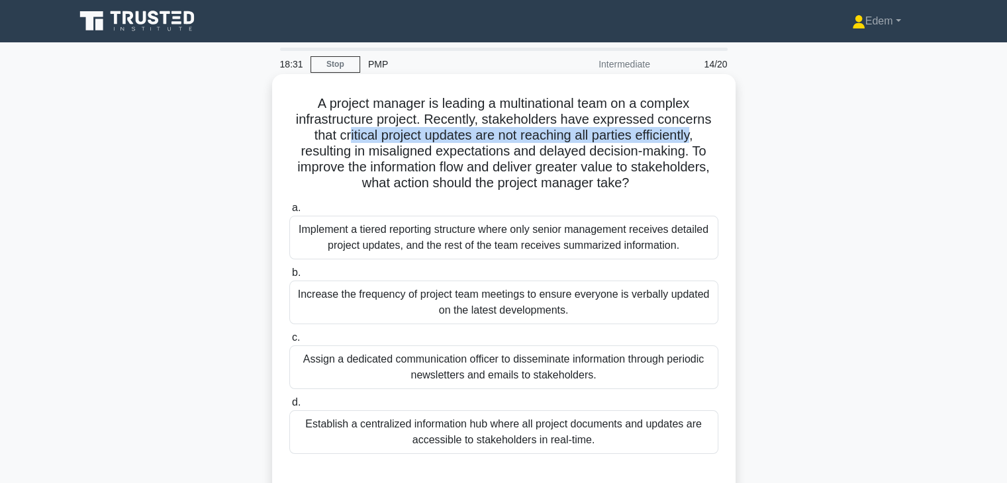
drag, startPoint x: 348, startPoint y: 134, endPoint x: 698, endPoint y: 134, distance: 350.2
click at [698, 134] on h5 "A project manager is leading a multinational team on a complex infrastructure p…" at bounding box center [504, 143] width 432 height 97
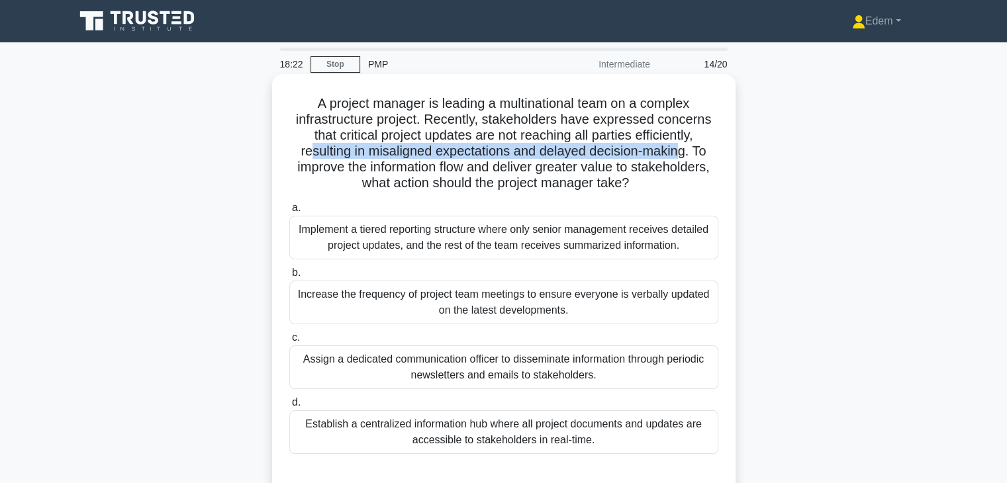
drag, startPoint x: 307, startPoint y: 156, endPoint x: 686, endPoint y: 150, distance: 378.7
click at [686, 150] on h5 "A project manager is leading a multinational team on a complex infrastructure p…" at bounding box center [504, 143] width 432 height 97
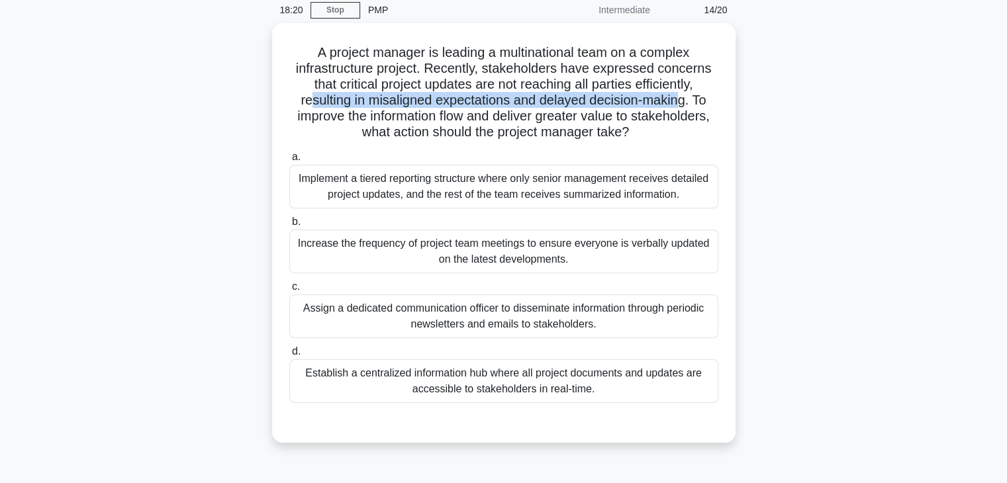
scroll to position [77, 0]
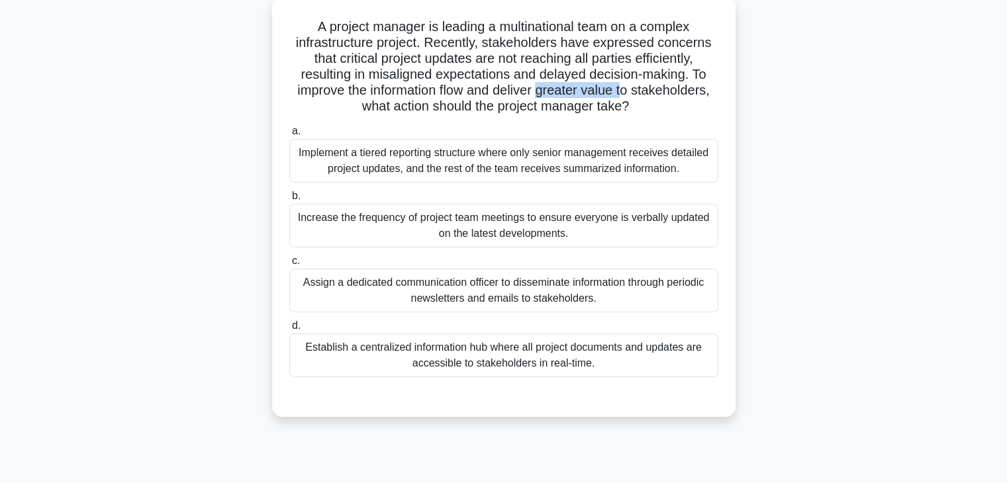
drag, startPoint x: 542, startPoint y: 92, endPoint x: 630, endPoint y: 89, distance: 87.4
click at [630, 89] on h5 "A project manager is leading a multinational team on a complex infrastructure p…" at bounding box center [504, 67] width 432 height 97
drag, startPoint x: 496, startPoint y: 93, endPoint x: 618, endPoint y: 93, distance: 121.1
click at [618, 93] on h5 "A project manager is leading a multinational team on a complex infrastructure p…" at bounding box center [504, 67] width 432 height 97
click at [579, 366] on div "Establish a centralized information hub where all project documents and updates…" at bounding box center [503, 356] width 429 height 44
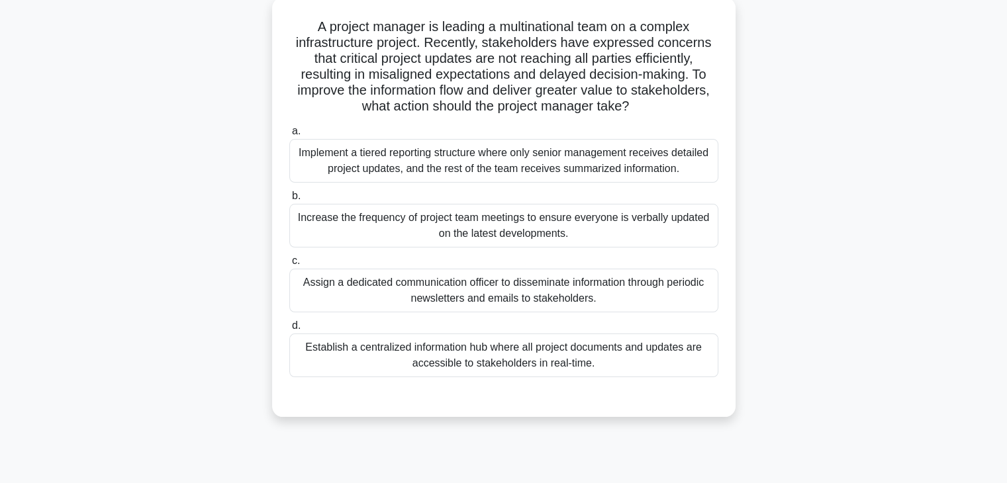
click at [289, 330] on input "d. Establish a centralized information hub where all project documents and upda…" at bounding box center [289, 326] width 0 height 9
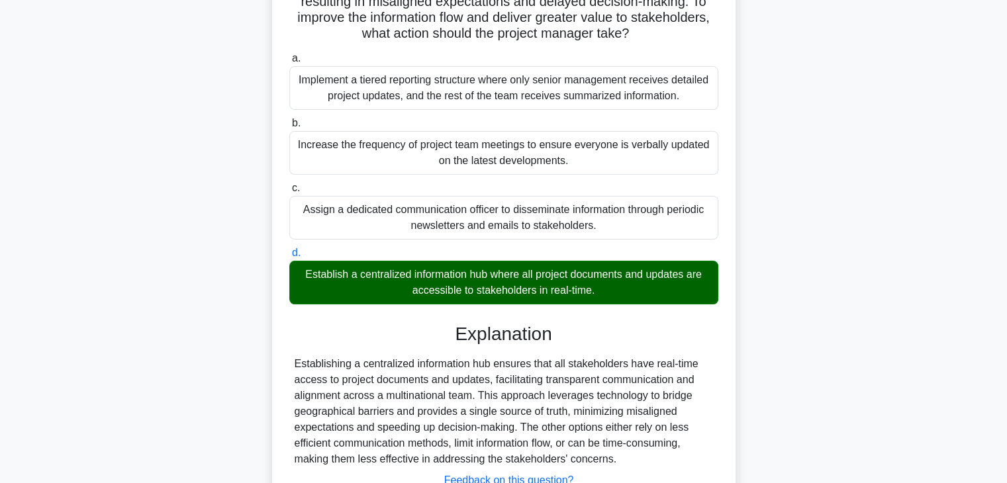
scroll to position [253, 0]
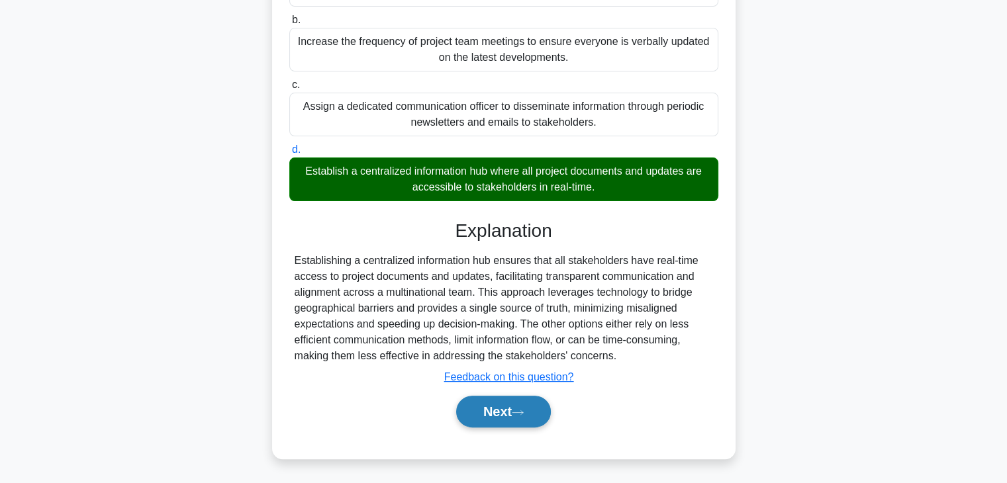
click at [507, 408] on button "Next" at bounding box center [503, 412] width 95 height 32
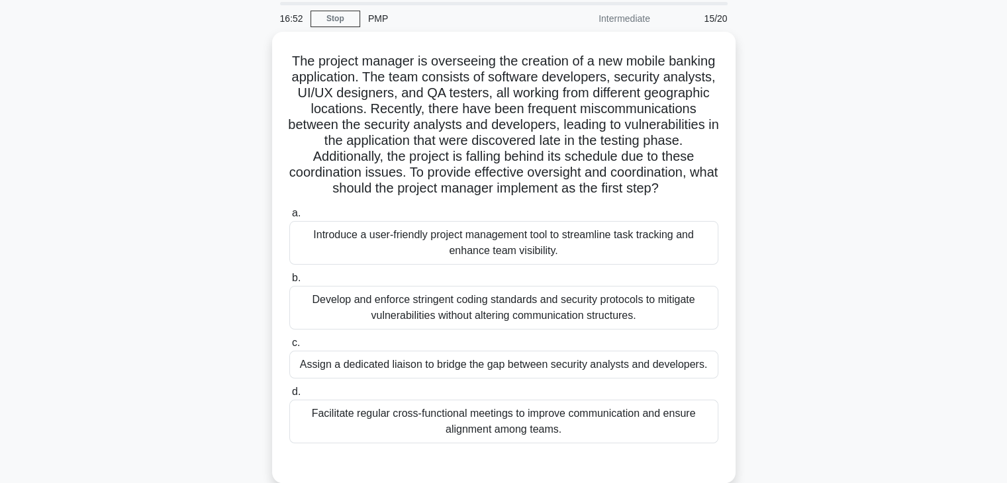
scroll to position [36, 0]
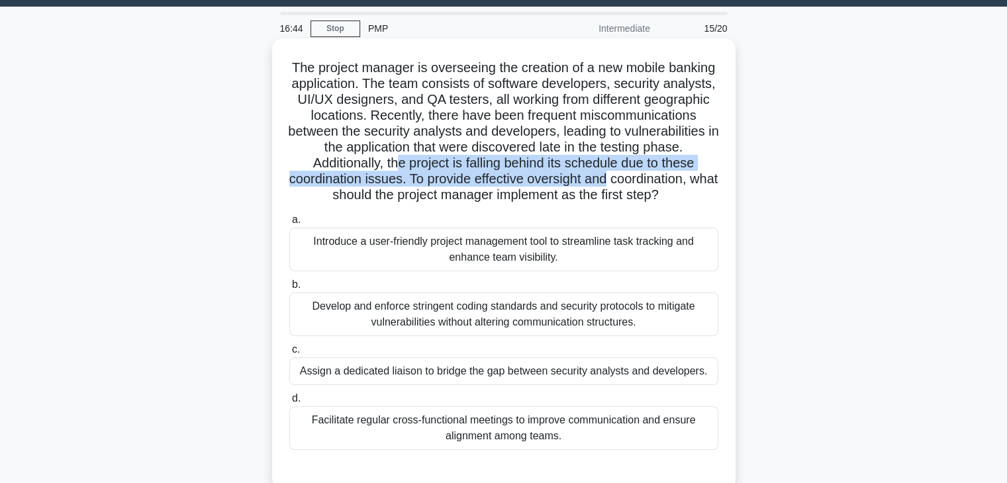
drag, startPoint x: 490, startPoint y: 159, endPoint x: 704, endPoint y: 186, distance: 215.5
click at [704, 186] on h5 "The project manager is overseeing the creation of a new mobile banking applicat…" at bounding box center [504, 132] width 432 height 144
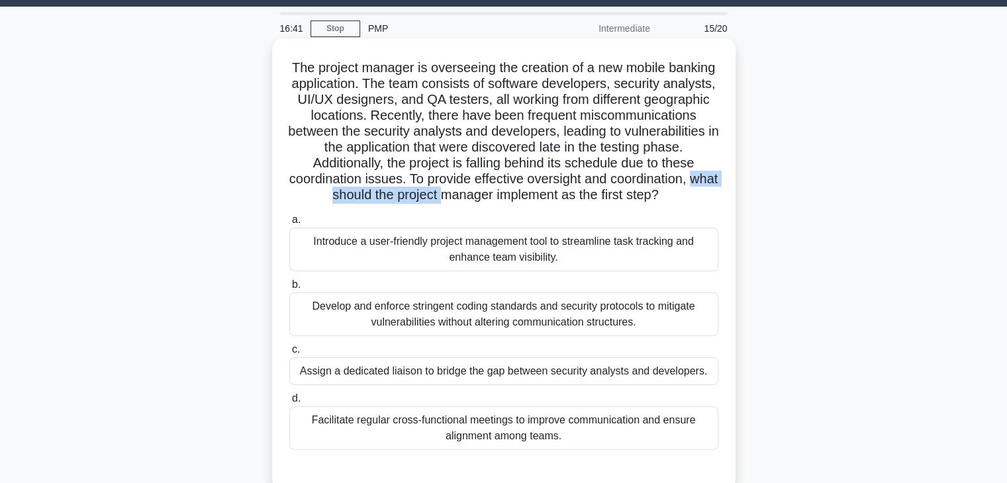
drag, startPoint x: 381, startPoint y: 191, endPoint x: 530, endPoint y: 191, distance: 148.3
click at [530, 191] on h5 "The project manager is overseeing the creation of a new mobile banking applicat…" at bounding box center [504, 132] width 432 height 144
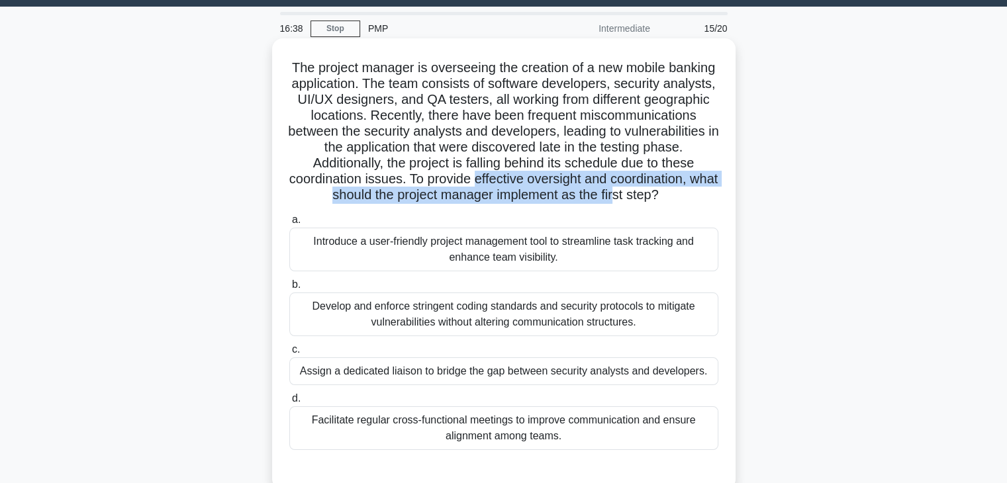
drag, startPoint x: 571, startPoint y: 173, endPoint x: 700, endPoint y: 201, distance: 132.8
click at [700, 201] on h5 "The project manager is overseeing the creation of a new mobile banking applicat…" at bounding box center [504, 132] width 432 height 144
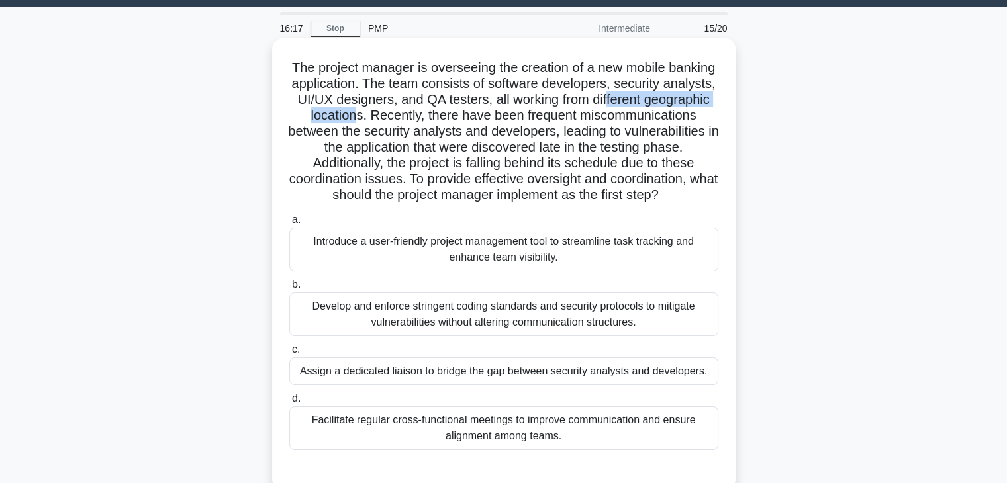
drag, startPoint x: 670, startPoint y: 94, endPoint x: 454, endPoint y: 118, distance: 217.1
click at [454, 118] on h5 "The project manager is overseeing the creation of a new mobile banking applicat…" at bounding box center [504, 132] width 432 height 144
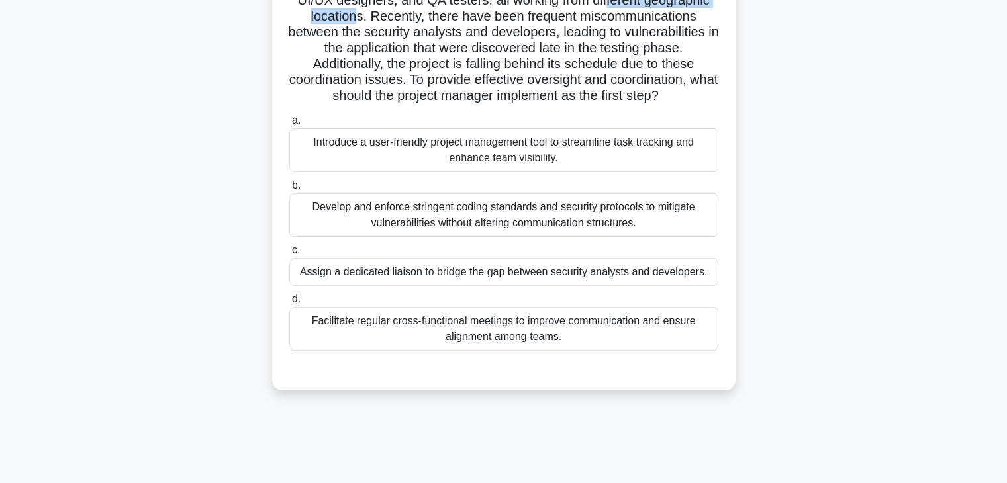
scroll to position [140, 0]
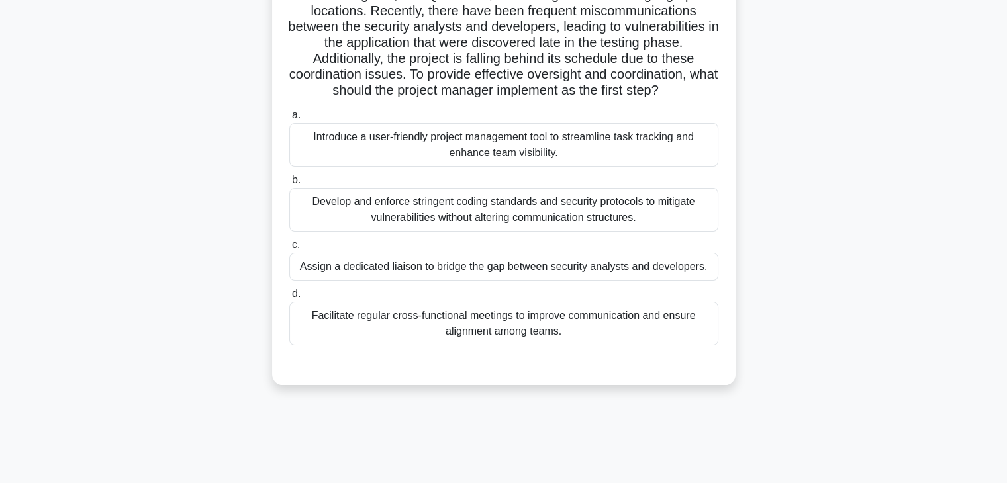
drag, startPoint x: 485, startPoint y: 342, endPoint x: 471, endPoint y: 345, distance: 13.5
click at [485, 342] on div "Facilitate regular cross-functional meetings to improve communication and ensur…" at bounding box center [503, 324] width 429 height 44
click at [289, 299] on input "d. Facilitate regular cross-functional meetings to improve communication and en…" at bounding box center [289, 294] width 0 height 9
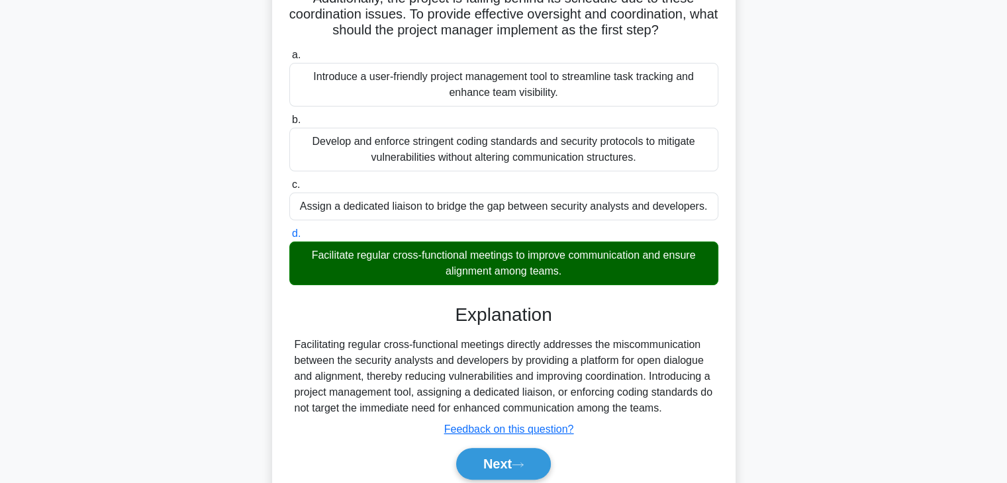
scroll to position [269, 0]
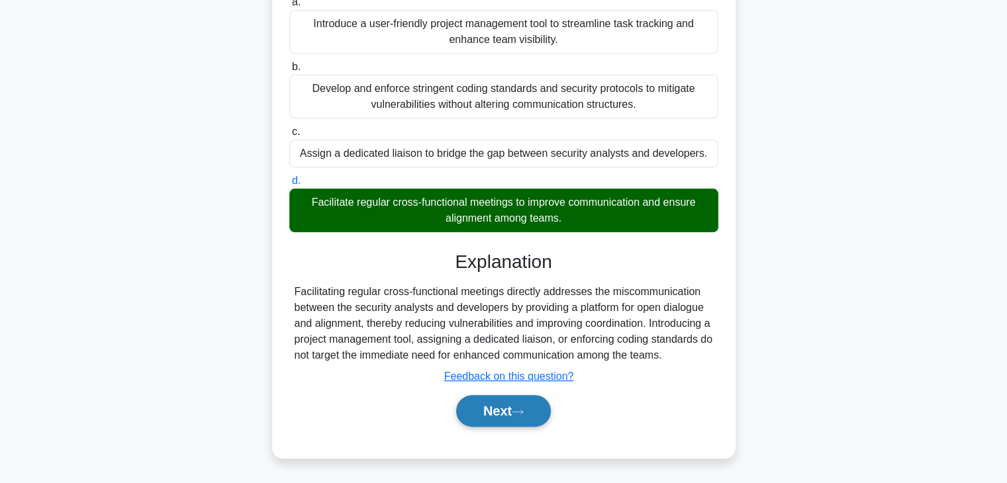
click at [530, 415] on button "Next" at bounding box center [503, 411] width 95 height 32
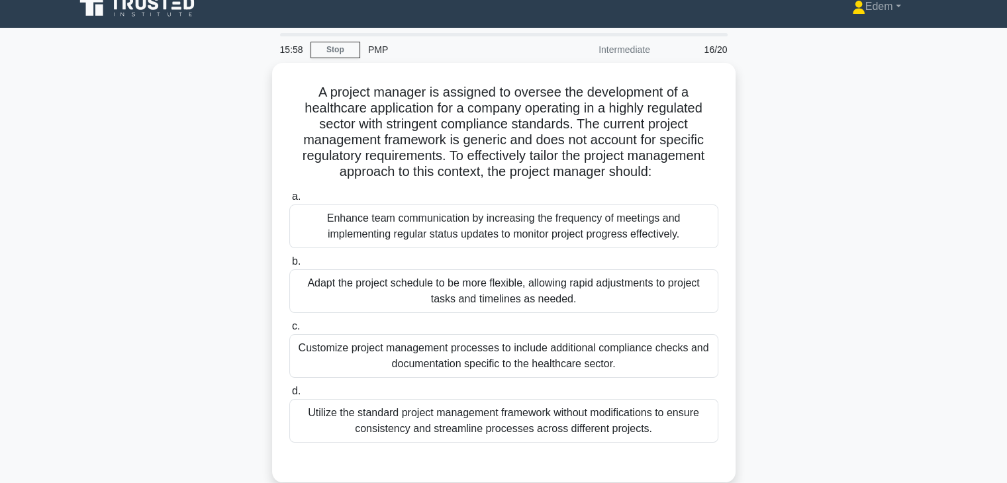
scroll to position [5, 0]
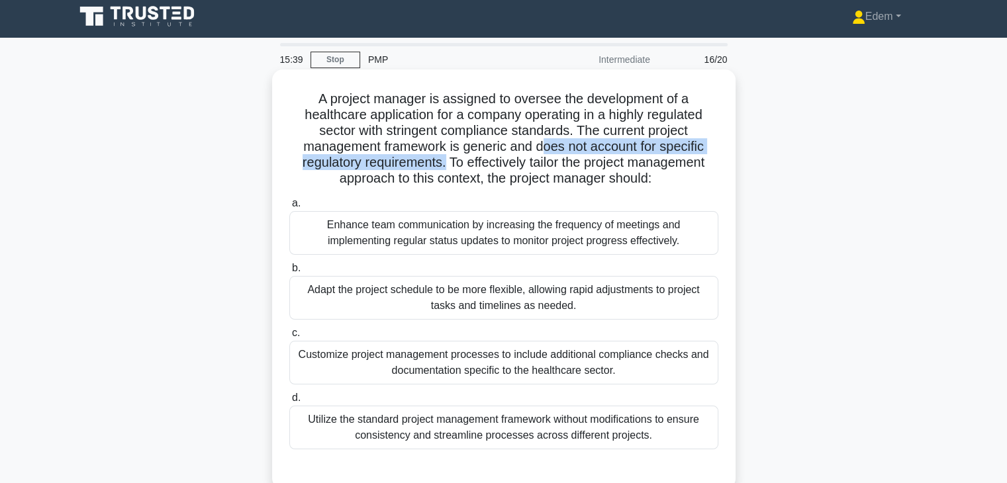
drag, startPoint x: 545, startPoint y: 147, endPoint x: 442, endPoint y: 162, distance: 103.7
click at [442, 162] on h5 "A project manager is assigned to oversee the development of a healthcare applic…" at bounding box center [504, 139] width 432 height 97
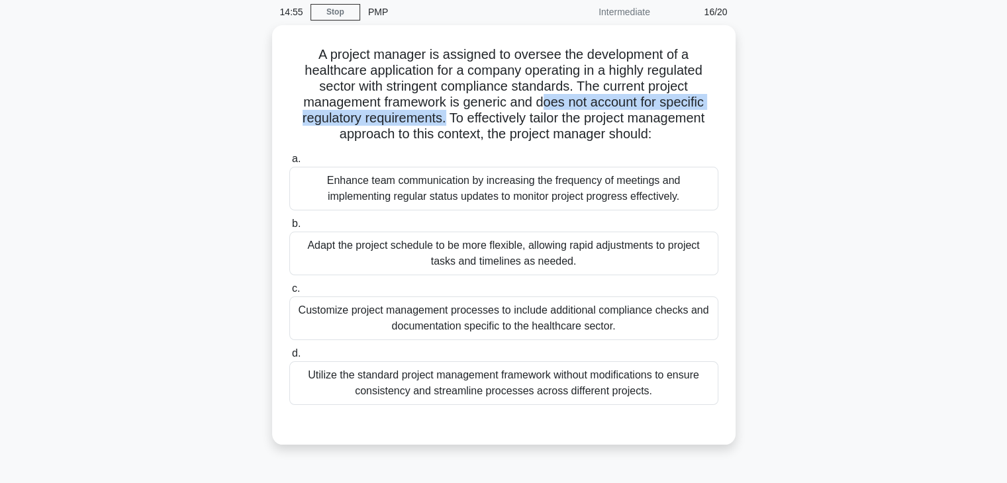
scroll to position [64, 0]
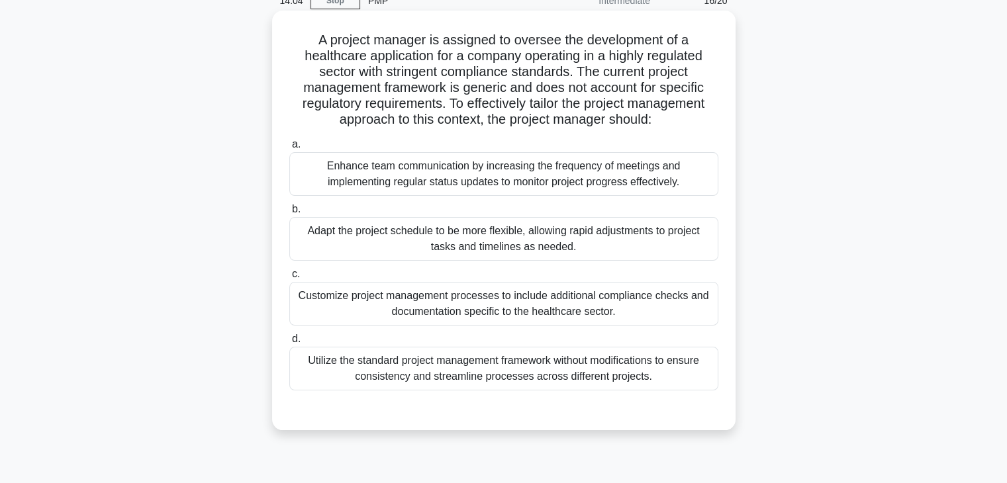
click at [487, 105] on h5 "A project manager is assigned to oversee the development of a healthcare applic…" at bounding box center [504, 80] width 432 height 97
drag, startPoint x: 458, startPoint y: 73, endPoint x: 561, endPoint y: 79, distance: 103.4
click at [561, 79] on h5 "A project manager is assigned to oversee the development of a healthcare applic…" at bounding box center [504, 80] width 432 height 97
drag, startPoint x: 563, startPoint y: 97, endPoint x: 603, endPoint y: 97, distance: 40.4
click at [603, 97] on h5 "A project manager is assigned to oversee the development of a healthcare applic…" at bounding box center [504, 80] width 432 height 97
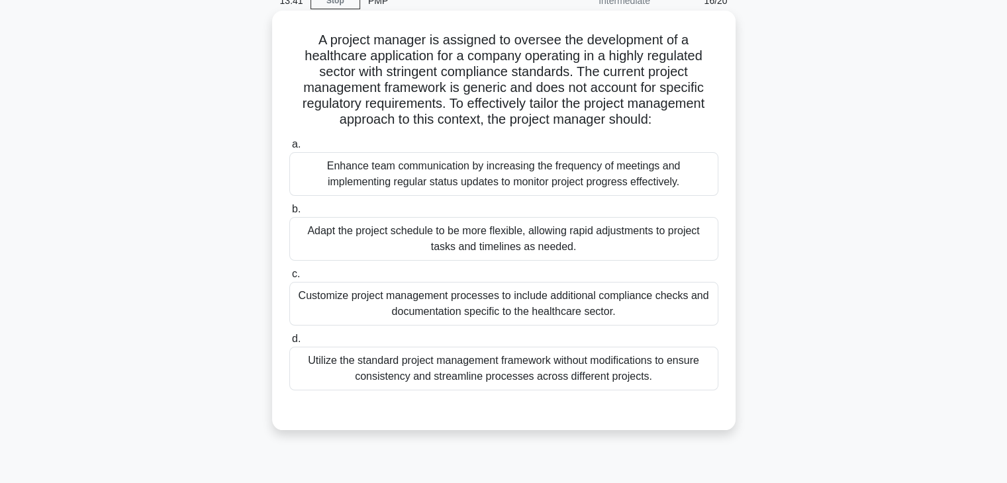
click at [630, 303] on div "Customize project management processes to include additional compliance checks …" at bounding box center [503, 304] width 429 height 44
click at [289, 279] on input "c. Customize project management processes to include additional compliance chec…" at bounding box center [289, 274] width 0 height 9
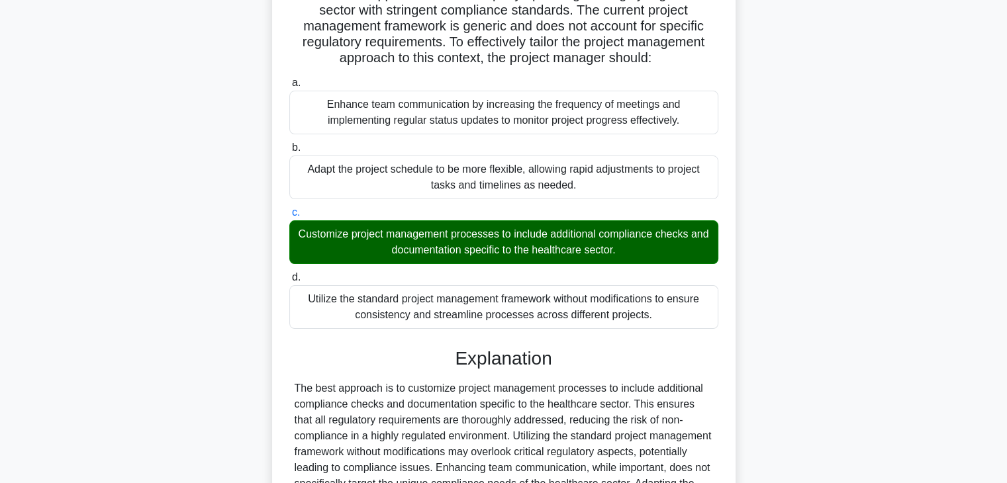
scroll to position [285, 0]
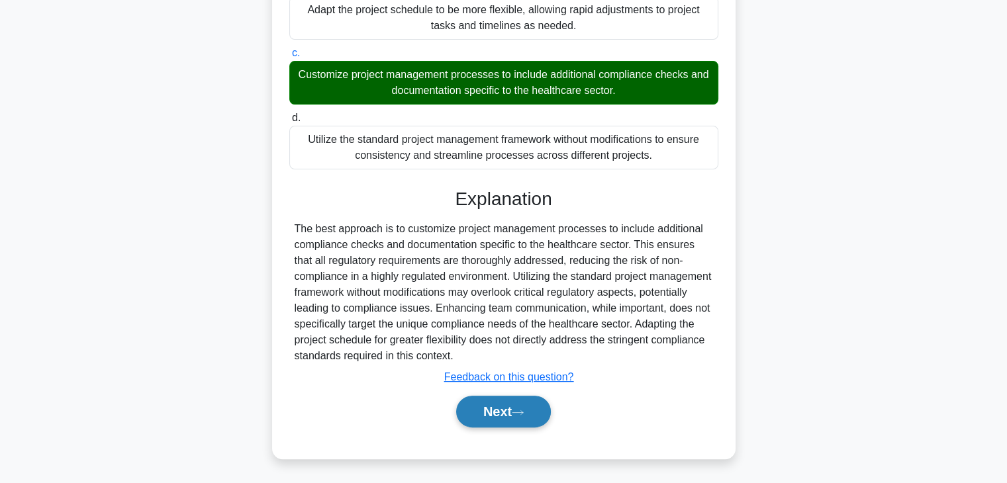
click at [538, 411] on button "Next" at bounding box center [503, 412] width 95 height 32
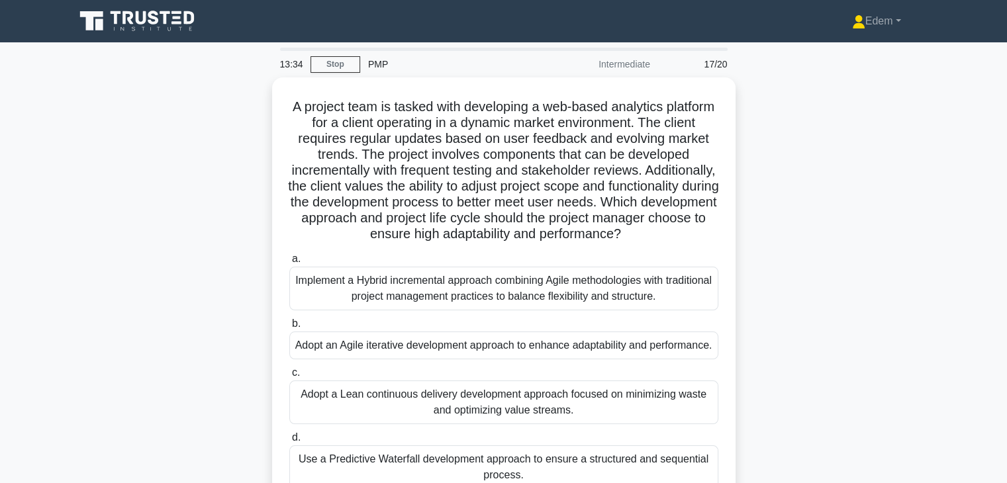
scroll to position [5, 0]
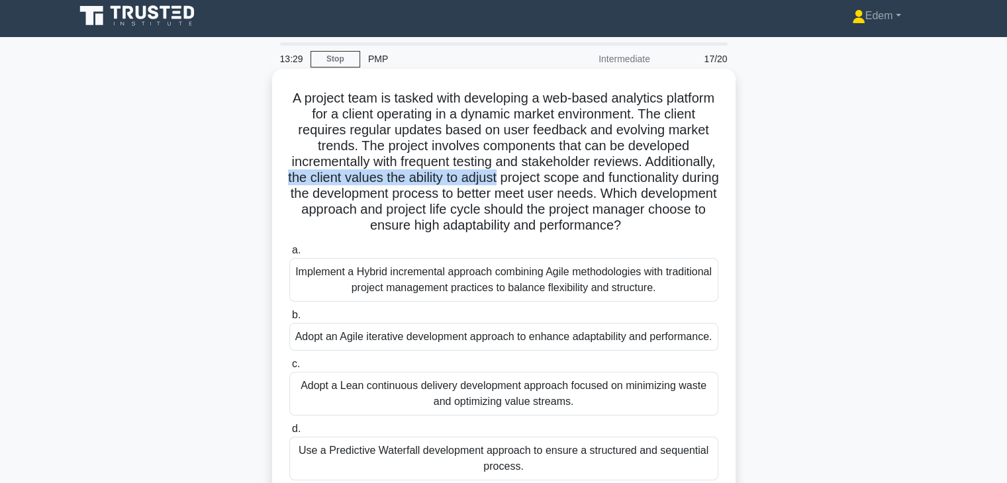
drag, startPoint x: 377, startPoint y: 174, endPoint x: 596, endPoint y: 181, distance: 218.6
click at [596, 181] on h5 "A project team is tasked with developing a web-based analytics platform for a c…" at bounding box center [504, 162] width 432 height 144
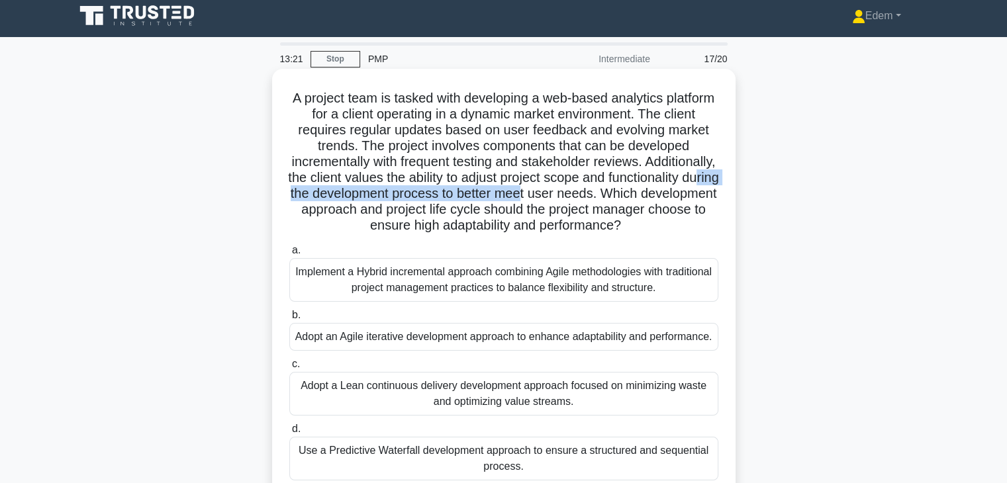
drag, startPoint x: 401, startPoint y: 195, endPoint x: 666, endPoint y: 201, distance: 265.5
click at [666, 201] on h5 "A project team is tasked with developing a web-based analytics platform for a c…" at bounding box center [504, 162] width 432 height 144
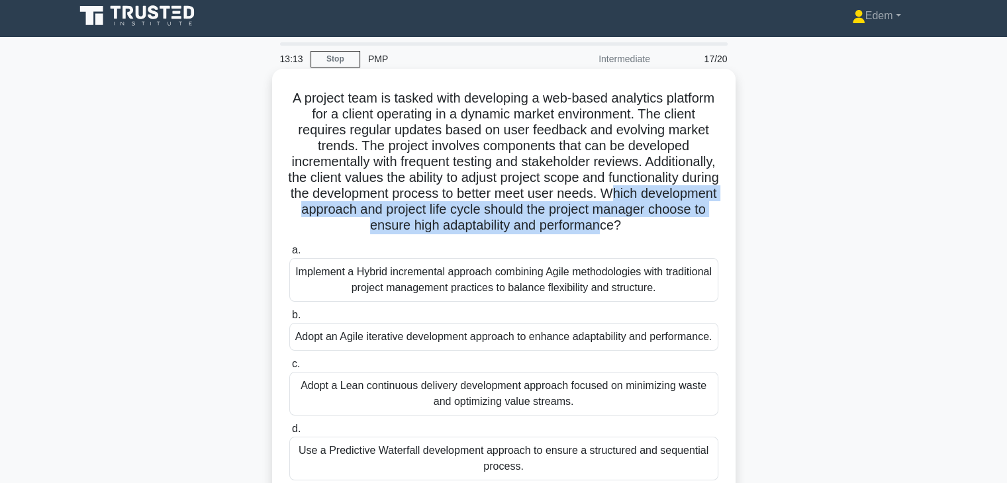
drag, startPoint x: 348, startPoint y: 210, endPoint x: 696, endPoint y: 228, distance: 348.7
click at [696, 228] on h5 "A project team is tasked with developing a web-based analytics platform for a c…" at bounding box center [504, 162] width 432 height 144
click at [603, 228] on h5 "A project team is tasked with developing a web-based analytics platform for a c…" at bounding box center [504, 162] width 432 height 144
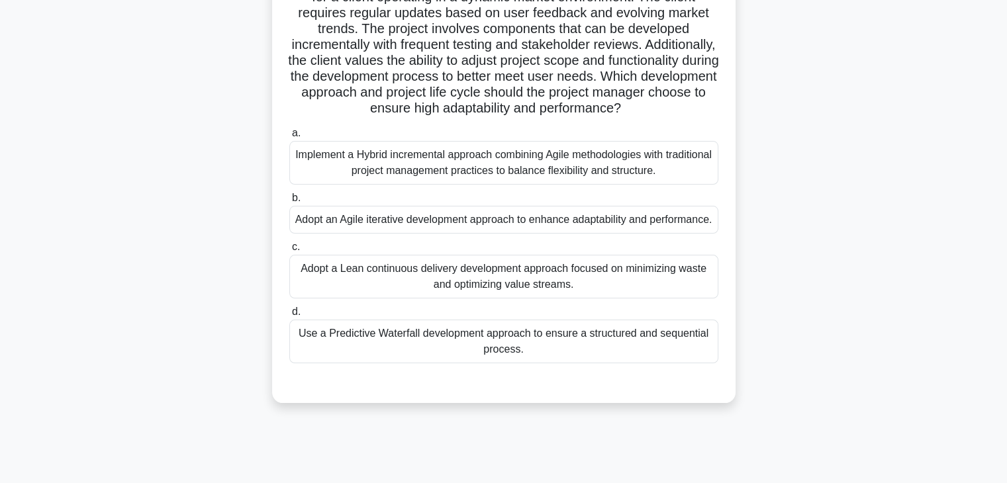
scroll to position [130, 0]
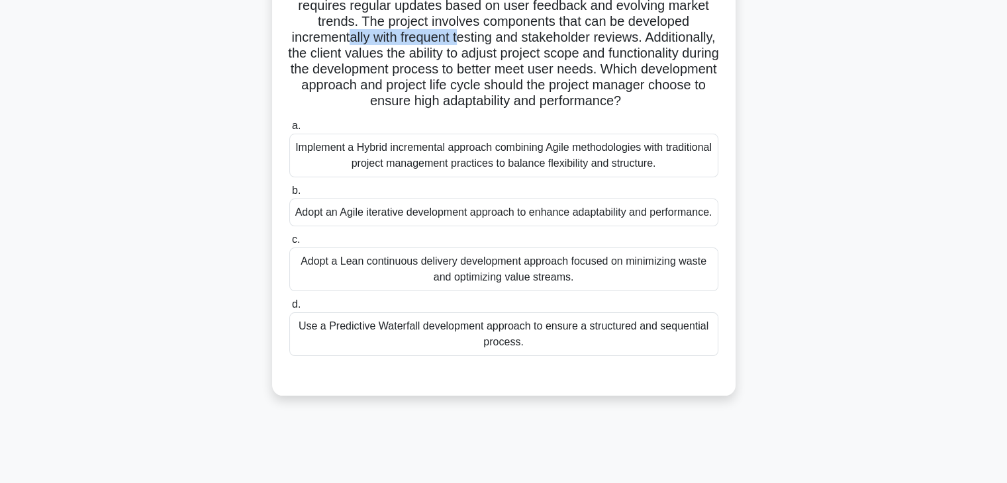
drag, startPoint x: 383, startPoint y: 42, endPoint x: 499, endPoint y: 44, distance: 115.9
click at [499, 44] on h5 "A project team is tasked with developing a web-based analytics platform for a c…" at bounding box center [504, 38] width 432 height 144
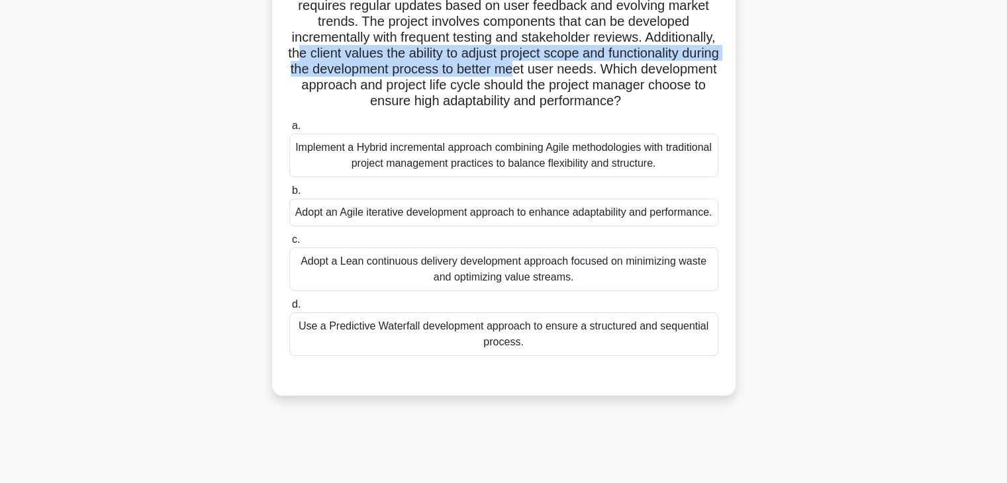
drag, startPoint x: 390, startPoint y: 56, endPoint x: 661, endPoint y: 64, distance: 271.5
click at [661, 64] on h5 "A project team is tasked with developing a web-based analytics platform for a c…" at bounding box center [504, 38] width 432 height 144
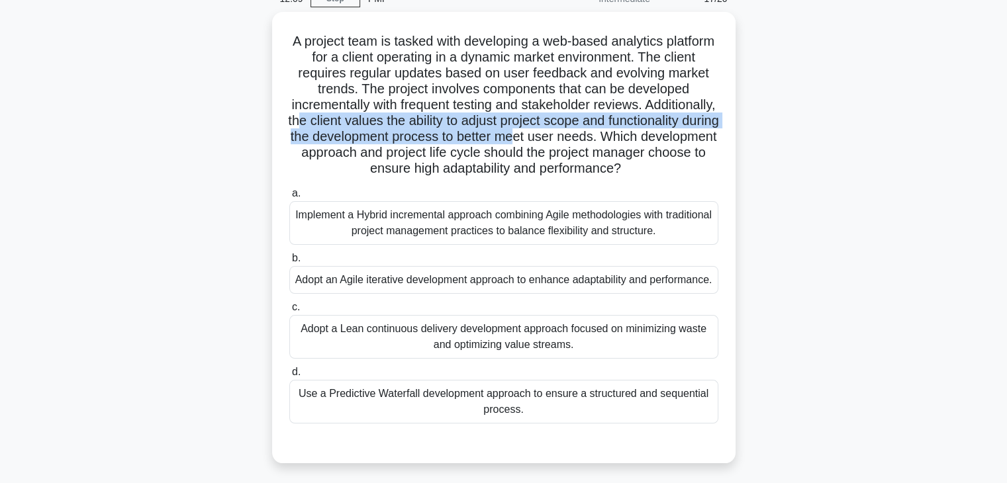
scroll to position [62, 0]
click at [514, 120] on h5 "A project team is tasked with developing a web-based analytics platform for a c…" at bounding box center [504, 105] width 432 height 144
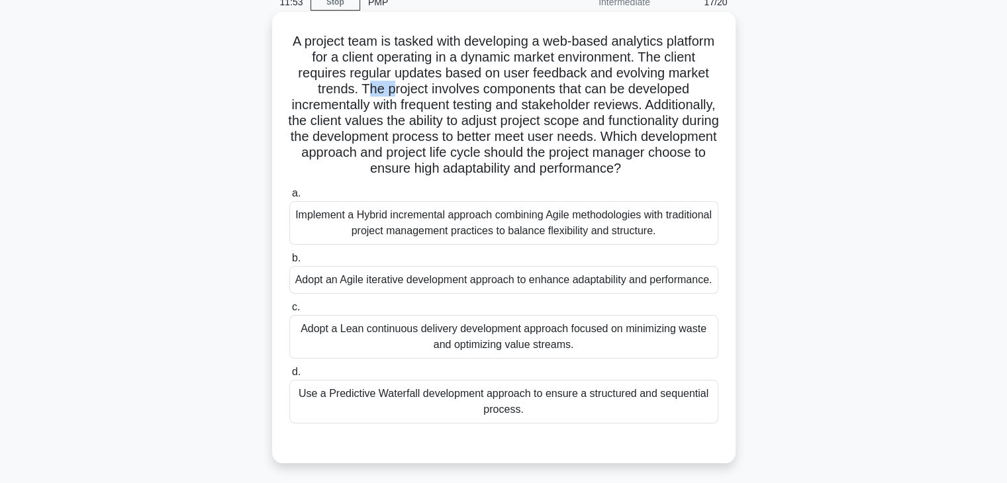
drag, startPoint x: 394, startPoint y: 87, endPoint x: 414, endPoint y: 87, distance: 20.5
click at [414, 87] on h5 "A project team is tasked with developing a web-based analytics platform for a c…" at bounding box center [504, 105] width 432 height 144
click at [391, 91] on h5 "A project team is tasked with developing a web-based analytics platform for a c…" at bounding box center [504, 105] width 432 height 144
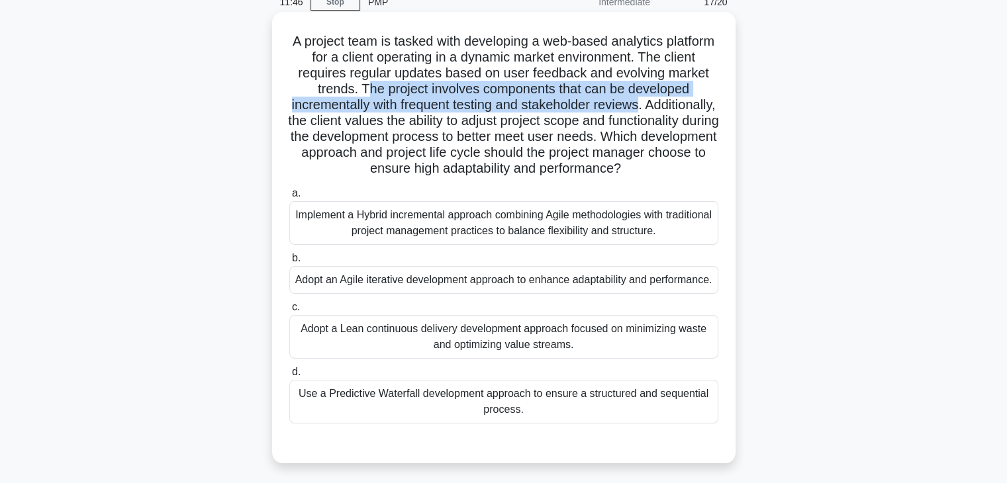
drag, startPoint x: 387, startPoint y: 90, endPoint x: 680, endPoint y: 109, distance: 293.9
click at [680, 109] on h5 "A project team is tasked with developing a web-based analytics platform for a c…" at bounding box center [504, 105] width 432 height 144
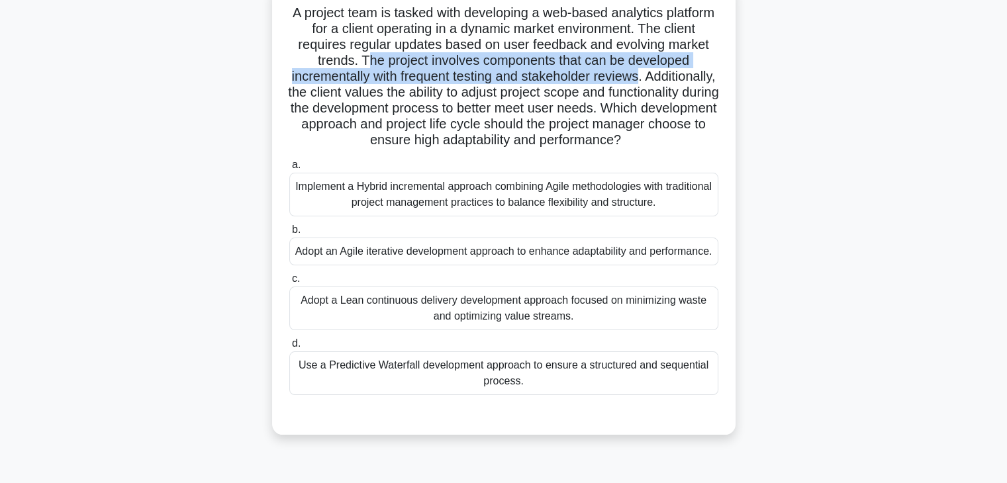
scroll to position [111, 0]
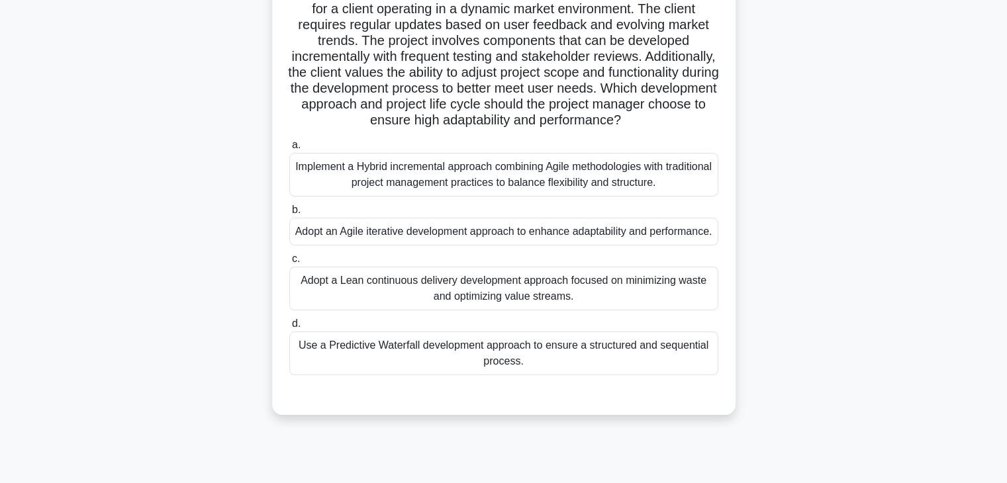
click at [625, 246] on div "Adopt an Agile iterative development approach to enhance adaptability and perfo…" at bounding box center [503, 232] width 429 height 28
click at [289, 214] on input "b. Adopt an Agile iterative development approach to enhance adaptability and pe…" at bounding box center [289, 210] width 0 height 9
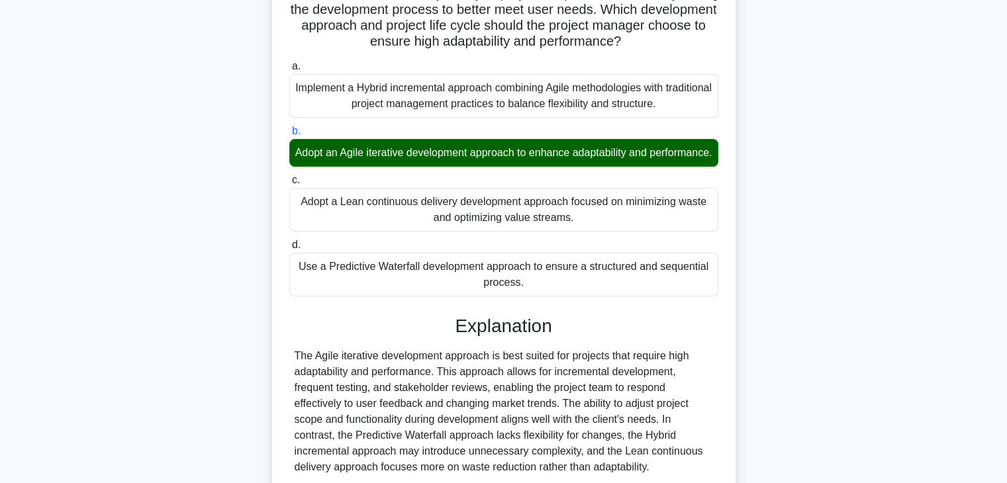
scroll to position [332, 0]
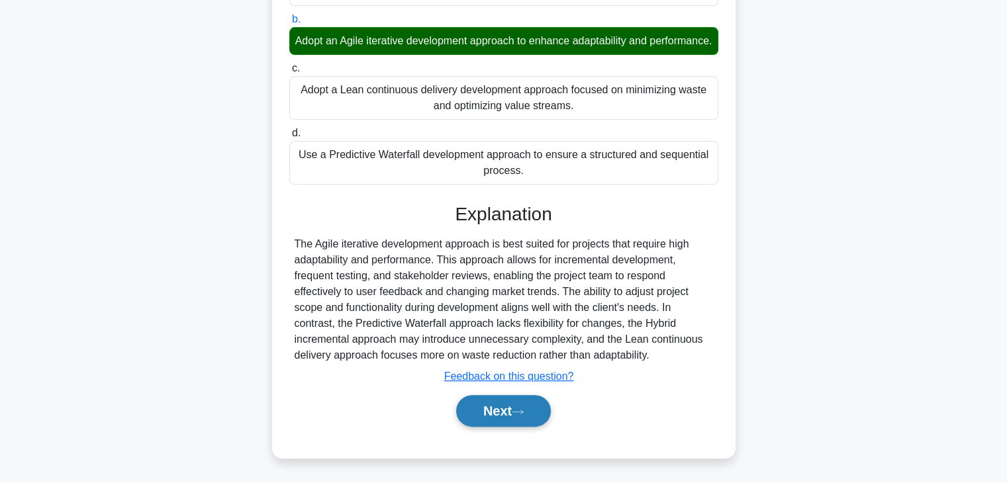
click at [530, 412] on button "Next" at bounding box center [503, 411] width 95 height 32
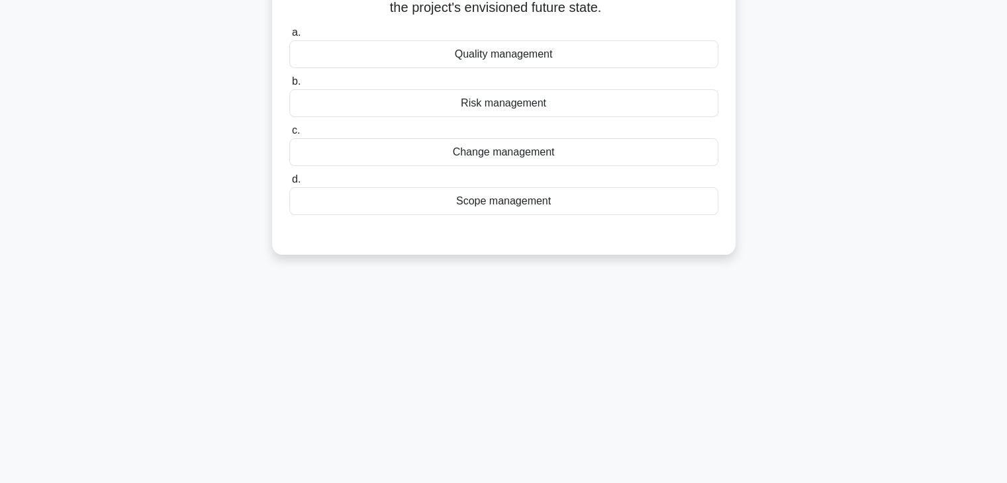
scroll to position [0, 0]
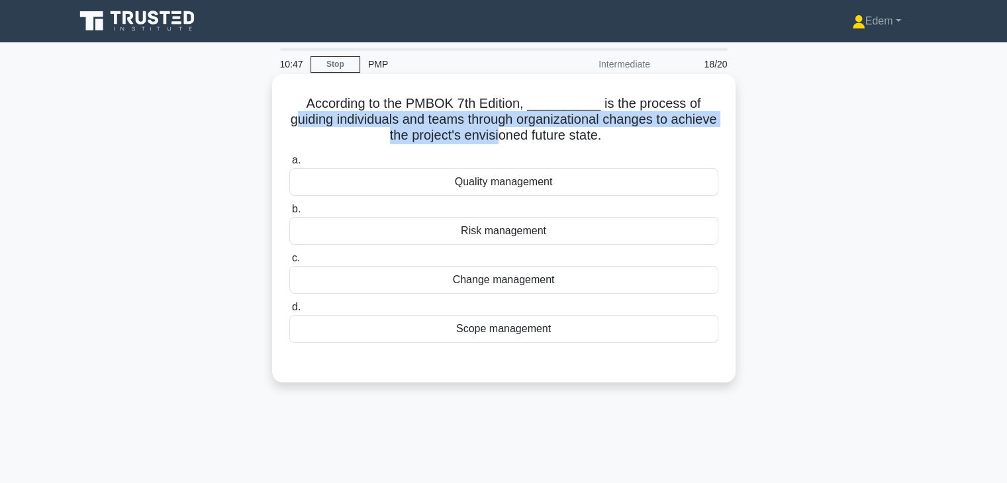
drag, startPoint x: 334, startPoint y: 120, endPoint x: 522, endPoint y: 128, distance: 188.2
click at [522, 128] on h5 "According to the PMBOK 7th Edition, __________ is the process of guiding indivi…" at bounding box center [504, 119] width 432 height 49
click at [493, 125] on h5 "According to the PMBOK 7th Edition, __________ is the process of guiding indivi…" at bounding box center [504, 119] width 432 height 49
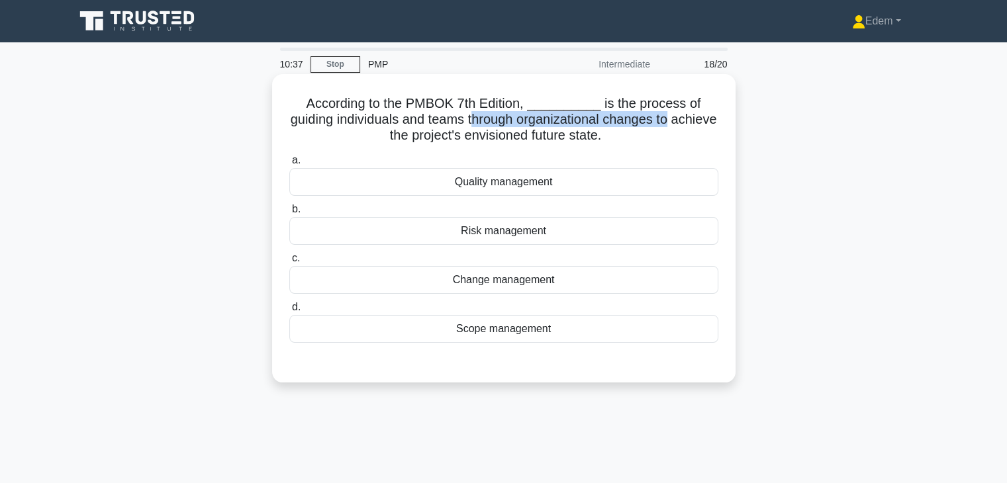
drag, startPoint x: 494, startPoint y: 122, endPoint x: 701, endPoint y: 125, distance: 207.2
click at [701, 125] on h5 "According to the PMBOK 7th Edition, __________ is the process of guiding indivi…" at bounding box center [504, 119] width 432 height 49
click at [532, 183] on div "Quality management" at bounding box center [503, 182] width 429 height 28
click at [289, 165] on input "a. Quality management" at bounding box center [289, 160] width 0 height 9
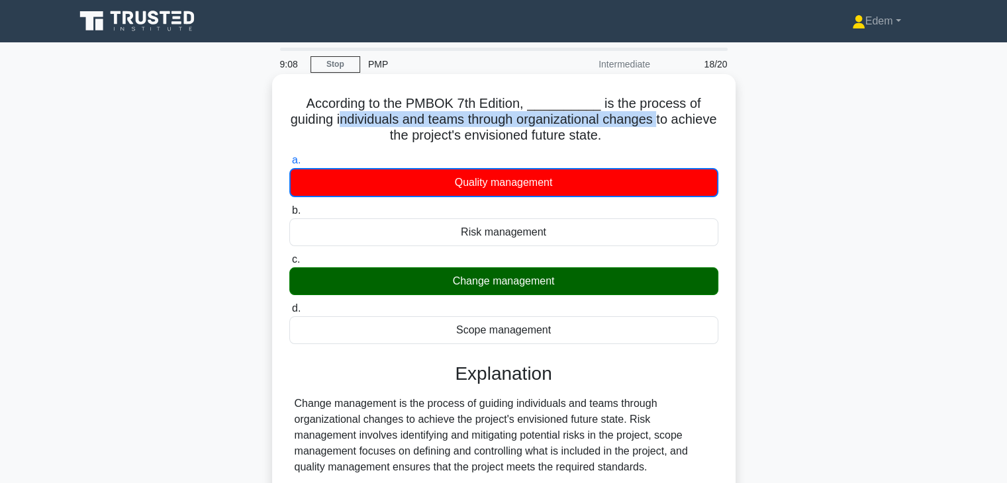
drag, startPoint x: 364, startPoint y: 122, endPoint x: 686, endPoint y: 125, distance: 321.7
click at [686, 125] on h5 "According to the PMBOK 7th Edition, __________ is the process of guiding indivi…" at bounding box center [504, 119] width 432 height 49
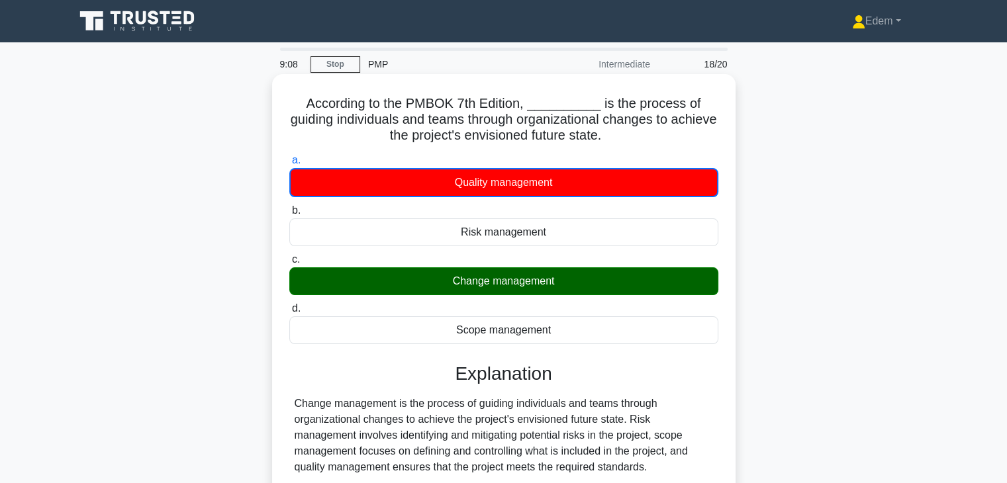
click at [676, 130] on h5 "According to the PMBOK 7th Edition, __________ is the process of guiding indivi…" at bounding box center [504, 119] width 432 height 49
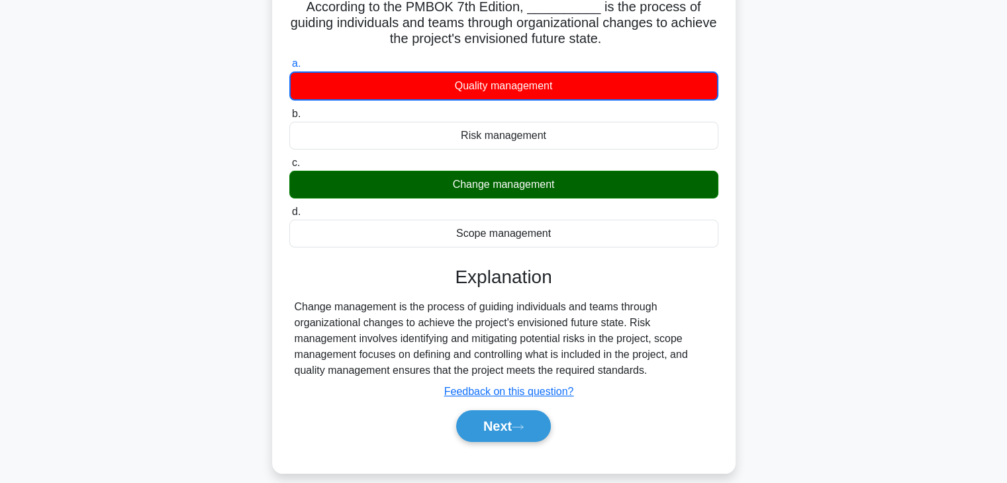
scroll to position [232, 0]
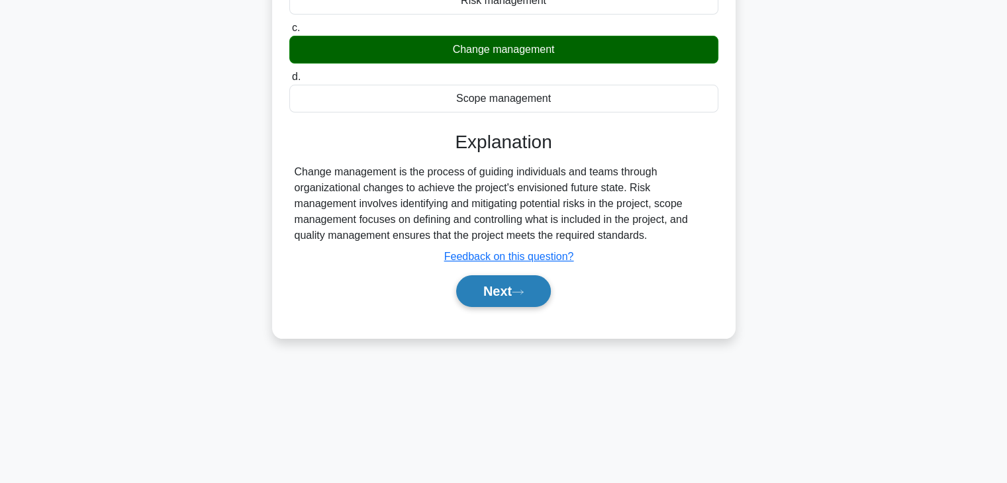
click at [530, 294] on button "Next" at bounding box center [503, 291] width 95 height 32
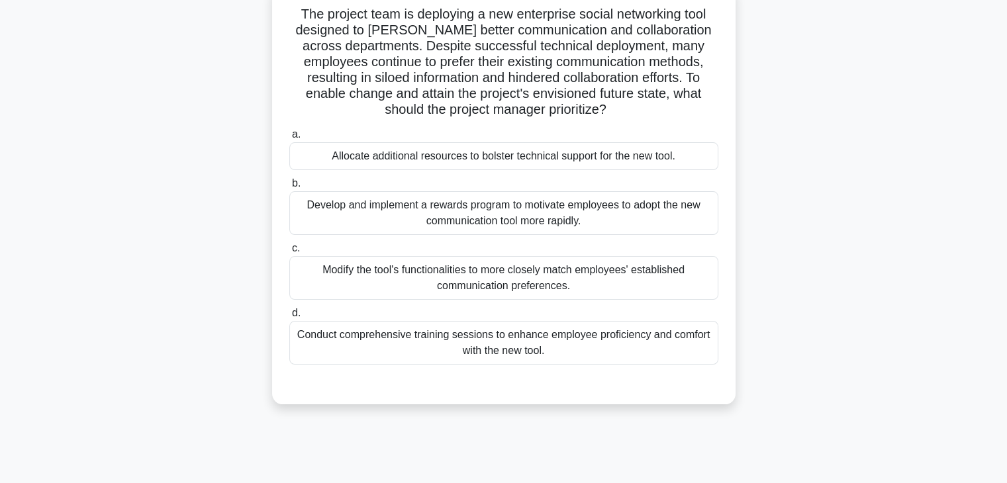
scroll to position [0, 0]
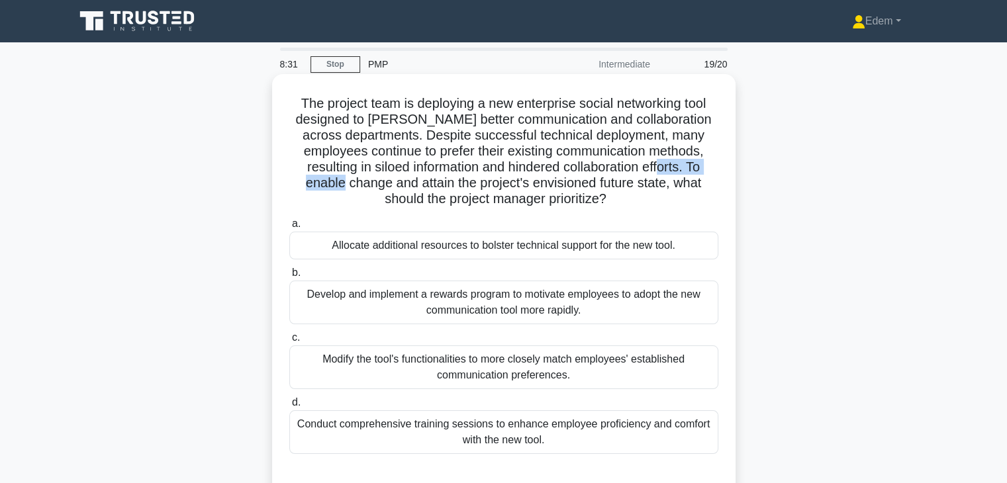
drag, startPoint x: 704, startPoint y: 169, endPoint x: 386, endPoint y: 186, distance: 318.2
click at [386, 186] on h5 "The project team is deploying a new enterprise social networking tool designed …" at bounding box center [504, 151] width 432 height 113
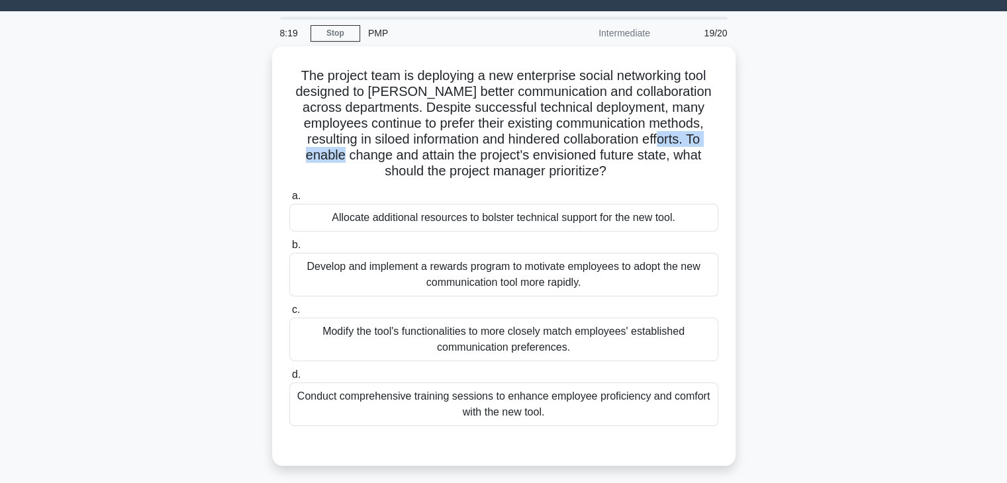
scroll to position [23, 0]
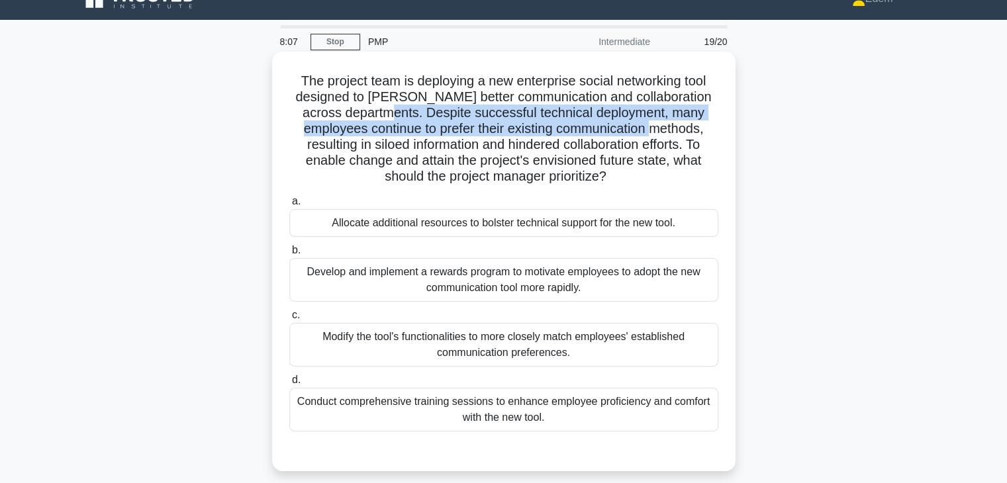
drag, startPoint x: 410, startPoint y: 111, endPoint x: 707, endPoint y: 134, distance: 297.5
click at [707, 134] on h5 "The project team is deploying a new enterprise social networking tool designed …" at bounding box center [504, 129] width 432 height 113
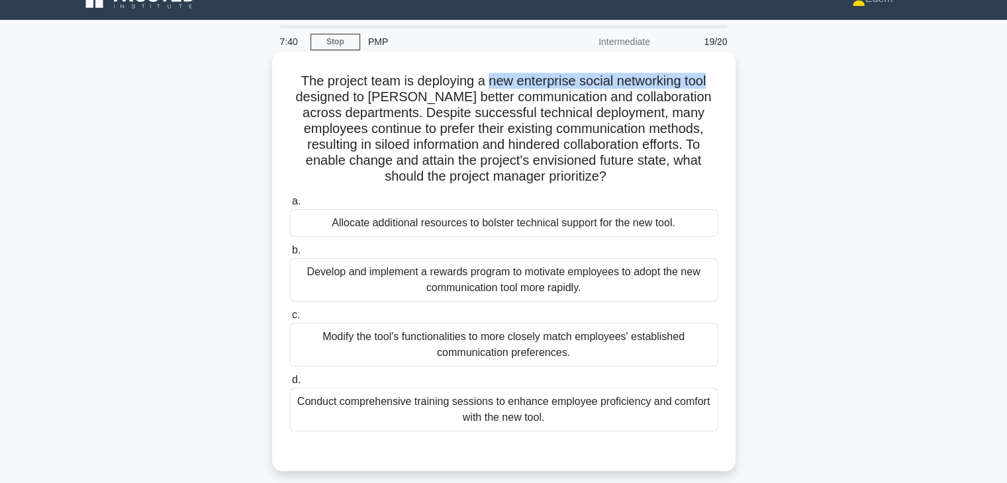
drag, startPoint x: 489, startPoint y: 83, endPoint x: 724, endPoint y: 85, distance: 234.4
click at [724, 85] on div "The project team is deploying a new enterprise social networking tool designed …" at bounding box center [503, 261] width 453 height 409
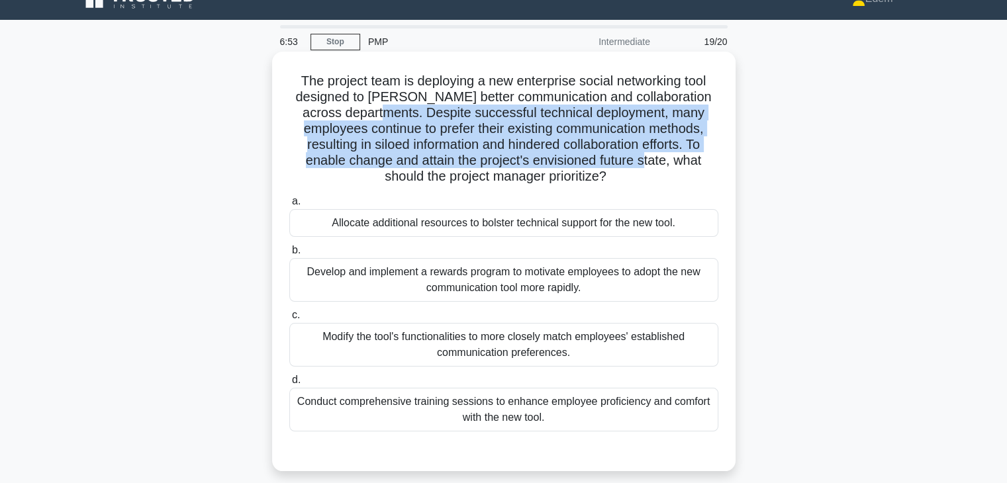
drag, startPoint x: 408, startPoint y: 113, endPoint x: 688, endPoint y: 160, distance: 283.9
click at [688, 160] on h5 "The project team is deploying a new enterprise social networking tool designed …" at bounding box center [504, 129] width 432 height 113
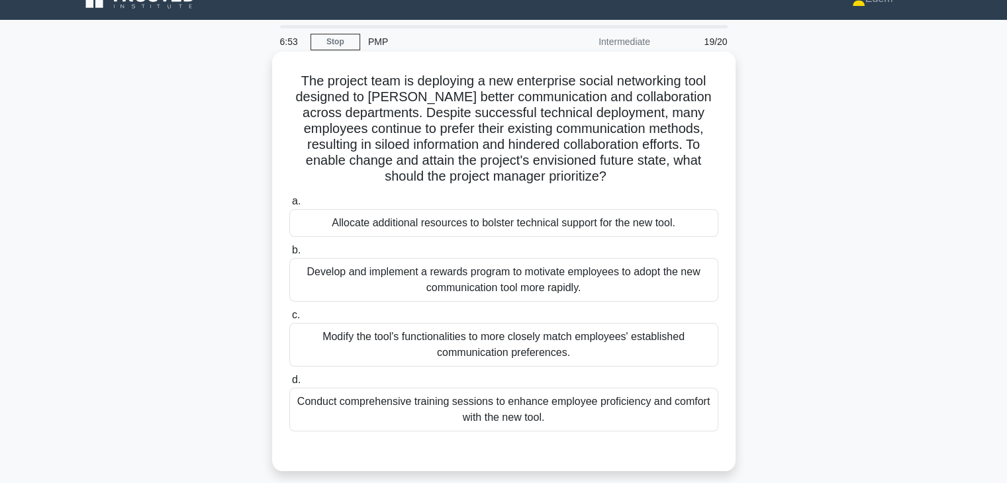
click at [694, 158] on h5 "The project team is deploying a new enterprise social networking tool designed …" at bounding box center [504, 129] width 432 height 113
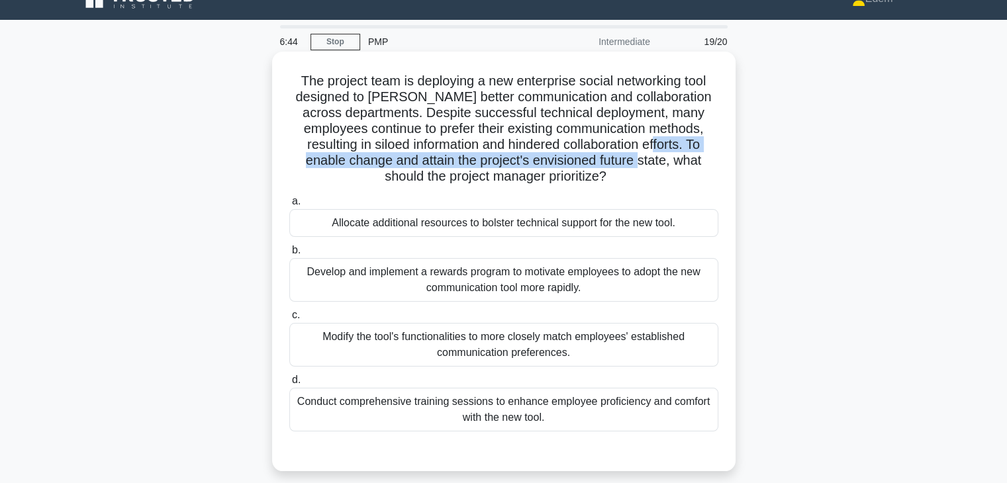
drag, startPoint x: 696, startPoint y: 144, endPoint x: 677, endPoint y: 160, distance: 25.3
click at [677, 160] on h5 "The project team is deploying a new enterprise social networking tool designed …" at bounding box center [504, 129] width 432 height 113
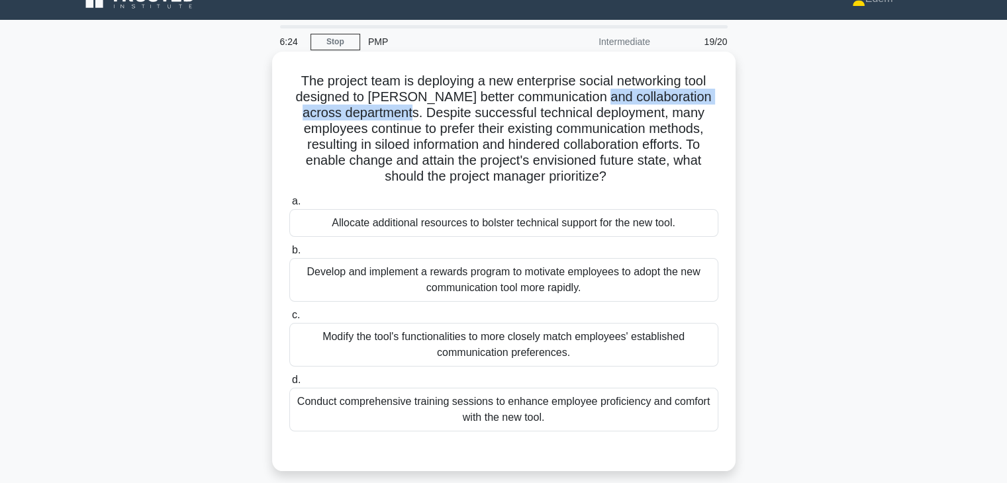
drag, startPoint x: 437, startPoint y: 113, endPoint x: 593, endPoint y: 103, distance: 156.6
click at [596, 103] on h5 "The project team is deploying a new enterprise social networking tool designed …" at bounding box center [504, 129] width 432 height 113
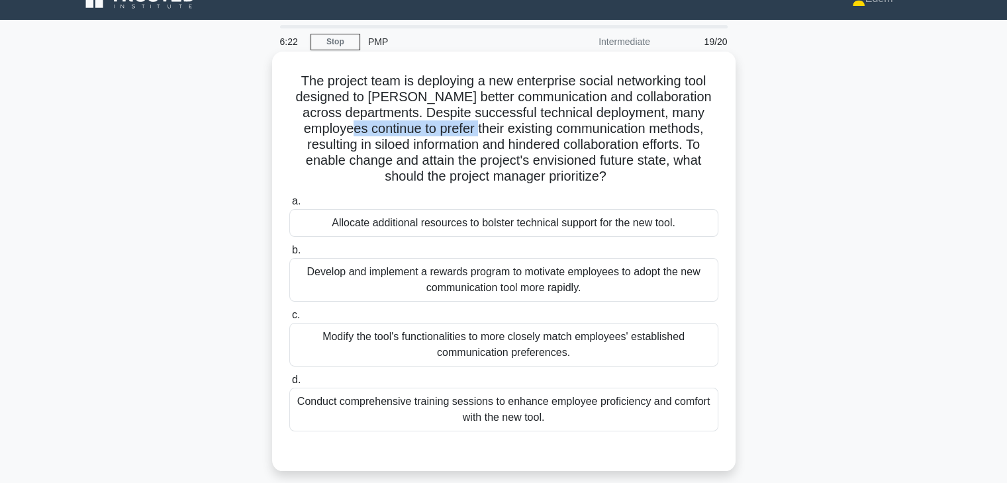
drag, startPoint x: 392, startPoint y: 128, endPoint x: 514, endPoint y: 122, distance: 121.9
click at [514, 122] on h5 "The project team is deploying a new enterprise social networking tool designed …" at bounding box center [504, 129] width 432 height 113
click at [483, 122] on h5 "The project team is deploying a new enterprise social networking tool designed …" at bounding box center [504, 129] width 432 height 113
drag, startPoint x: 438, startPoint y: 130, endPoint x: 704, endPoint y: 128, distance: 266.1
click at [704, 128] on h5 "The project team is deploying a new enterprise social networking tool designed …" at bounding box center [504, 129] width 432 height 113
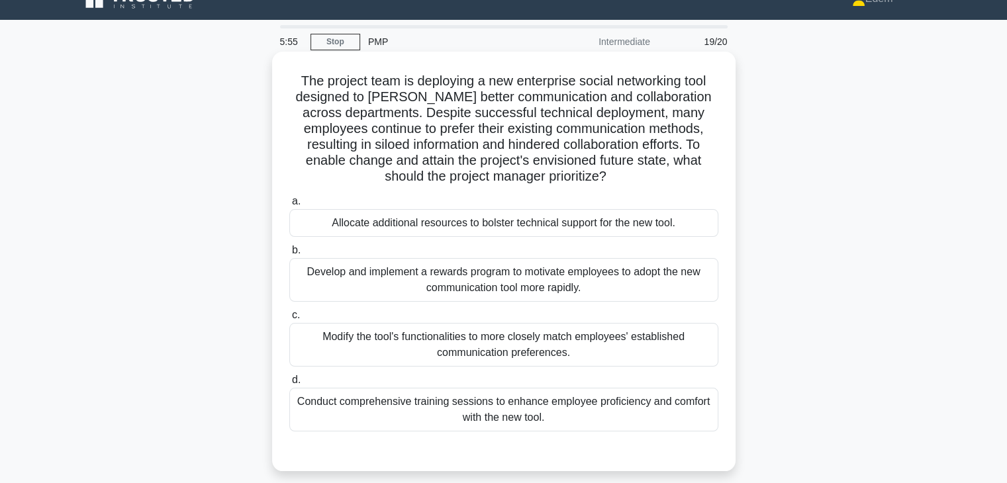
click at [489, 354] on div "Modify the tool's functionalities to more closely match employees' established …" at bounding box center [503, 345] width 429 height 44
click at [289, 320] on input "c. Modify the tool's functionalities to more closely match employees' establish…" at bounding box center [289, 315] width 0 height 9
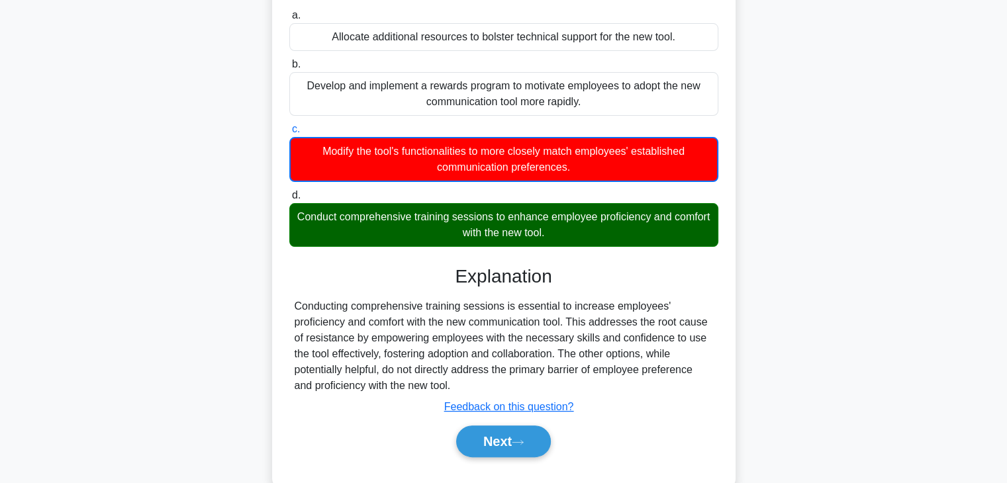
scroll to position [213, 0]
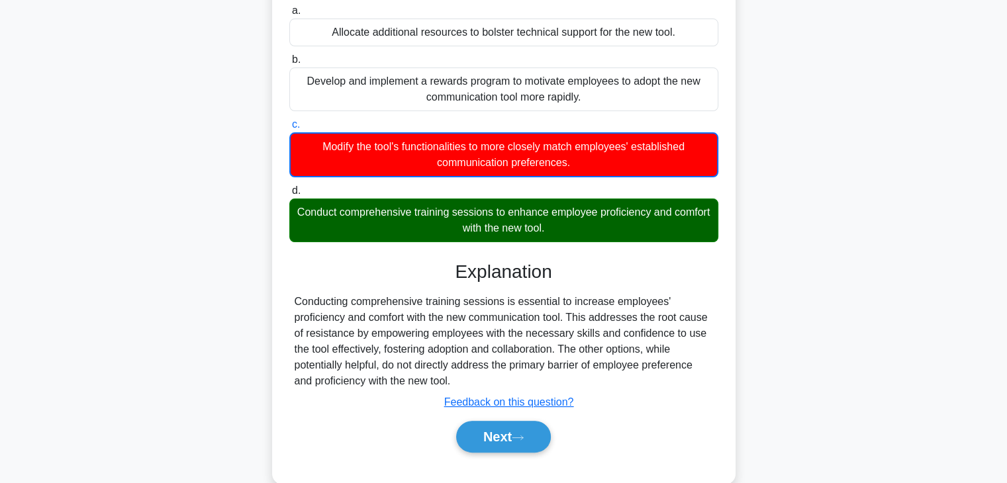
drag, startPoint x: 557, startPoint y: 215, endPoint x: 694, endPoint y: 226, distance: 138.2
click at [694, 226] on div "Conduct comprehensive training sessions to enhance employee proficiency and com…" at bounding box center [503, 221] width 429 height 44
click at [514, 448] on button "Next" at bounding box center [503, 437] width 95 height 32
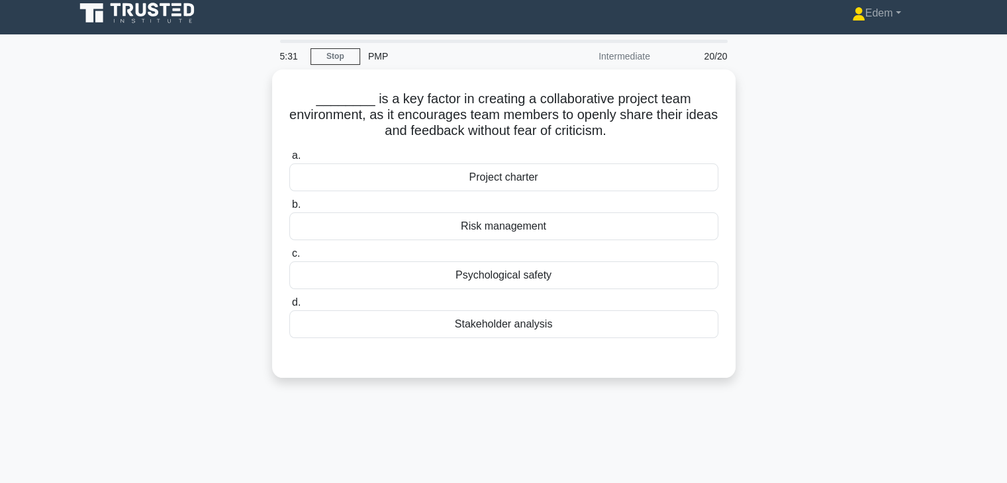
scroll to position [0, 0]
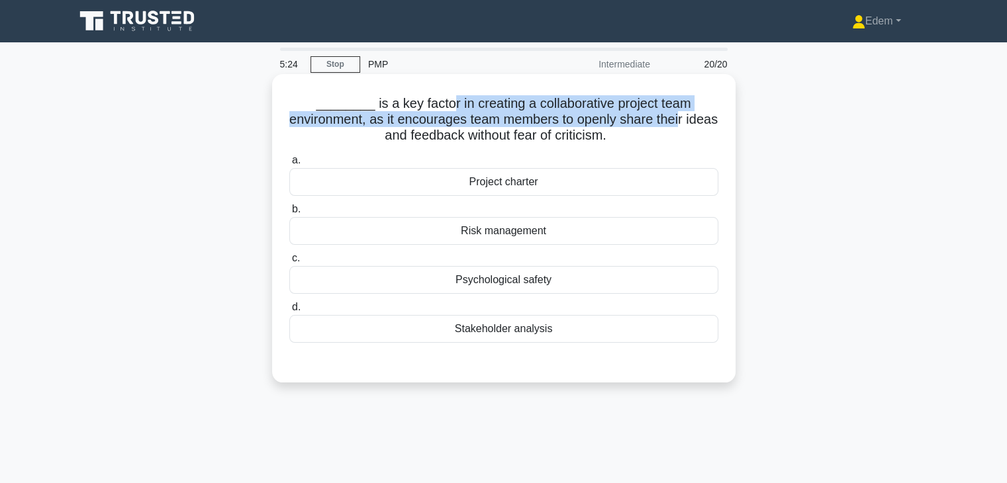
drag, startPoint x: 444, startPoint y: 109, endPoint x: 702, endPoint y: 120, distance: 258.5
click at [702, 120] on h5 "________ is a key factor in creating a collaborative project team environment, …" at bounding box center [504, 119] width 432 height 49
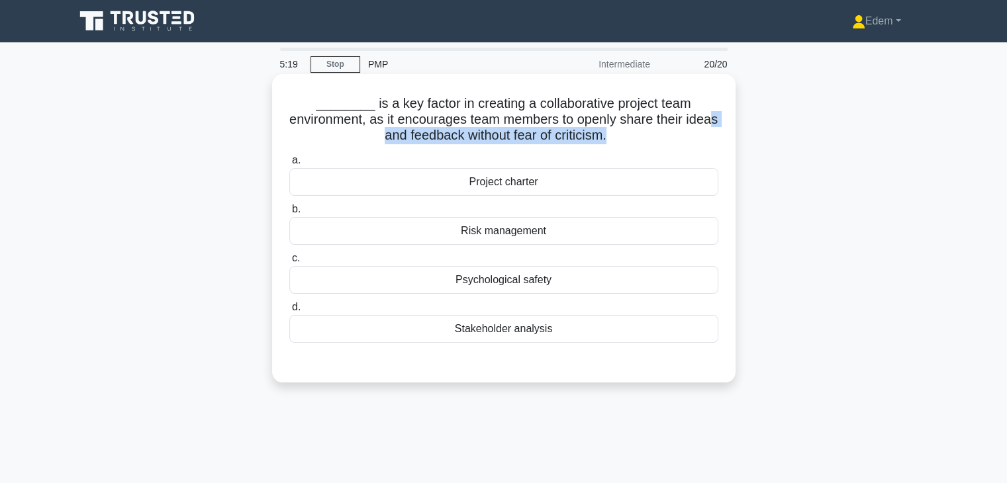
drag, startPoint x: 387, startPoint y: 140, endPoint x: 628, endPoint y: 145, distance: 241.0
click at [628, 144] on h5 "________ is a key factor in creating a collaborative project team environment, …" at bounding box center [504, 119] width 432 height 49
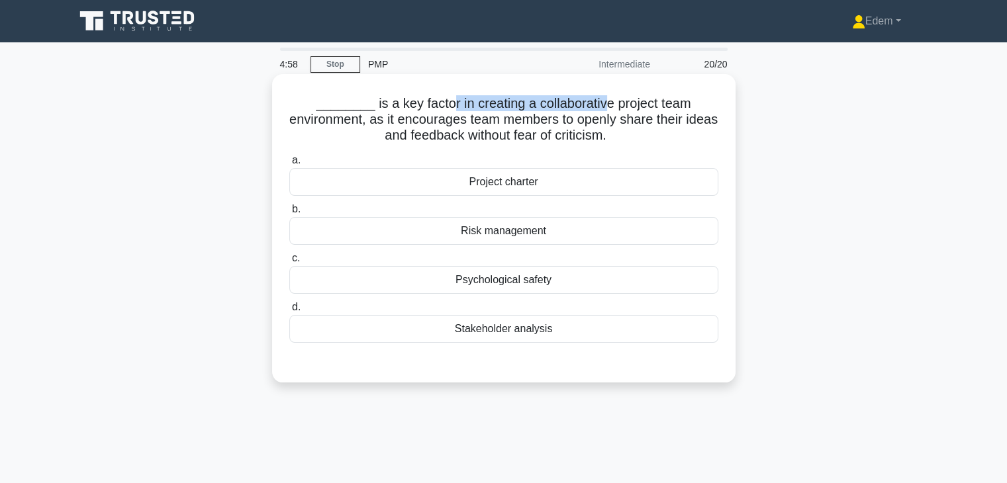
drag, startPoint x: 445, startPoint y: 107, endPoint x: 601, endPoint y: 109, distance: 156.2
click at [601, 109] on h5 "________ is a key factor in creating a collaborative project team environment, …" at bounding box center [504, 119] width 432 height 49
click at [389, 128] on h5 "________ is a key factor in creating a collaborative project team environment, …" at bounding box center [504, 119] width 432 height 49
drag, startPoint x: 392, startPoint y: 121, endPoint x: 695, endPoint y: 130, distance: 303.3
click at [695, 130] on h5 "________ is a key factor in creating a collaborative project team environment, …" at bounding box center [504, 119] width 432 height 49
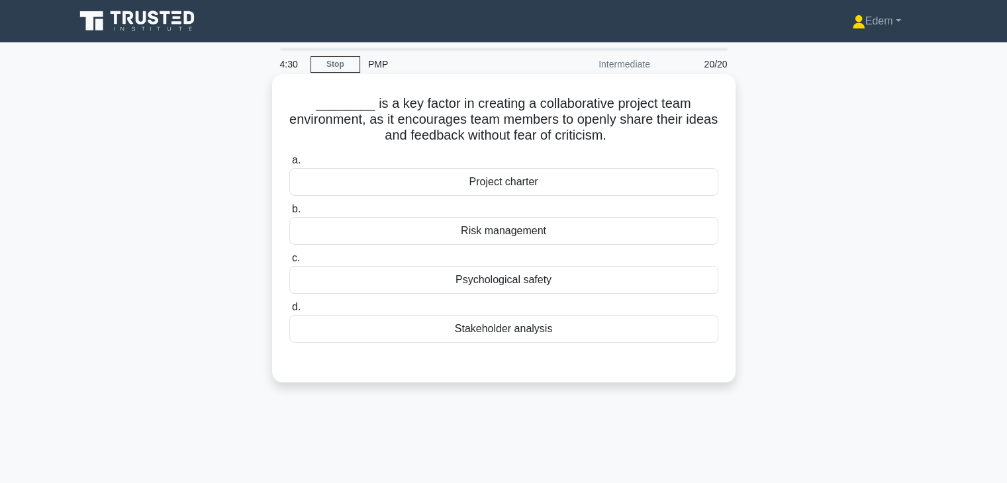
click at [492, 187] on div "Project charter" at bounding box center [503, 182] width 429 height 28
click at [289, 165] on input "a. Project charter" at bounding box center [289, 160] width 0 height 9
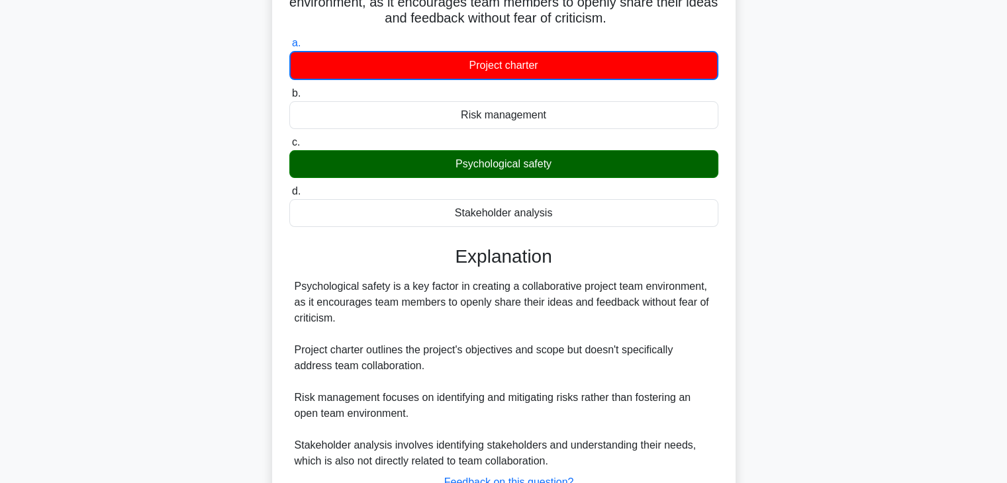
scroll to position [232, 0]
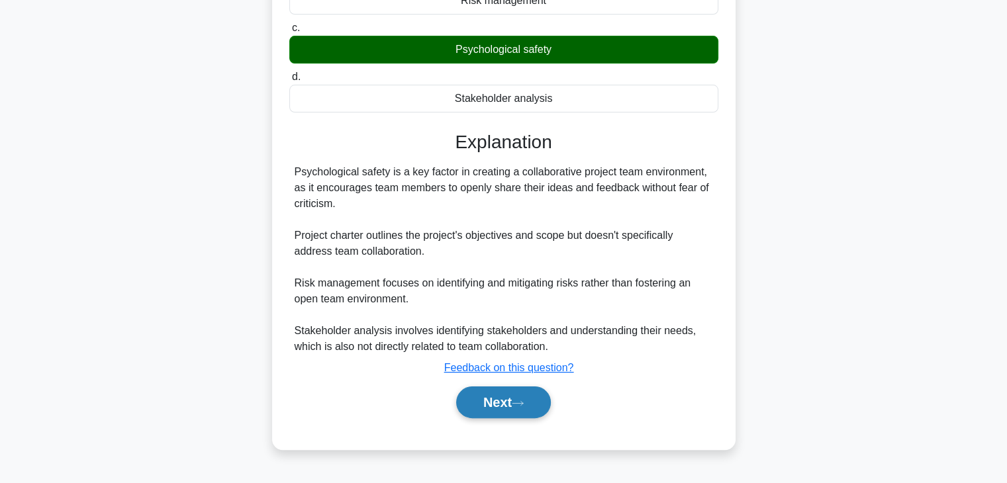
click at [521, 404] on icon at bounding box center [518, 403] width 12 height 7
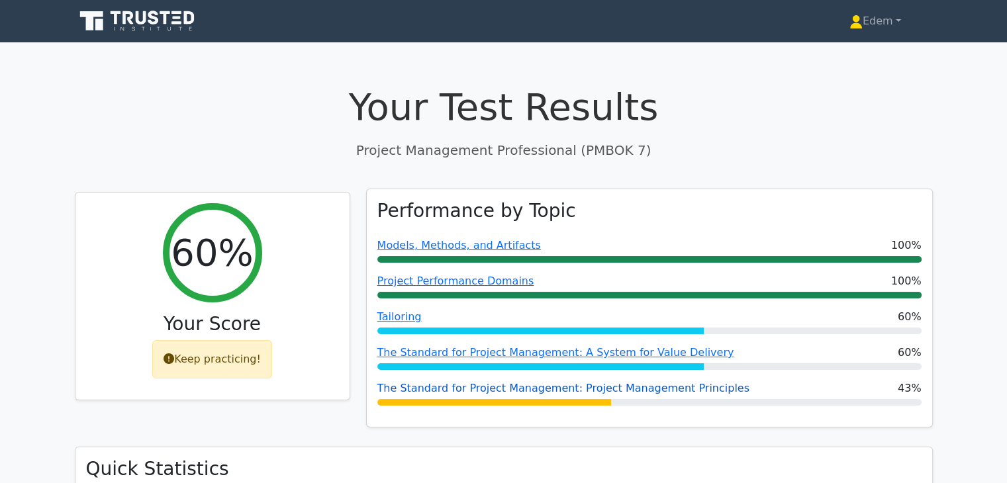
click at [607, 391] on link "The Standard for Project Management: Project Management Principles" at bounding box center [563, 388] width 372 height 13
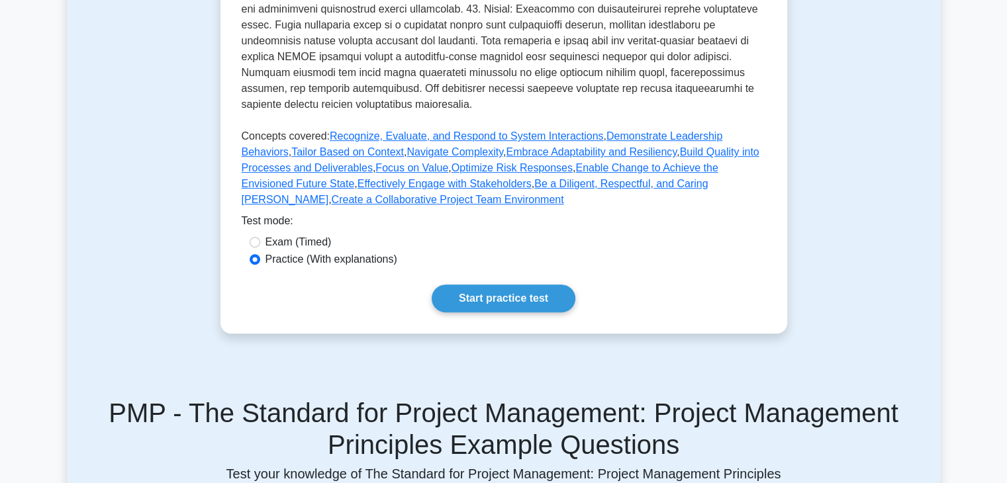
scroll to position [570, 0]
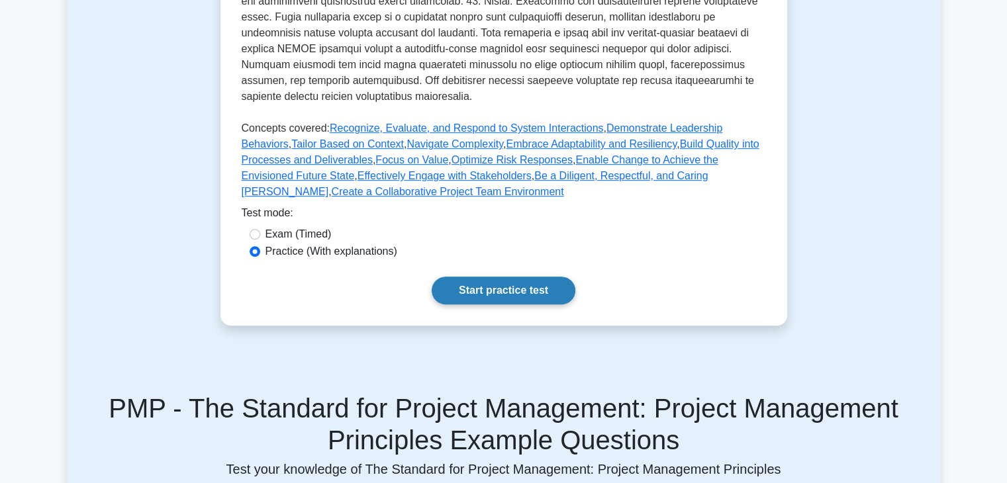
click at [502, 295] on link "Start practice test" at bounding box center [504, 291] width 144 height 28
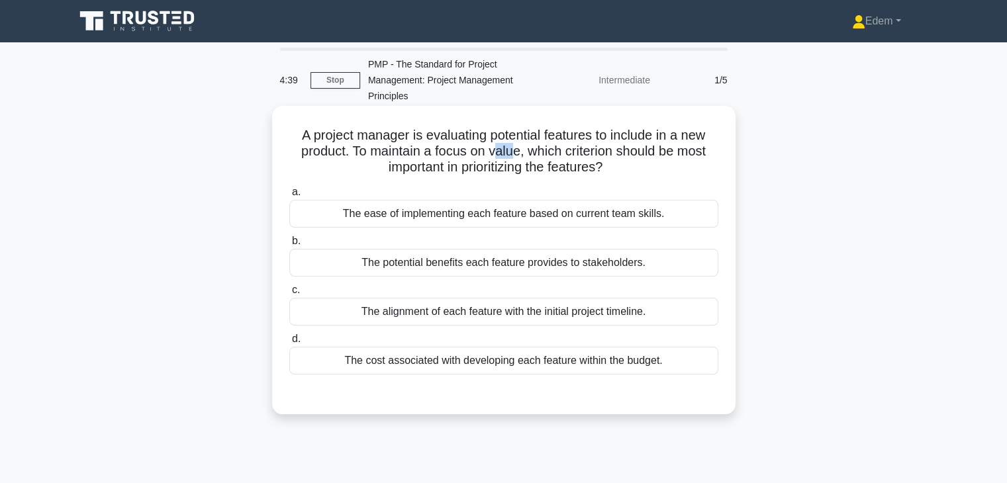
click at [510, 156] on h5 "A project manager is evaluating potential features to include in a new product.…" at bounding box center [504, 151] width 432 height 49
click at [495, 264] on div "The potential benefits each feature provides to stakeholders." at bounding box center [503, 263] width 429 height 28
click at [289, 246] on input "b. The potential benefits each feature provides to stakeholders." at bounding box center [289, 241] width 0 height 9
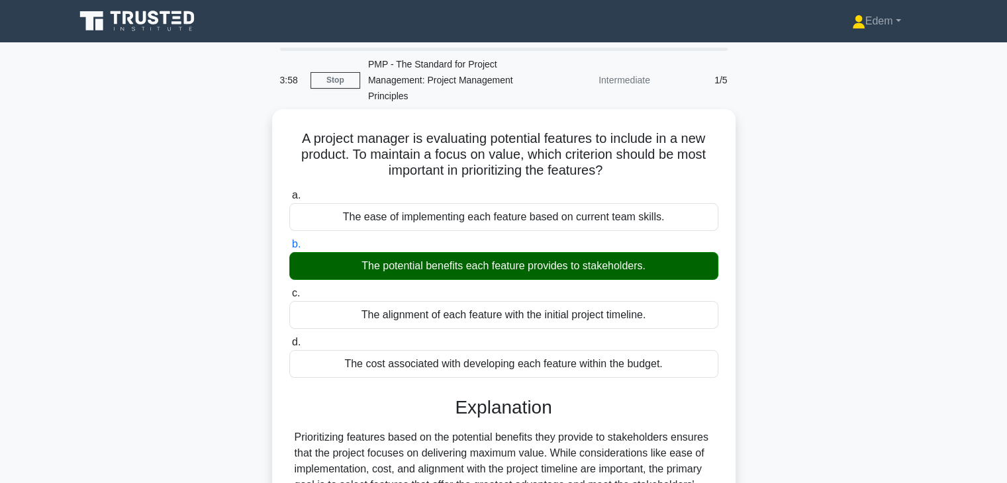
scroll to position [232, 0]
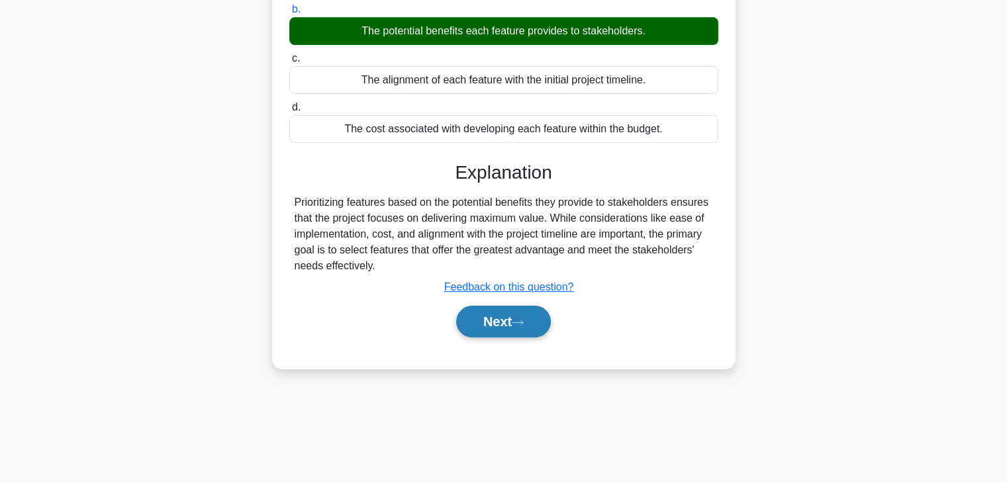
click at [473, 328] on button "Next" at bounding box center [503, 322] width 95 height 32
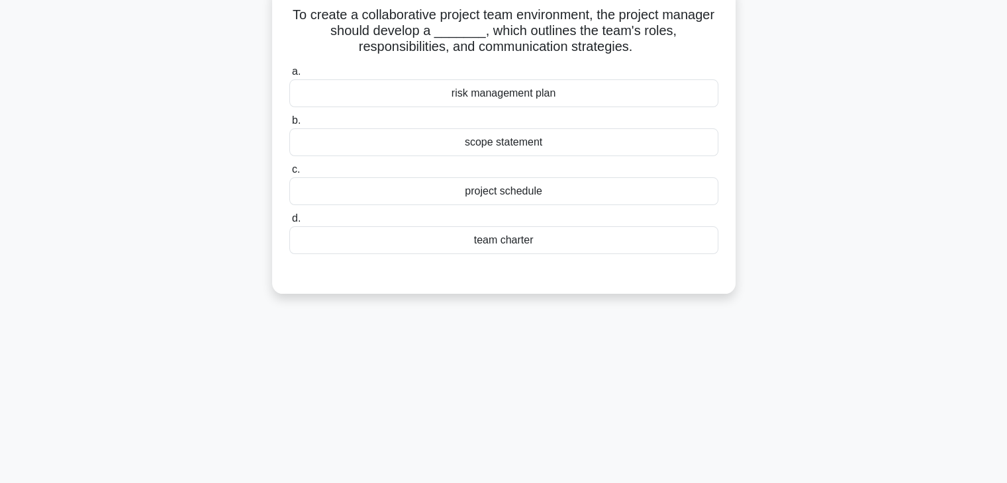
scroll to position [0, 0]
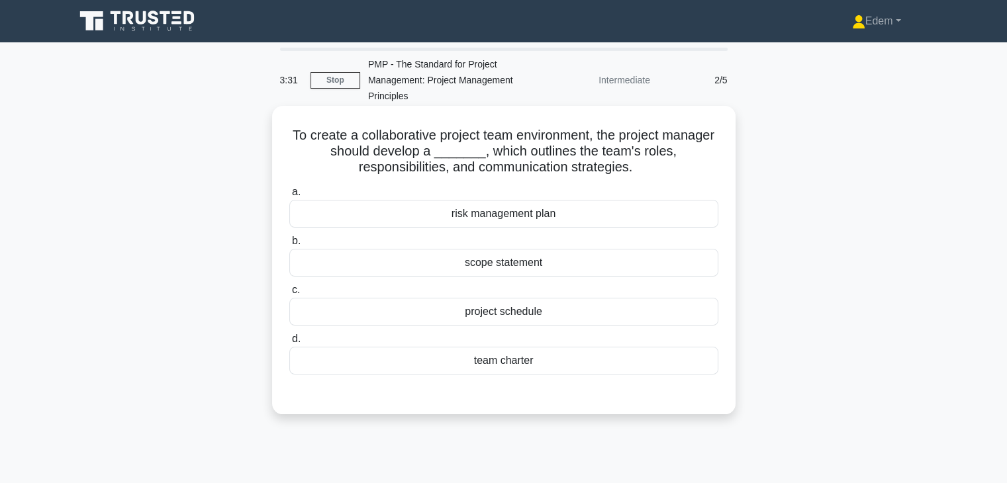
click at [491, 263] on div "scope statement" at bounding box center [503, 263] width 429 height 28
click at [289, 246] on input "b. scope statement" at bounding box center [289, 241] width 0 height 9
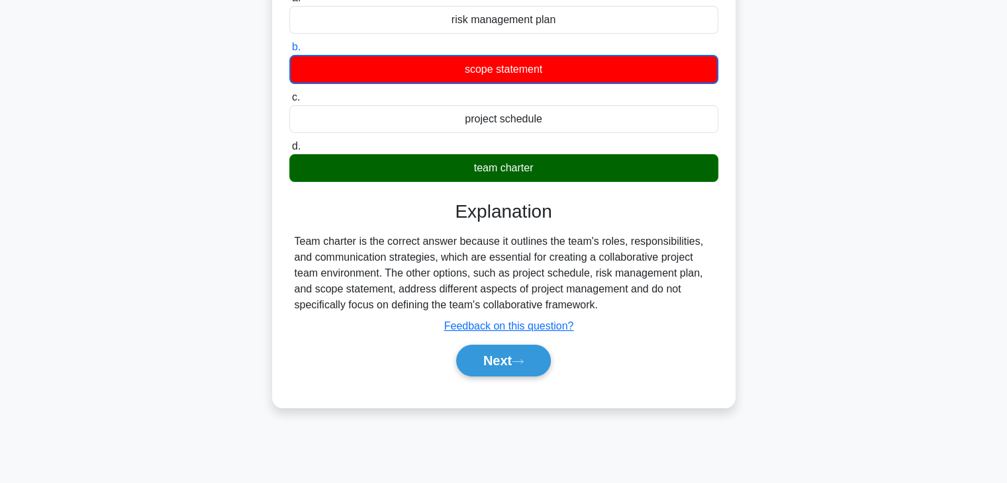
scroll to position [232, 0]
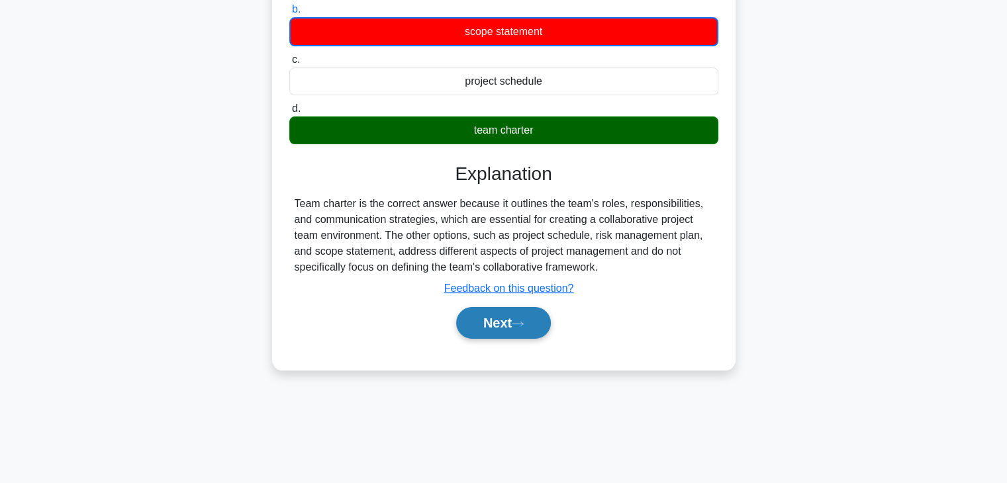
click at [487, 324] on button "Next" at bounding box center [503, 323] width 95 height 32
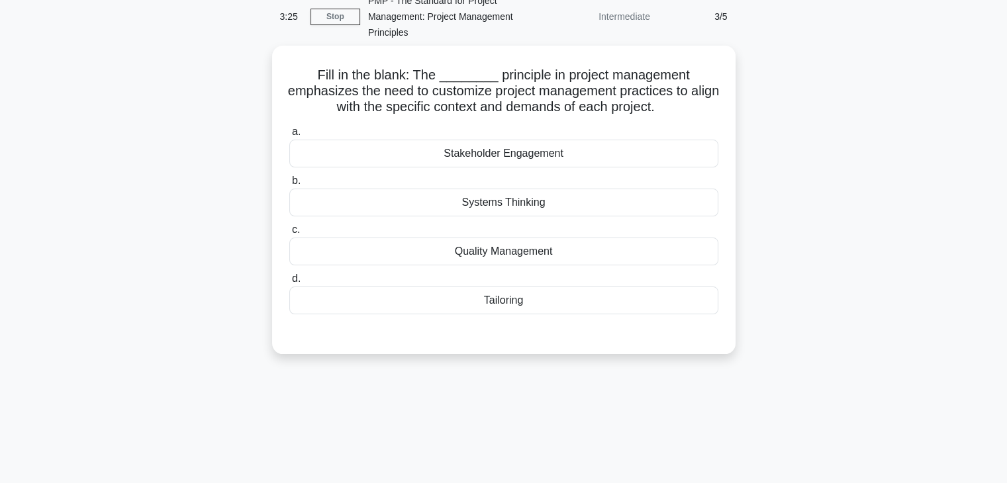
scroll to position [49, 0]
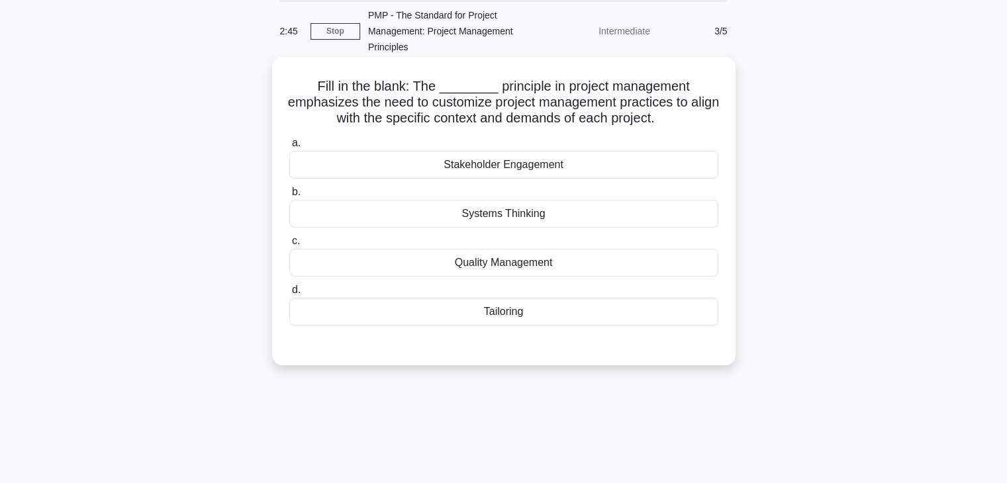
click at [517, 317] on div "Tailoring" at bounding box center [503, 312] width 429 height 28
click at [289, 295] on input "d. Tailoring" at bounding box center [289, 290] width 0 height 9
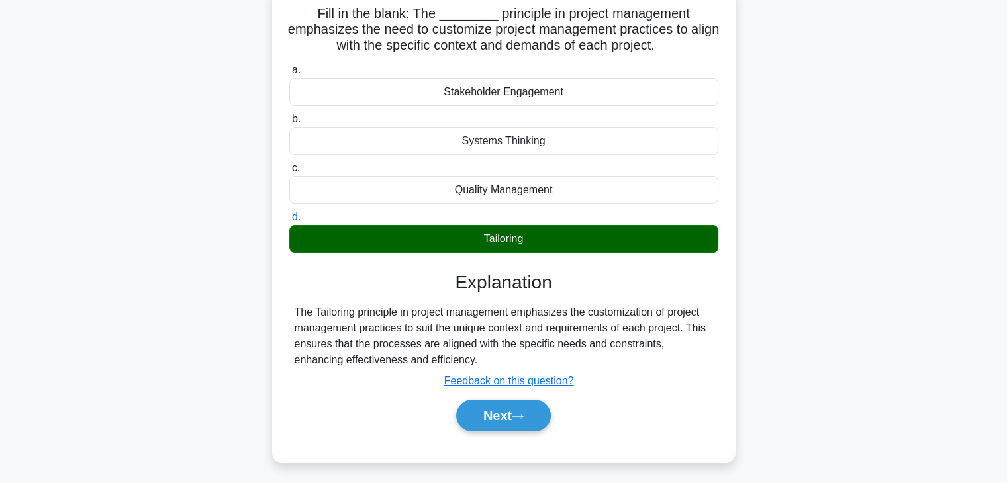
scroll to position [232, 0]
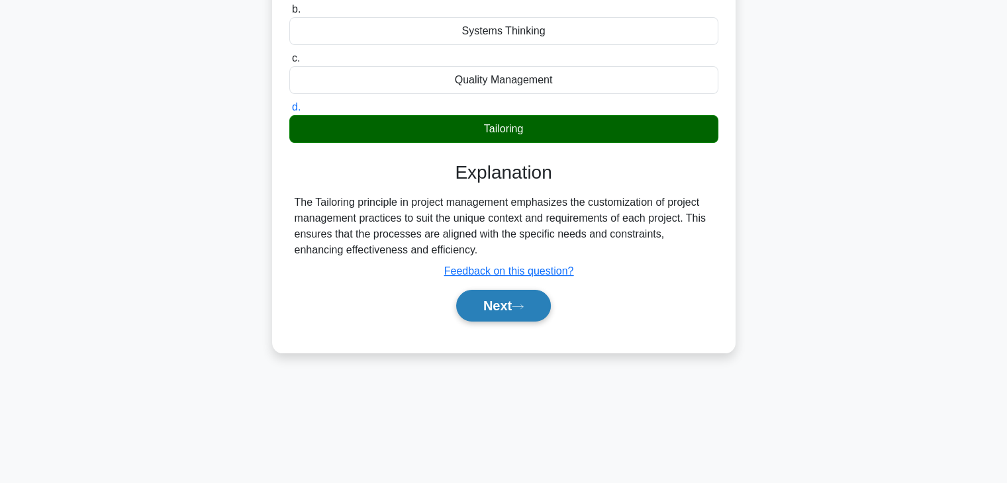
click at [514, 301] on button "Next" at bounding box center [503, 306] width 95 height 32
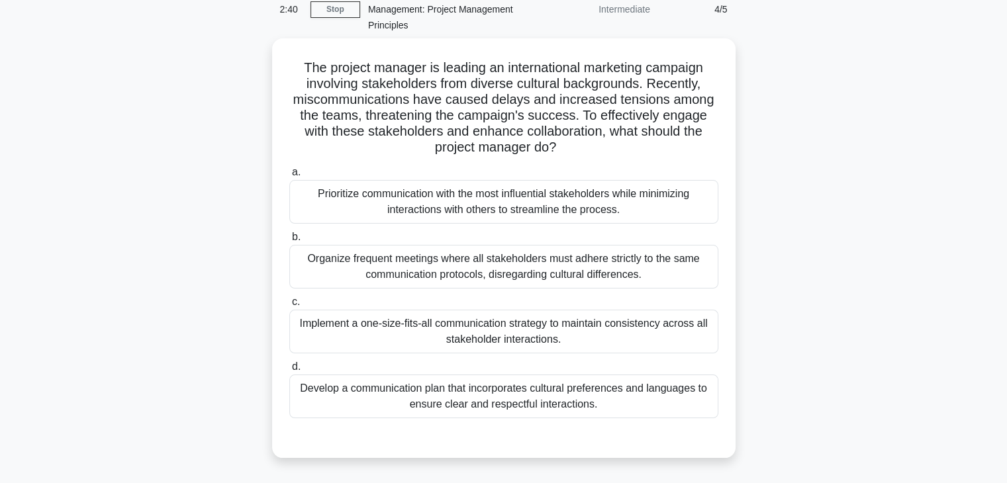
scroll to position [50, 0]
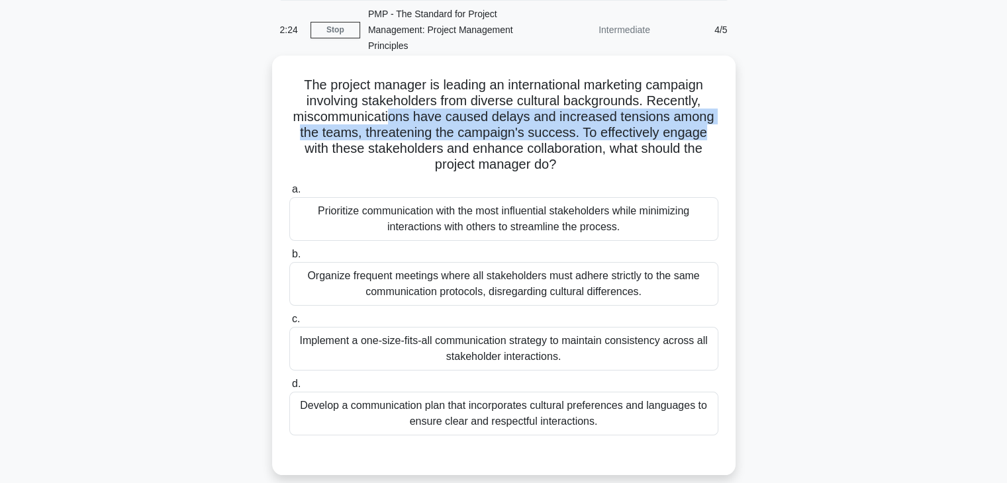
drag, startPoint x: 389, startPoint y: 115, endPoint x: 712, endPoint y: 136, distance: 323.7
click at [712, 136] on h5 "The project manager is leading an international marketing campaign involving st…" at bounding box center [504, 125] width 432 height 97
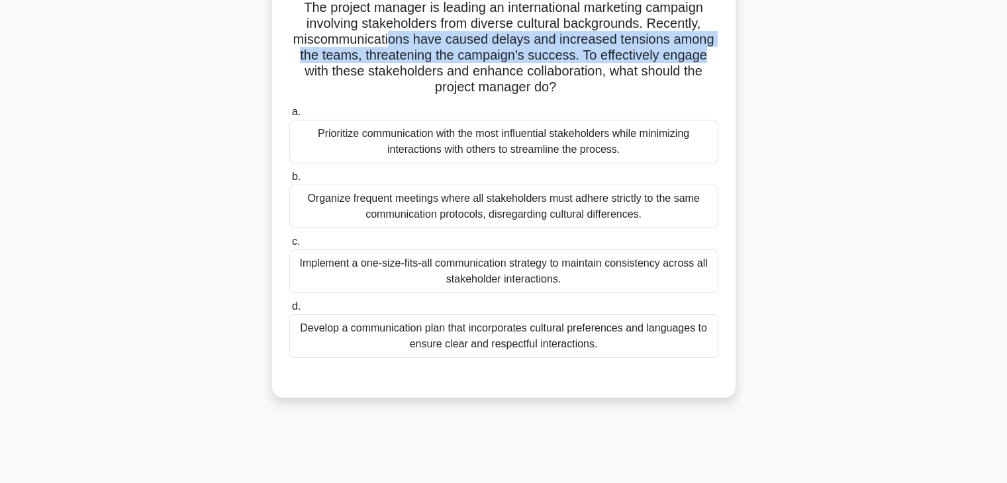
scroll to position [136, 0]
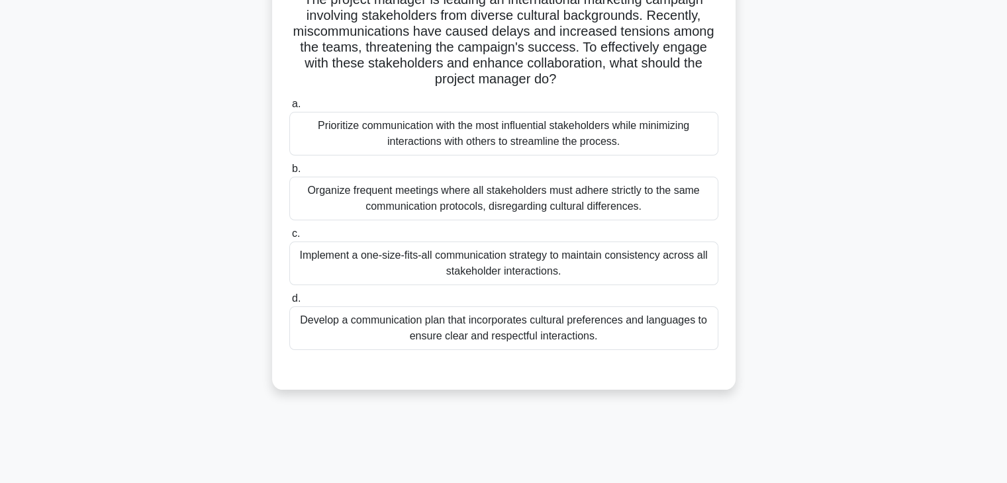
click at [551, 268] on div "Implement a one-size-fits-all communication strategy to maintain consistency ac…" at bounding box center [503, 264] width 429 height 44
click at [289, 238] on input "c. Implement a one-size-fits-all communication strategy to maintain consistency…" at bounding box center [289, 234] width 0 height 9
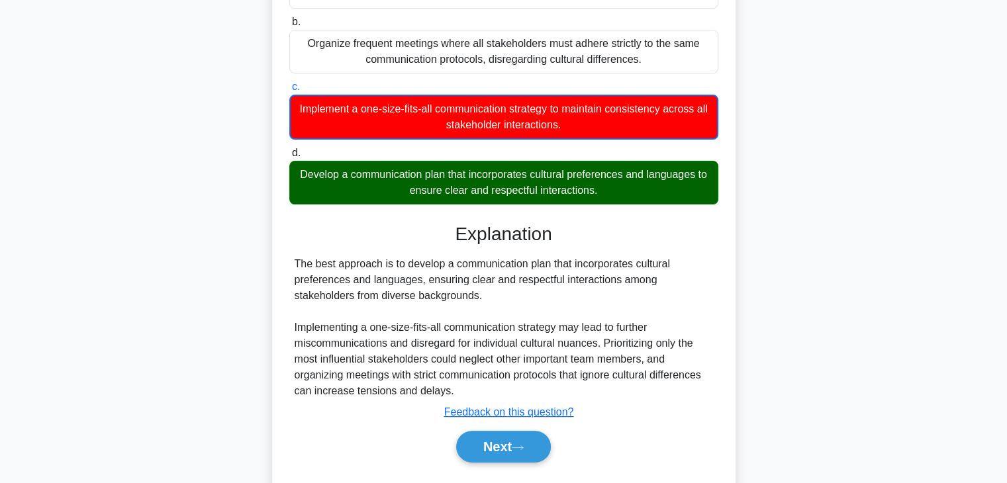
scroll to position [312, 0]
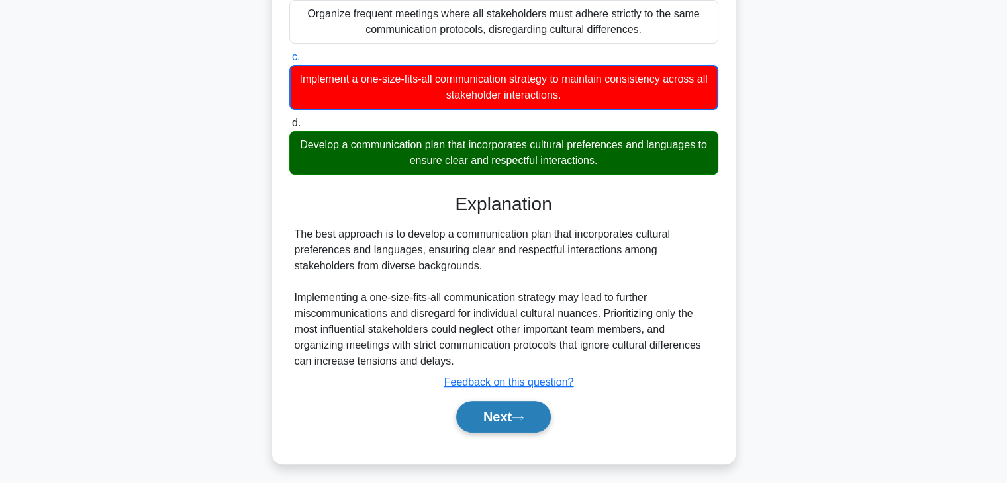
click at [522, 416] on icon at bounding box center [518, 417] width 12 height 7
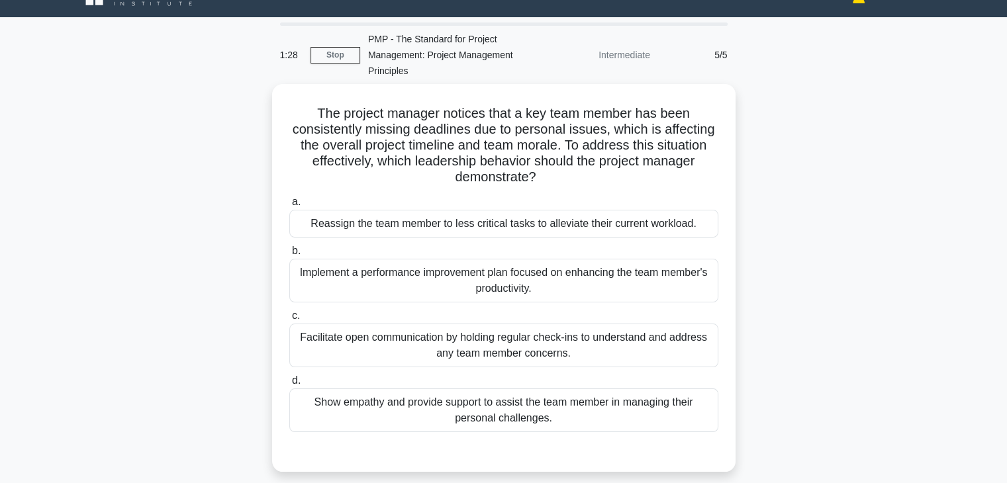
scroll to position [34, 0]
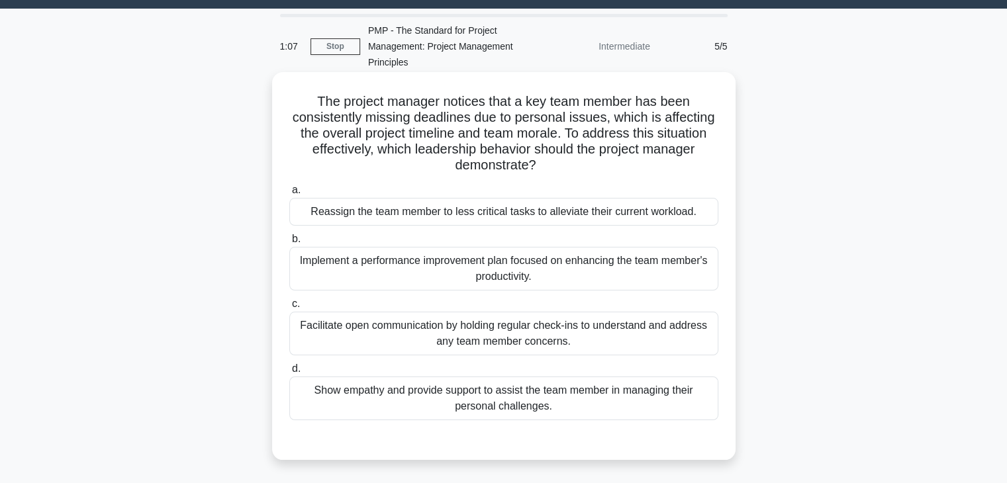
click at [651, 340] on div "Facilitate open communication by holding regular check-ins to understand and ad…" at bounding box center [503, 334] width 429 height 44
click at [289, 308] on input "c. Facilitate open communication by holding regular check-ins to understand and…" at bounding box center [289, 304] width 0 height 9
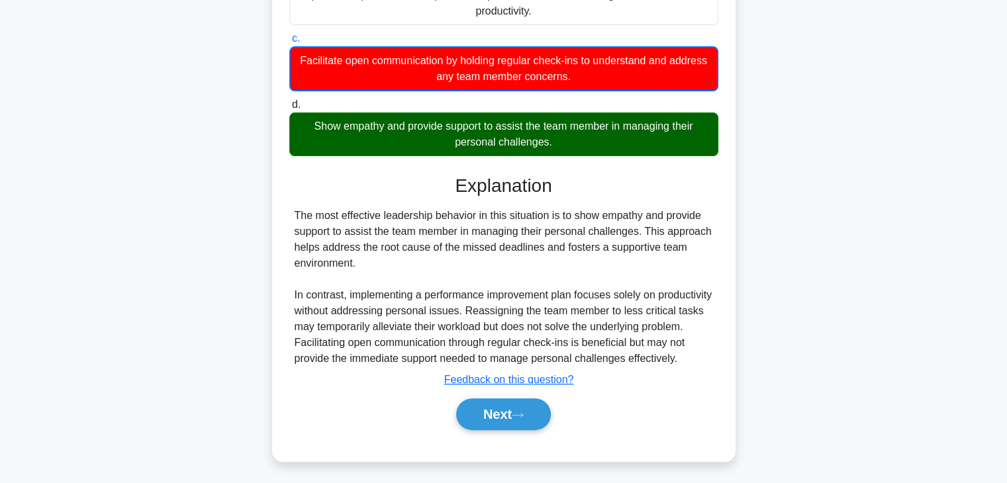
scroll to position [318, 0]
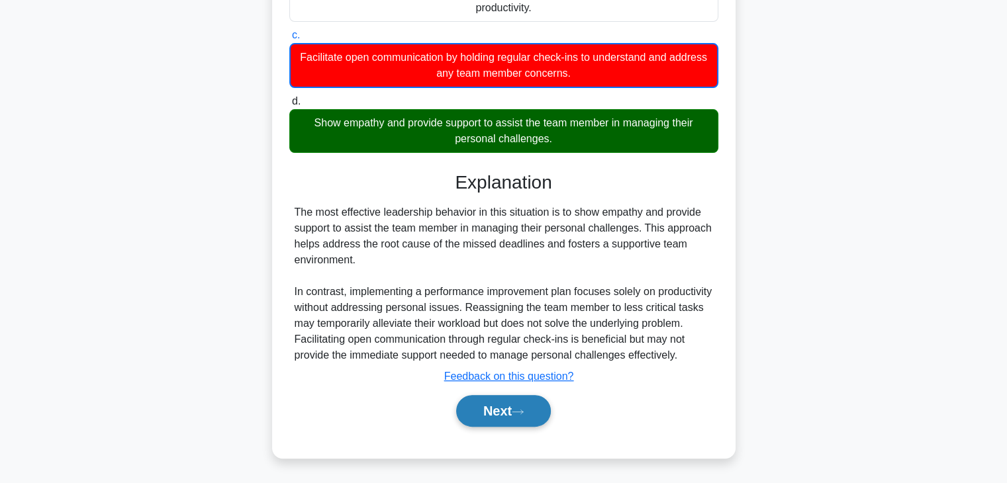
click at [522, 419] on button "Next" at bounding box center [503, 411] width 95 height 32
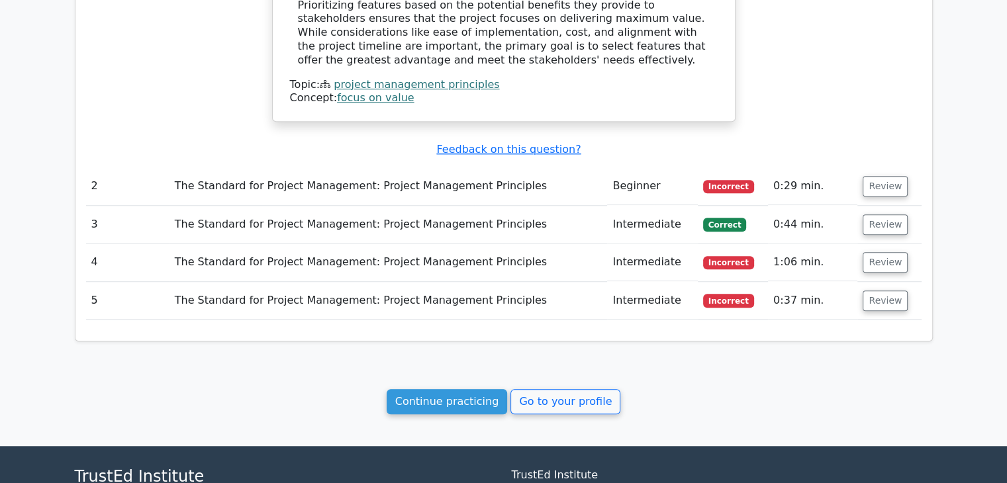
scroll to position [1148, 0]
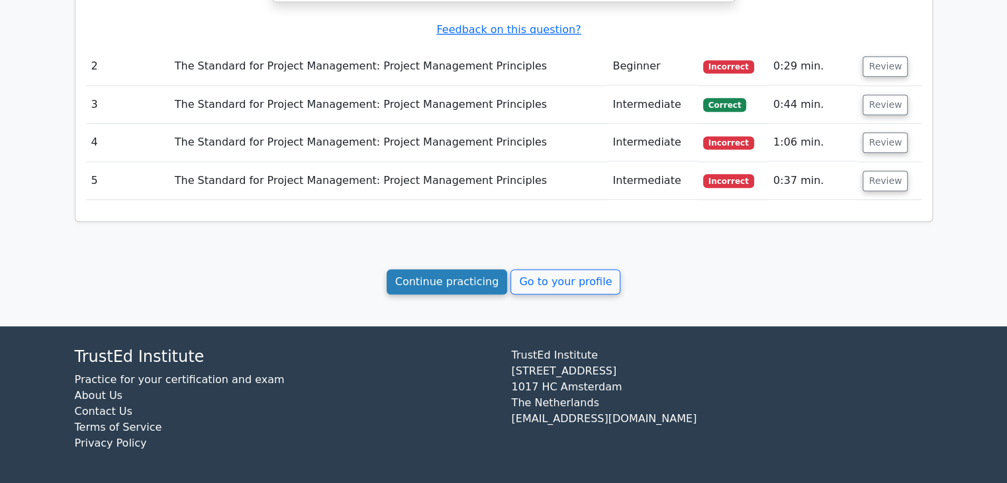
click at [463, 289] on link "Continue practicing" at bounding box center [447, 281] width 121 height 25
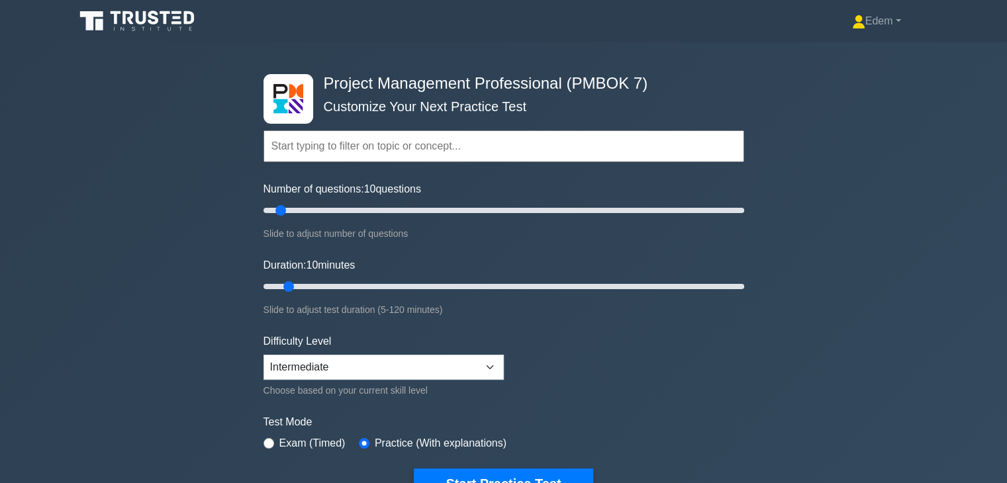
click at [485, 146] on input "text" at bounding box center [503, 146] width 481 height 32
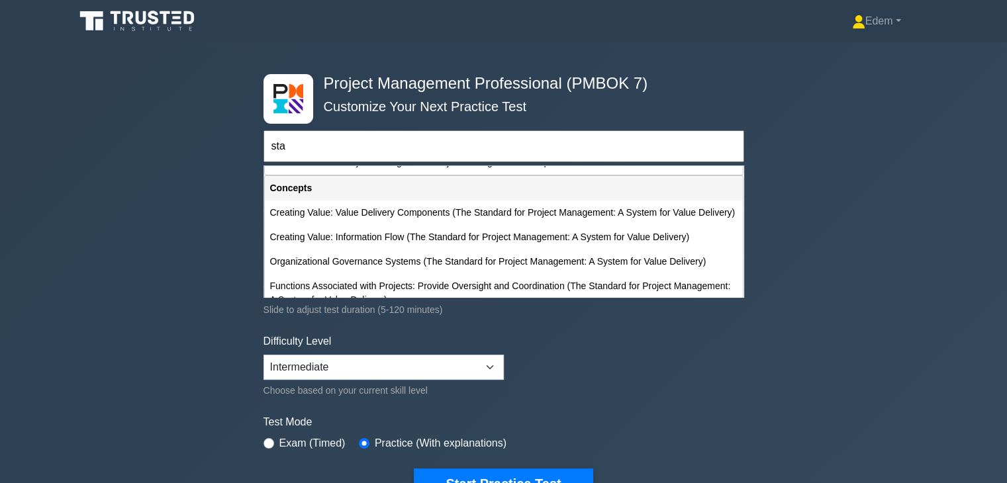
scroll to position [66, 0]
type input "sta"
click at [874, 148] on div "Project Management Professional (PMBOK 7) Customize Your Next Practice Test sta…" at bounding box center [503, 286] width 1007 height 489
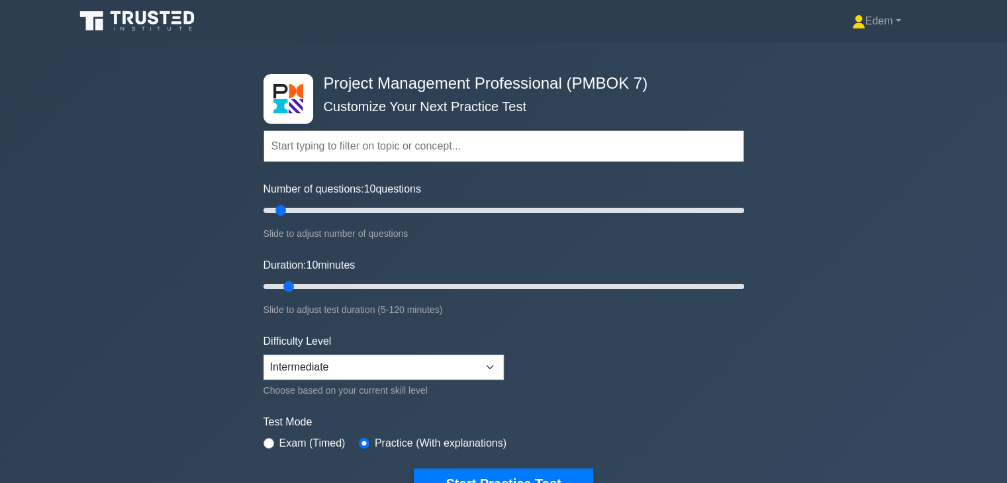
click at [519, 148] on input "text" at bounding box center [503, 146] width 481 height 32
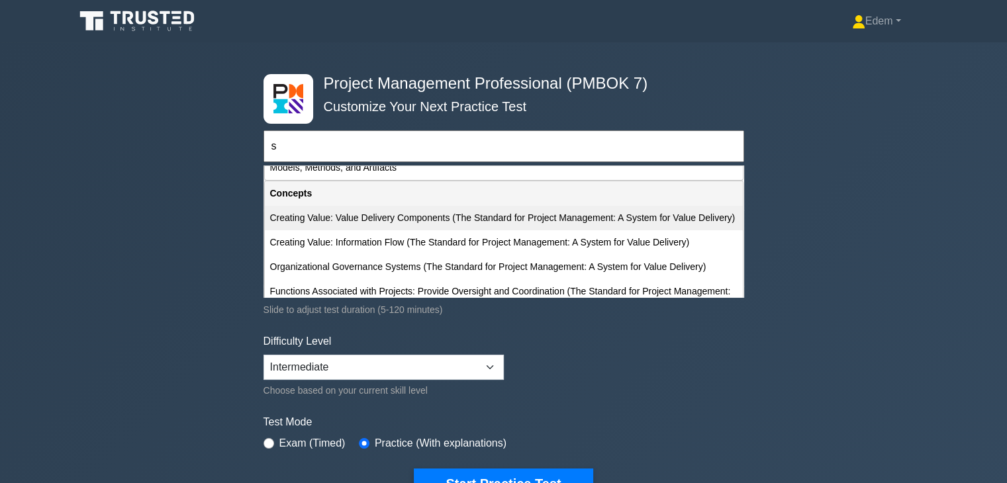
scroll to position [132, 0]
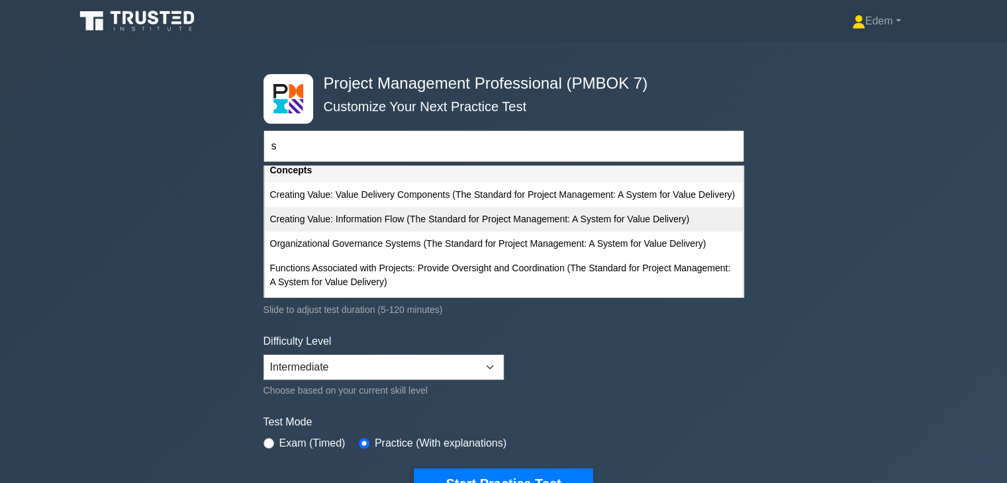
click at [554, 218] on div "Creating Value: Information Flow (The Standard for Project Management: A System…" at bounding box center [504, 219] width 478 height 24
type input "Creating Value: Information Flow (The Standard for Project Management: A System…"
